Goal: Task Accomplishment & Management: Manage account settings

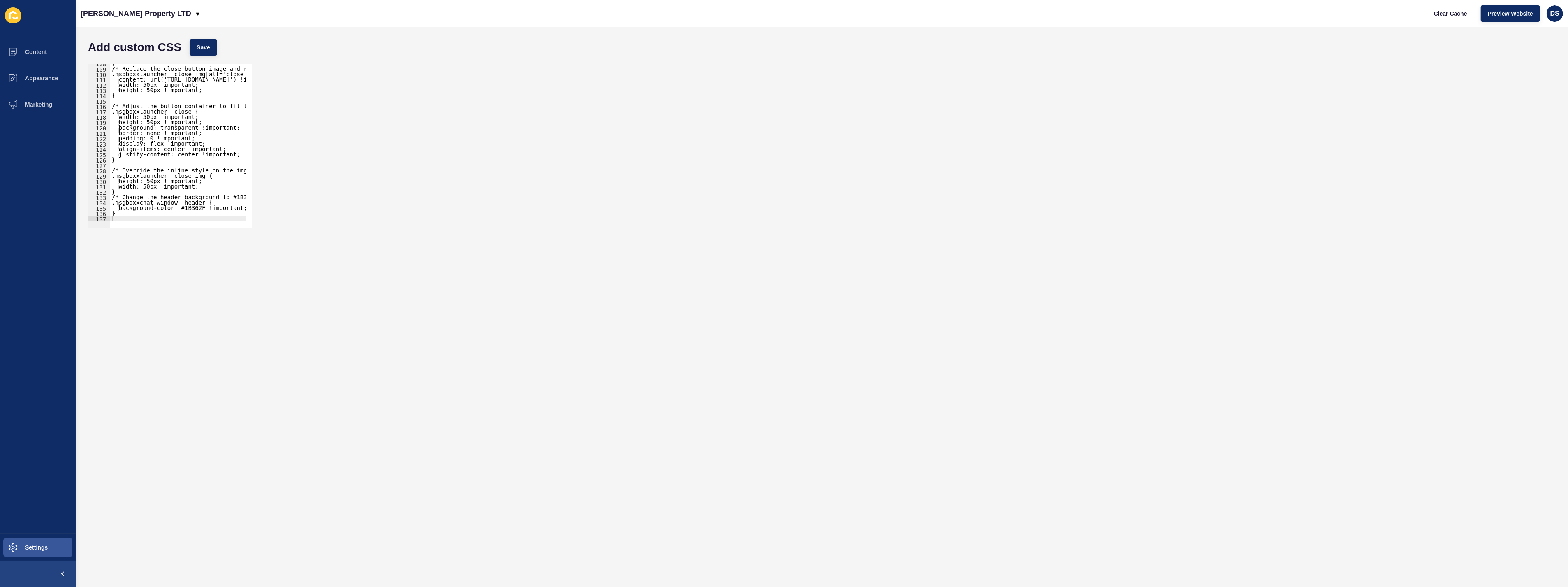
scroll to position [575, 0]
click at [42, 61] on button "Content" at bounding box center [38, 51] width 76 height 26
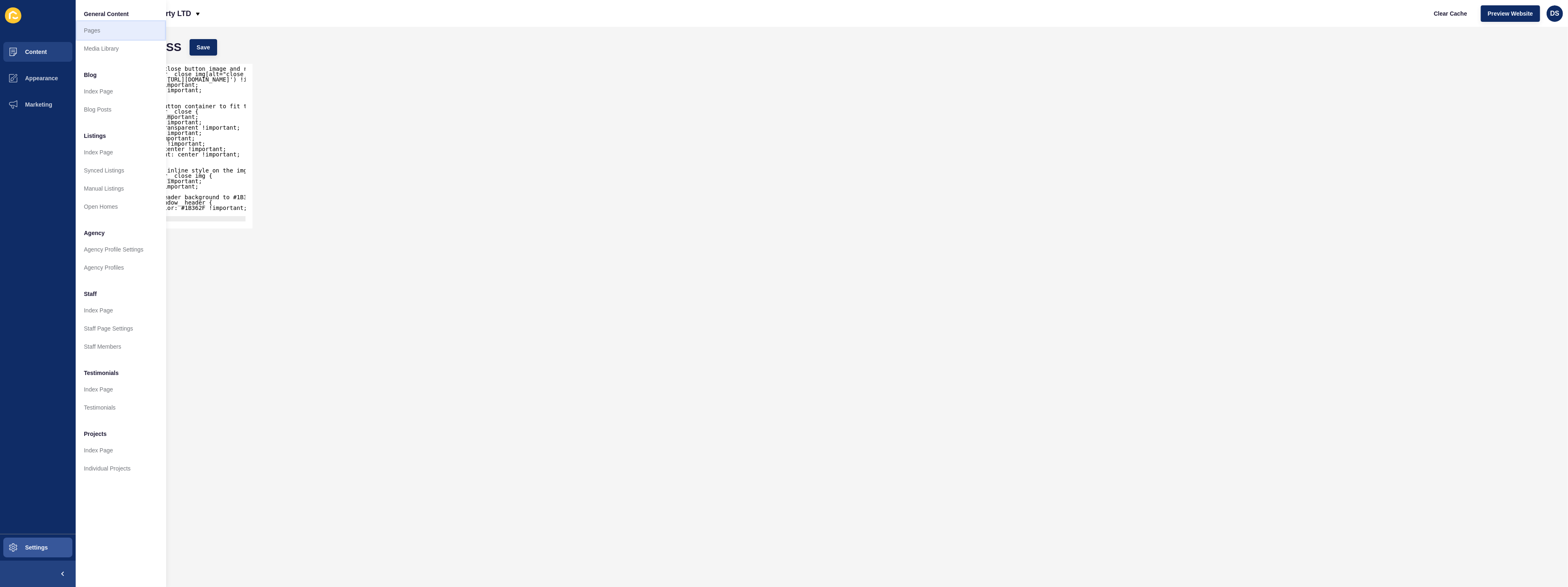
click at [124, 32] on link "Pages" at bounding box center [121, 30] width 91 height 18
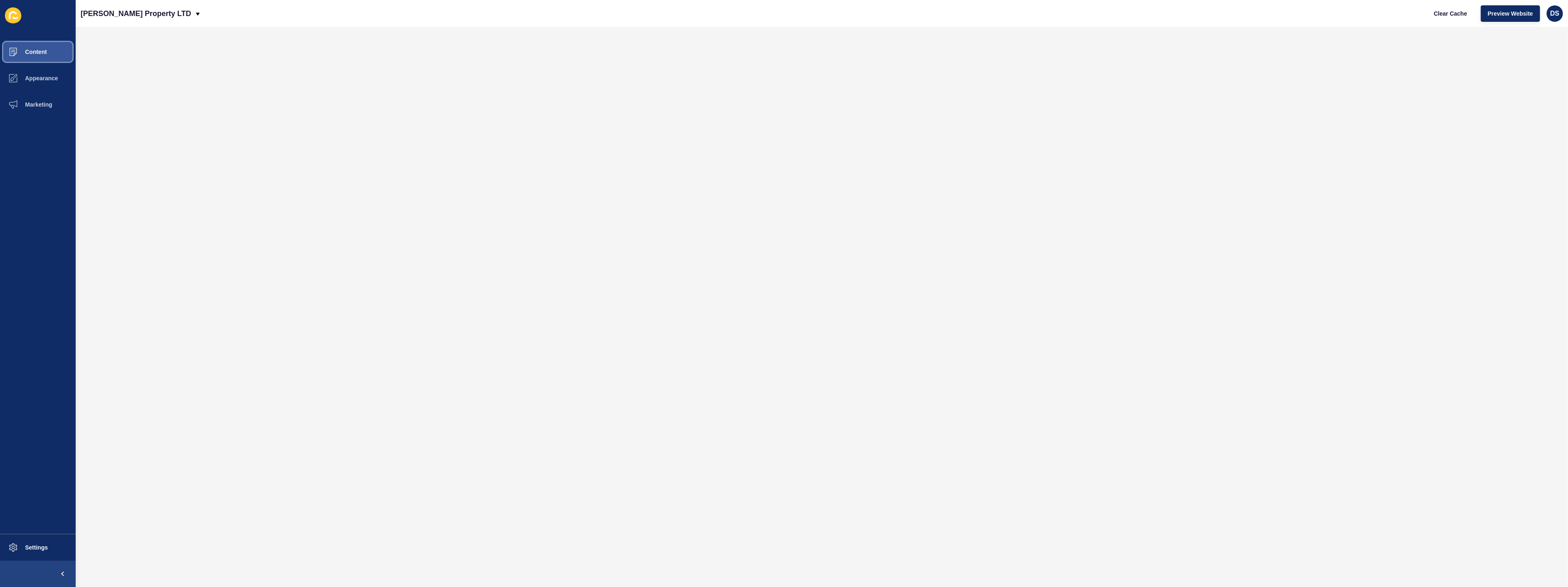
click at [45, 51] on span "Content" at bounding box center [22, 51] width 48 height 6
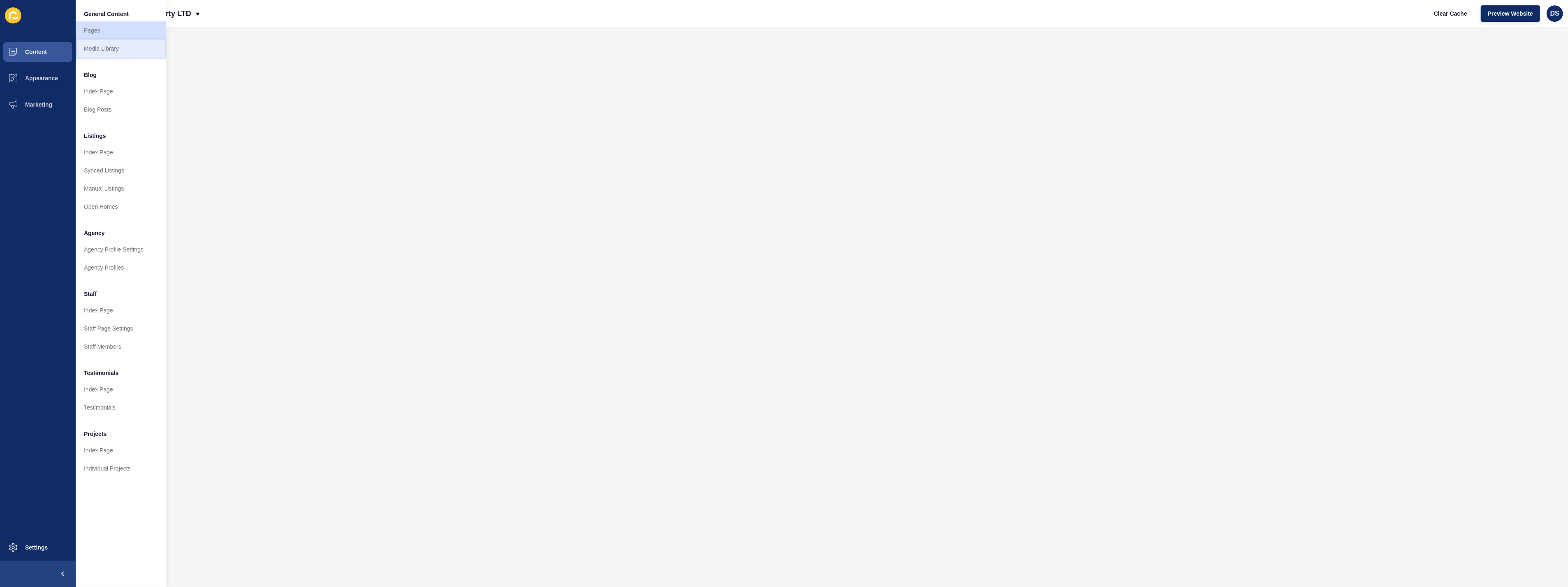
click at [108, 46] on link "Media Library" at bounding box center [121, 48] width 91 height 18
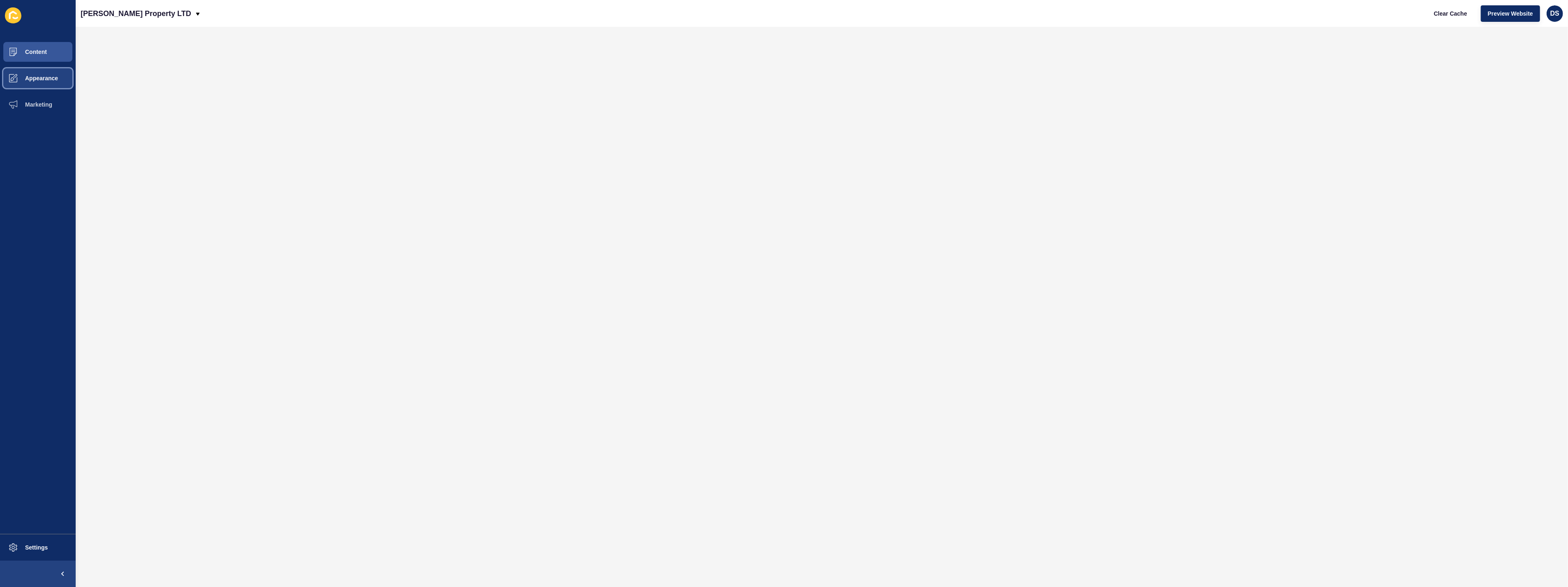
click at [51, 77] on span "Appearance" at bounding box center [28, 78] width 59 height 6
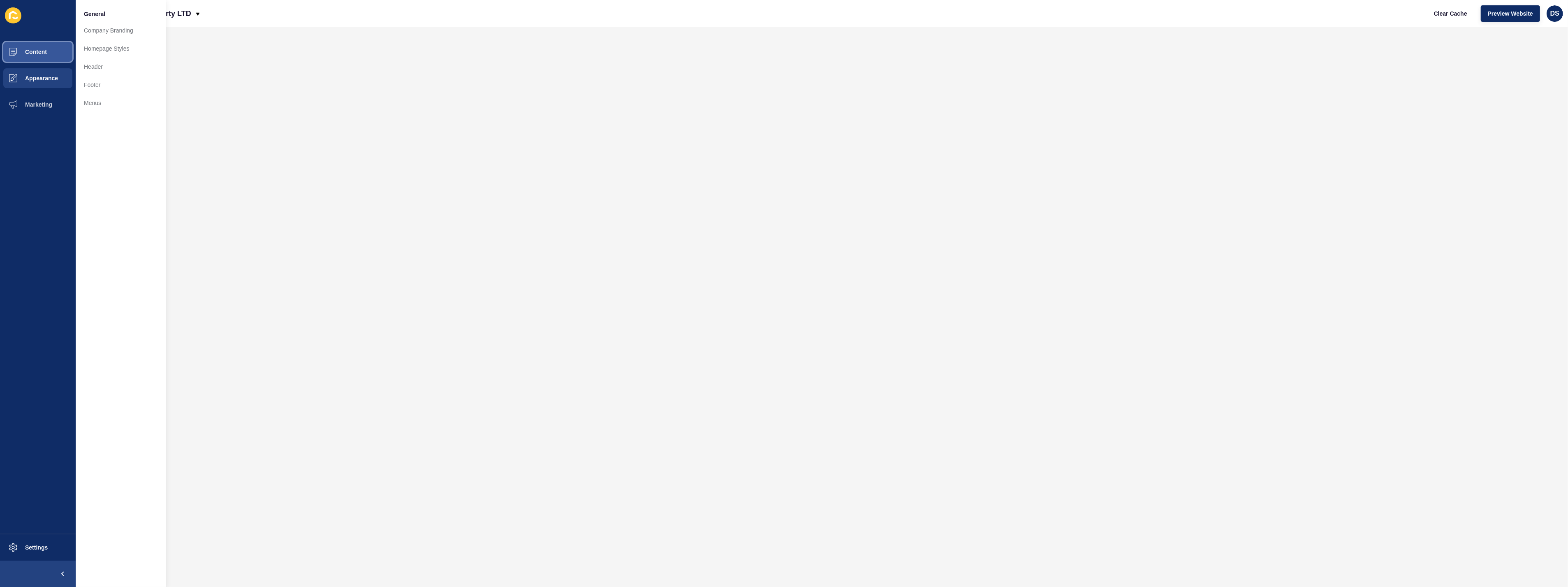
click at [39, 47] on button "Content" at bounding box center [38, 51] width 76 height 26
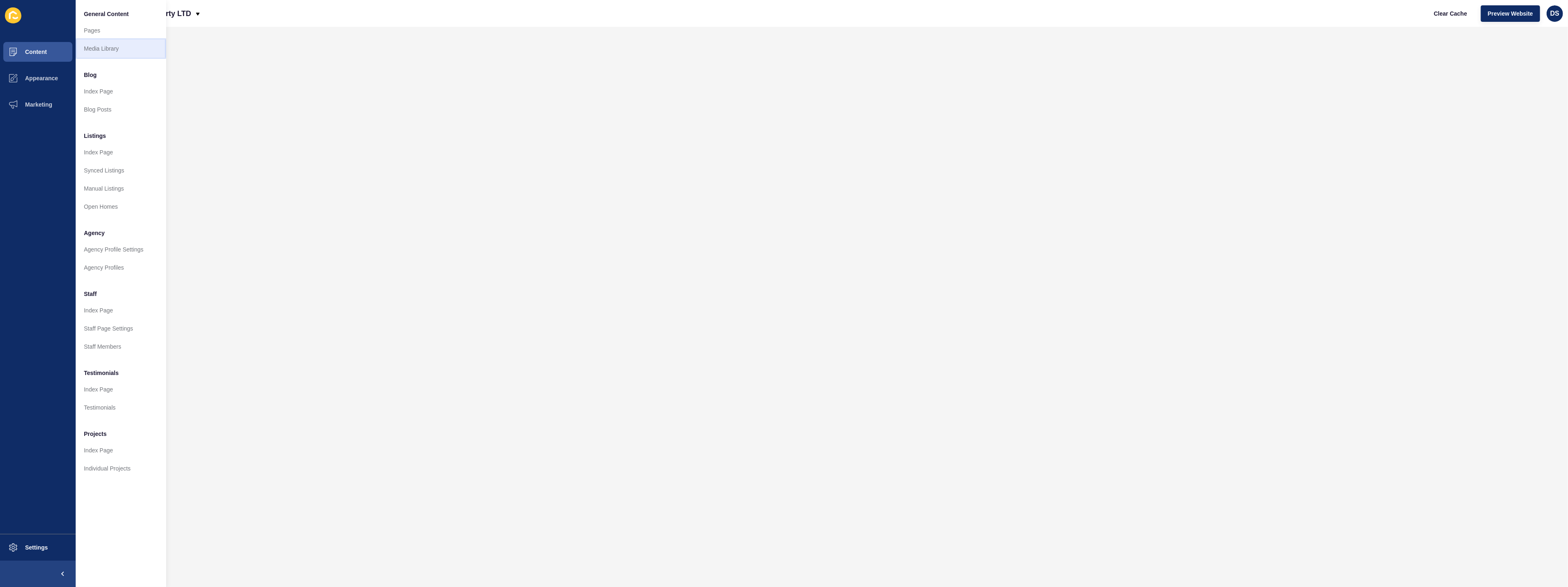
click at [101, 44] on link "Media Library" at bounding box center [121, 48] width 91 height 18
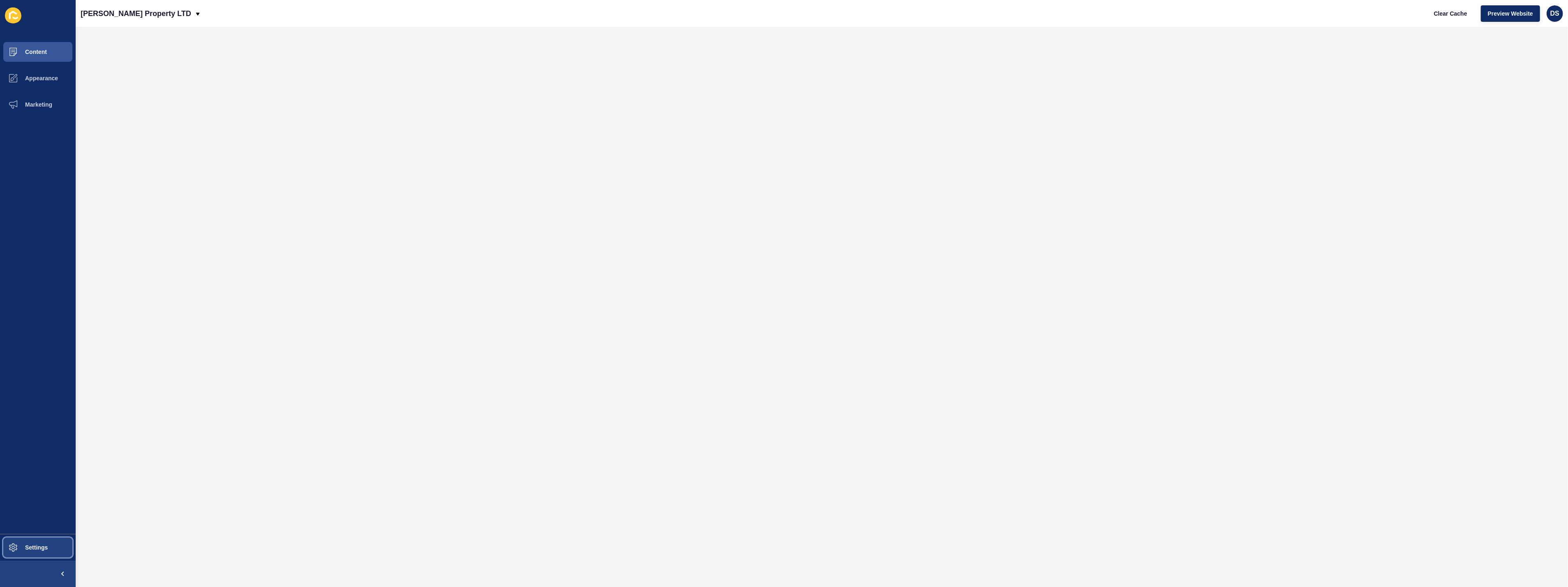
click at [35, 538] on button "Settings" at bounding box center [38, 547] width 76 height 26
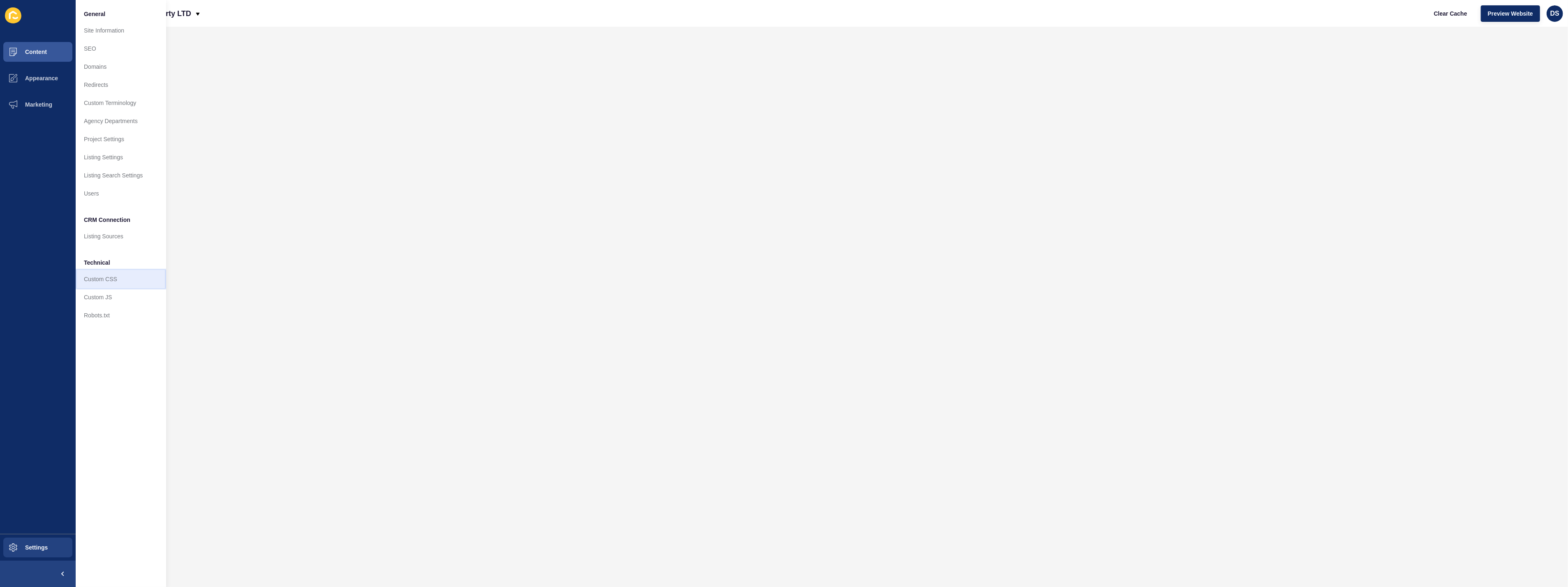
click at [119, 278] on link "Custom CSS" at bounding box center [121, 278] width 91 height 18
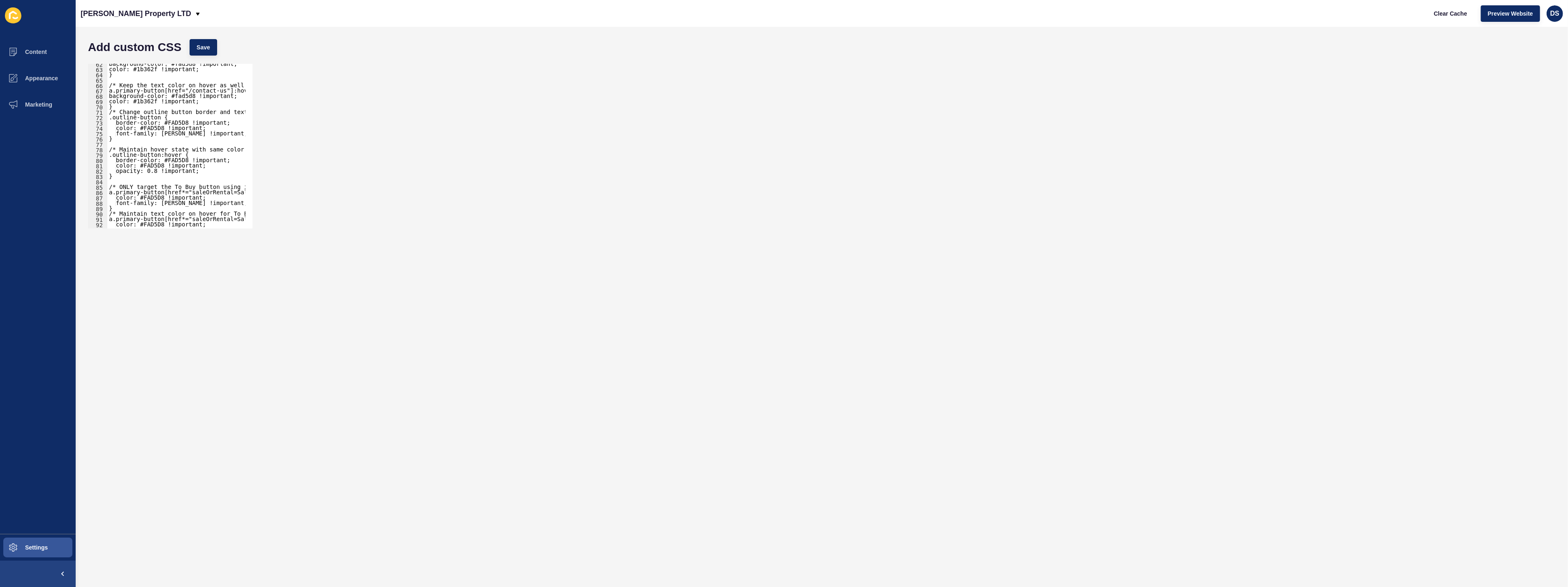
scroll to position [569, 0]
click at [128, 220] on div at bounding box center [287, 224] width 354 height 9
click at [129, 220] on div at bounding box center [287, 224] width 354 height 9
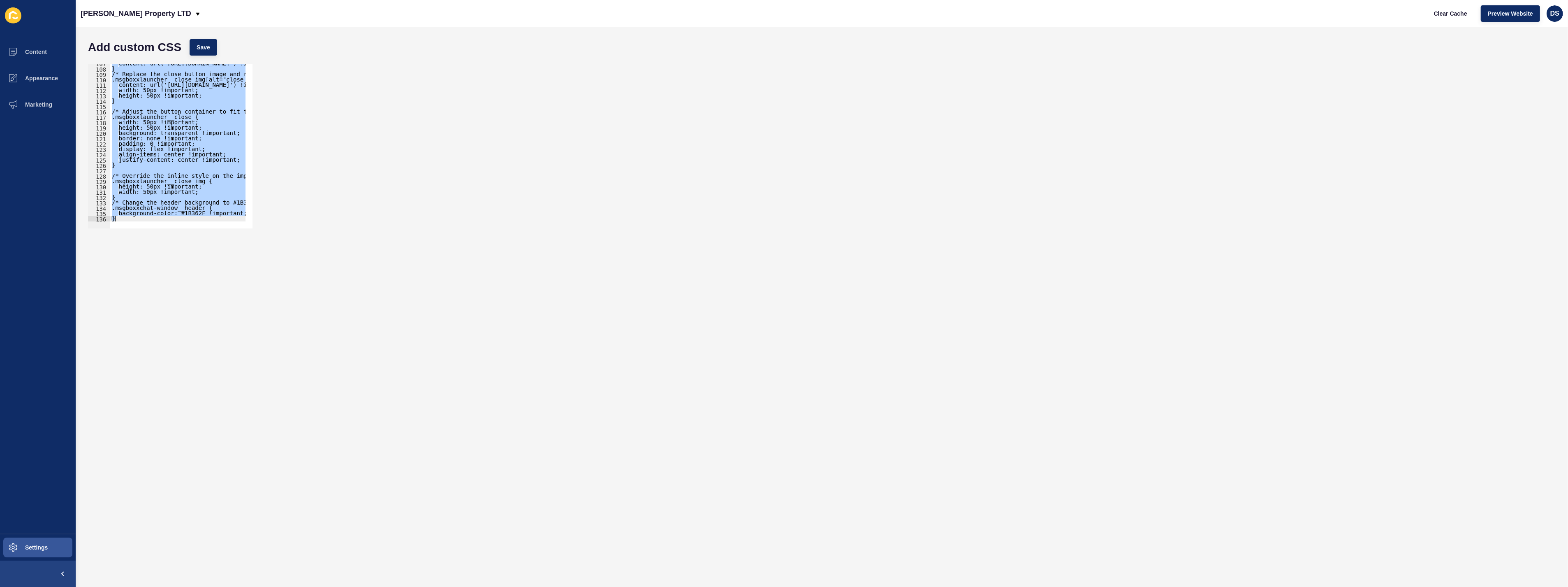
click at [129, 219] on div at bounding box center [287, 224] width 354 height 9
click at [129, 219] on div "content: url('[URL][DOMAIN_NAME]') !important; } /* Replace the close button im…" at bounding box center [177, 146] width 135 height 164
type textarea "}"
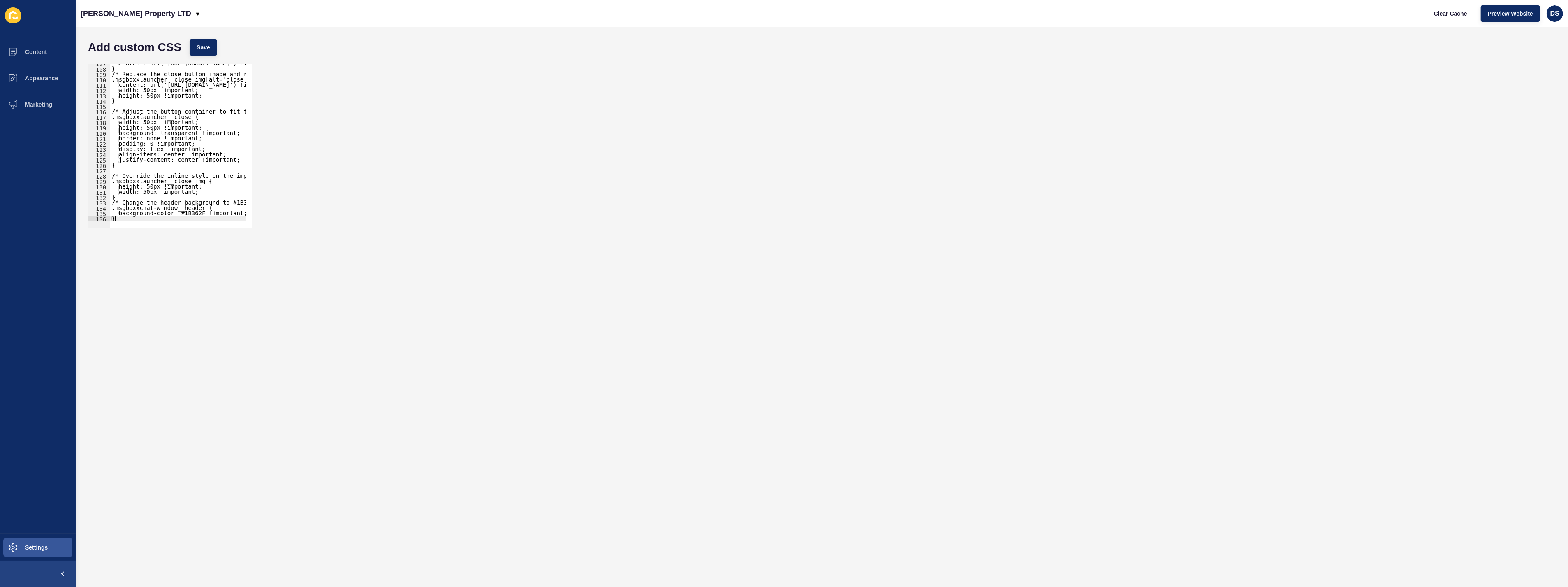
click at [126, 219] on div at bounding box center [287, 224] width 354 height 9
paste textarea "}"
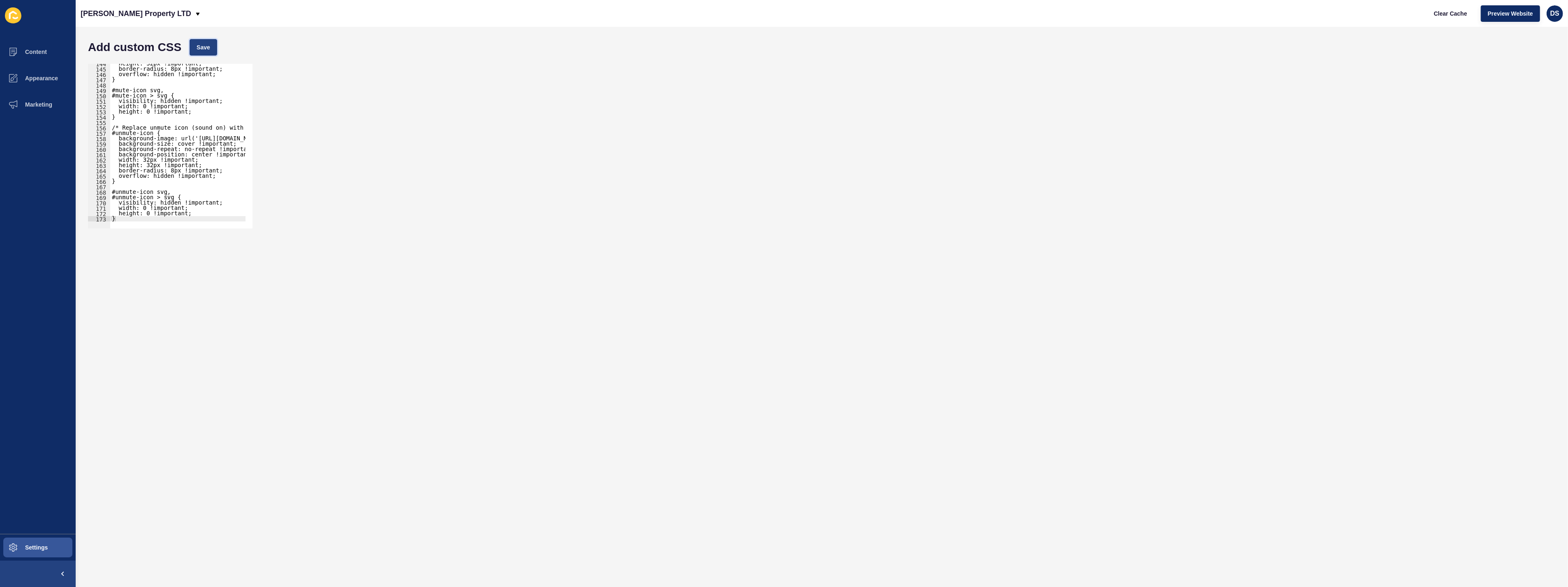
click at [206, 46] on span "Save" at bounding box center [203, 47] width 14 height 9
drag, startPoint x: 112, startPoint y: 134, endPoint x: 184, endPoint y: 146, distance: 73.0
click at [184, 146] on div "align-items: center !important; justify-content: center !important; } /* Overri…" at bounding box center [296, 147] width 372 height 168
click at [176, 162] on div "align-items: center !important; justify-content: center !important; } /* Overri…" at bounding box center [296, 147] width 372 height 168
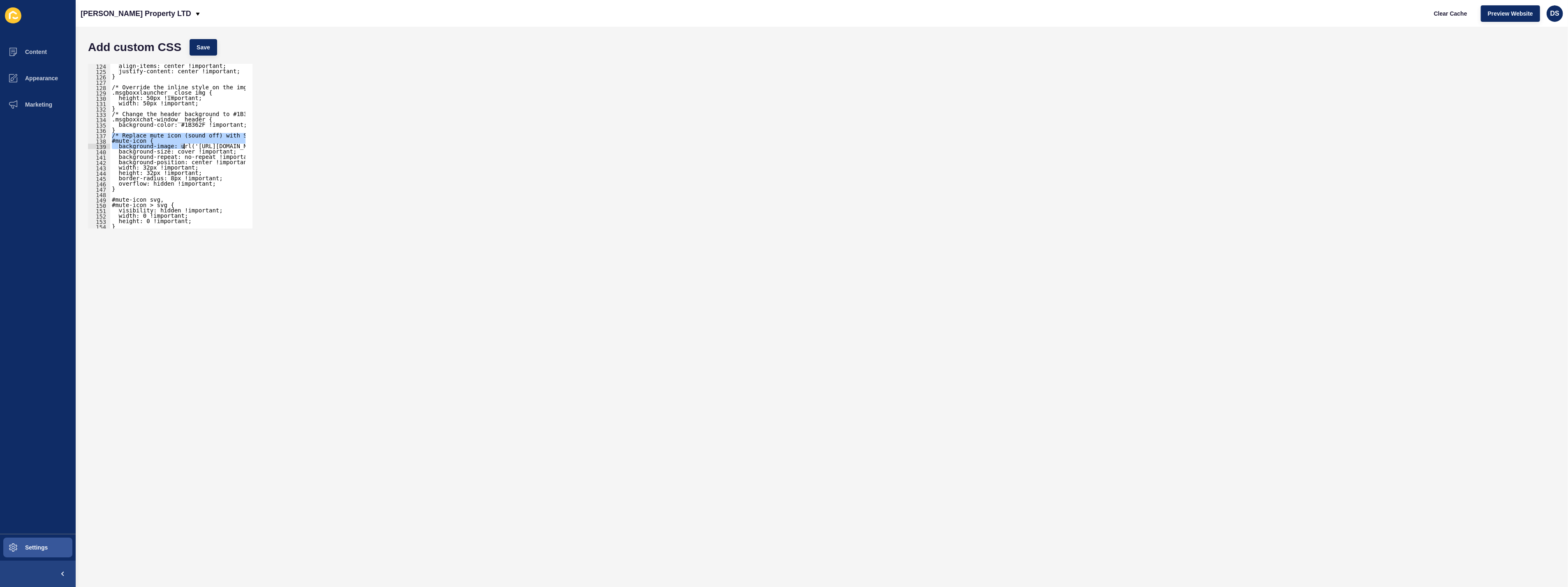
type textarea "background-position: center !important;"
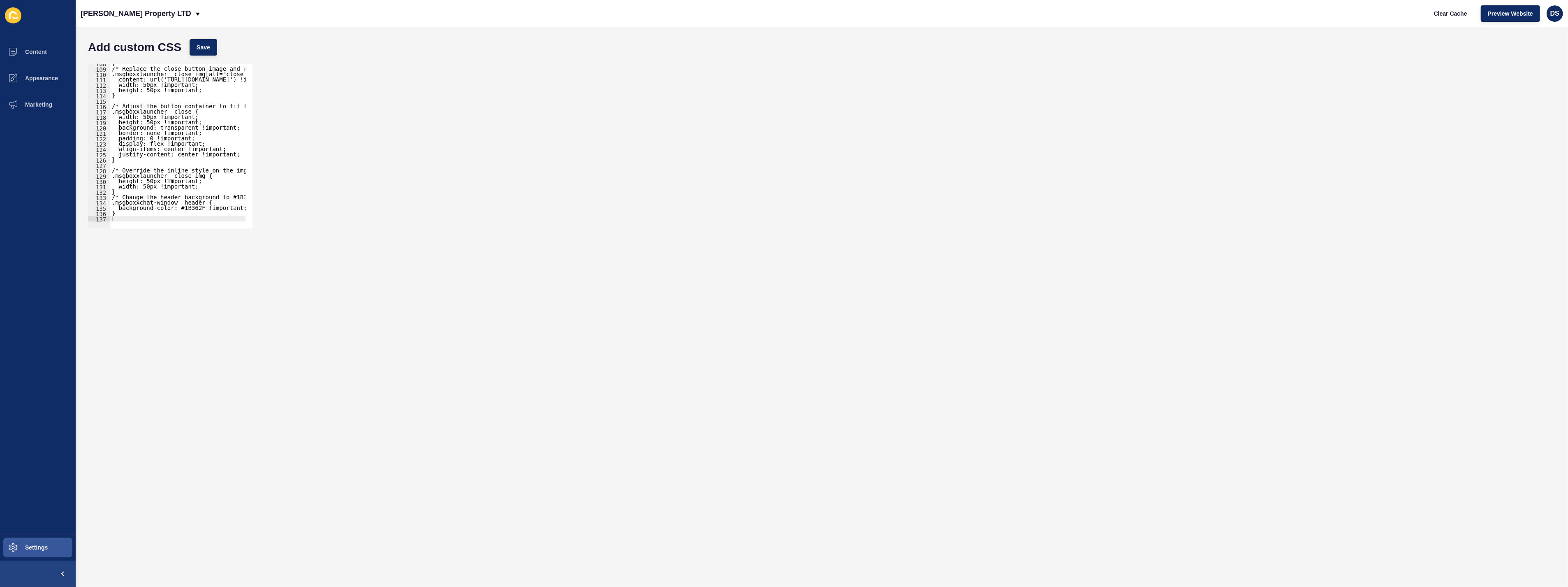
drag, startPoint x: 149, startPoint y: 216, endPoint x: 145, endPoint y: 218, distance: 4.5
click at [149, 216] on div "} /* Replace the close button image and resize it */ .msgboxxlauncher__close im…" at bounding box center [287, 144] width 354 height 168
paste textarea "}"
click at [199, 43] on span "Save" at bounding box center [203, 47] width 14 height 9
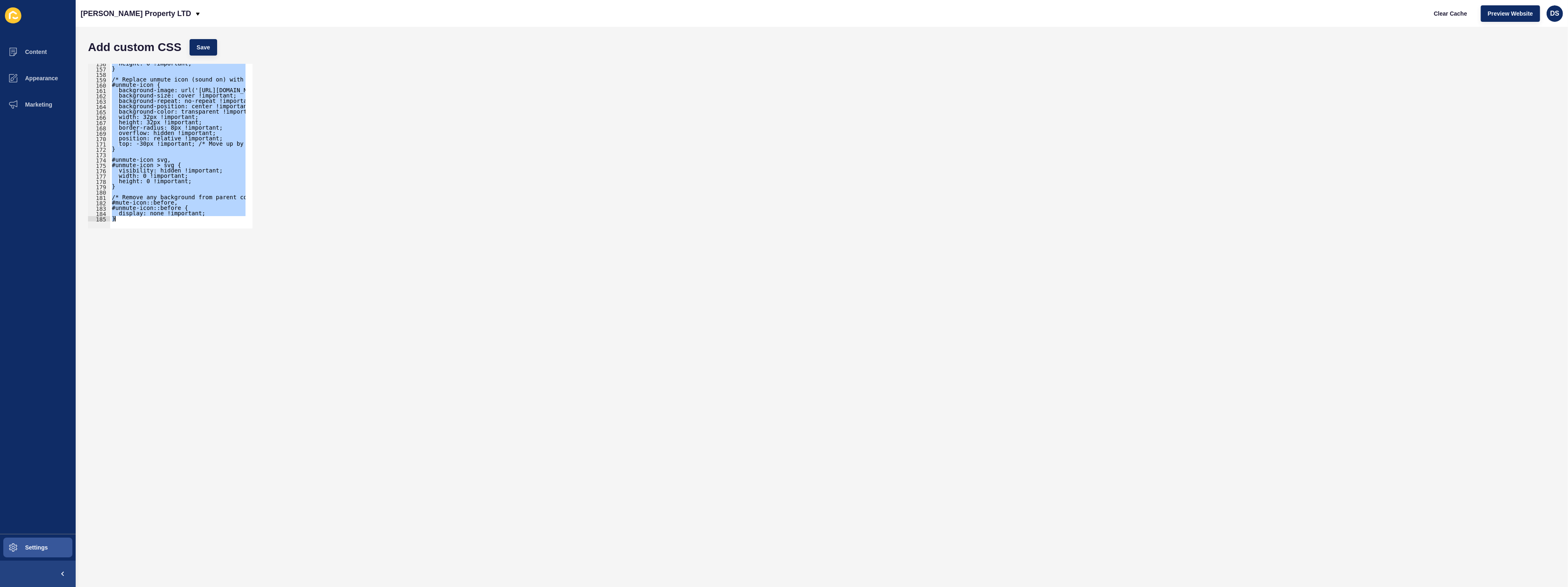
scroll to position [832, 0]
drag, startPoint x: 112, startPoint y: 127, endPoint x: 250, endPoint y: 274, distance: 201.6
click at [250, 274] on form "Add custom CSS Save /* Replace mute icon (sound off) with Speaker-Off image - b…" at bounding box center [821, 307] width 1476 height 543
paste textarea
type textarea "}"
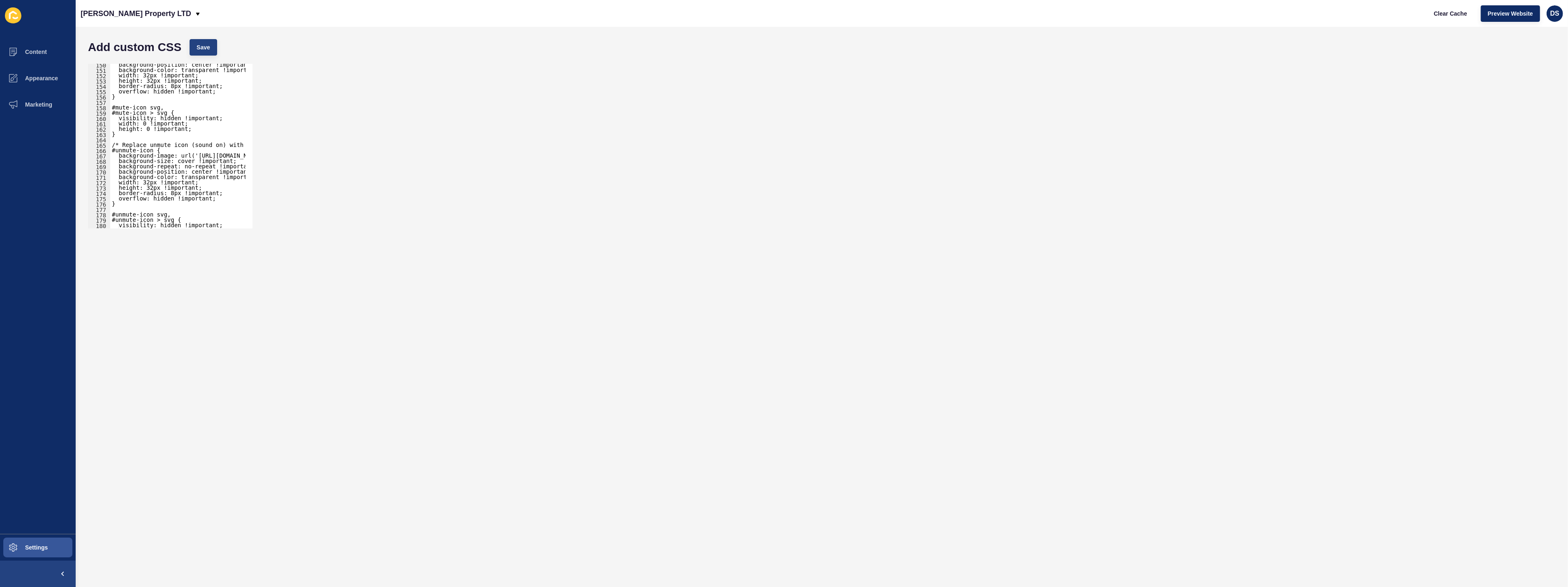
scroll to position [799, 0]
click at [204, 50] on span "Save" at bounding box center [203, 47] width 14 height 9
click at [171, 141] on div "background-position: center !important; background-color: transparent !importan…" at bounding box center [296, 146] width 372 height 168
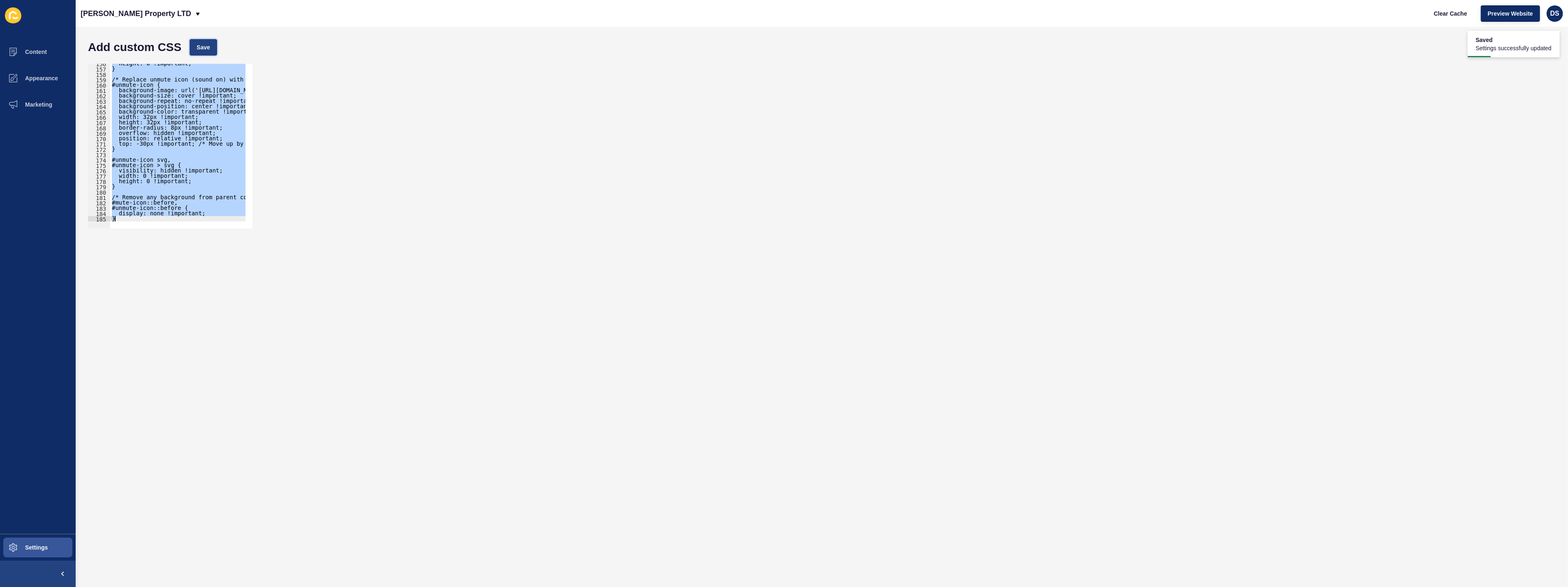
click at [194, 51] on button "Save" at bounding box center [203, 47] width 28 height 16
click at [199, 179] on div "height: 0 !important; } /* Replace unmute icon (sound on) with Speaker-On image…" at bounding box center [177, 146] width 135 height 164
drag, startPoint x: 111, startPoint y: 127, endPoint x: 249, endPoint y: 281, distance: 206.8
click at [249, 281] on form "Add custom CSS Save height: 0 !important; 156 157 158 159 160 161 162 163 164 1…" at bounding box center [821, 307] width 1476 height 543
type textarea "display: none !important; }"
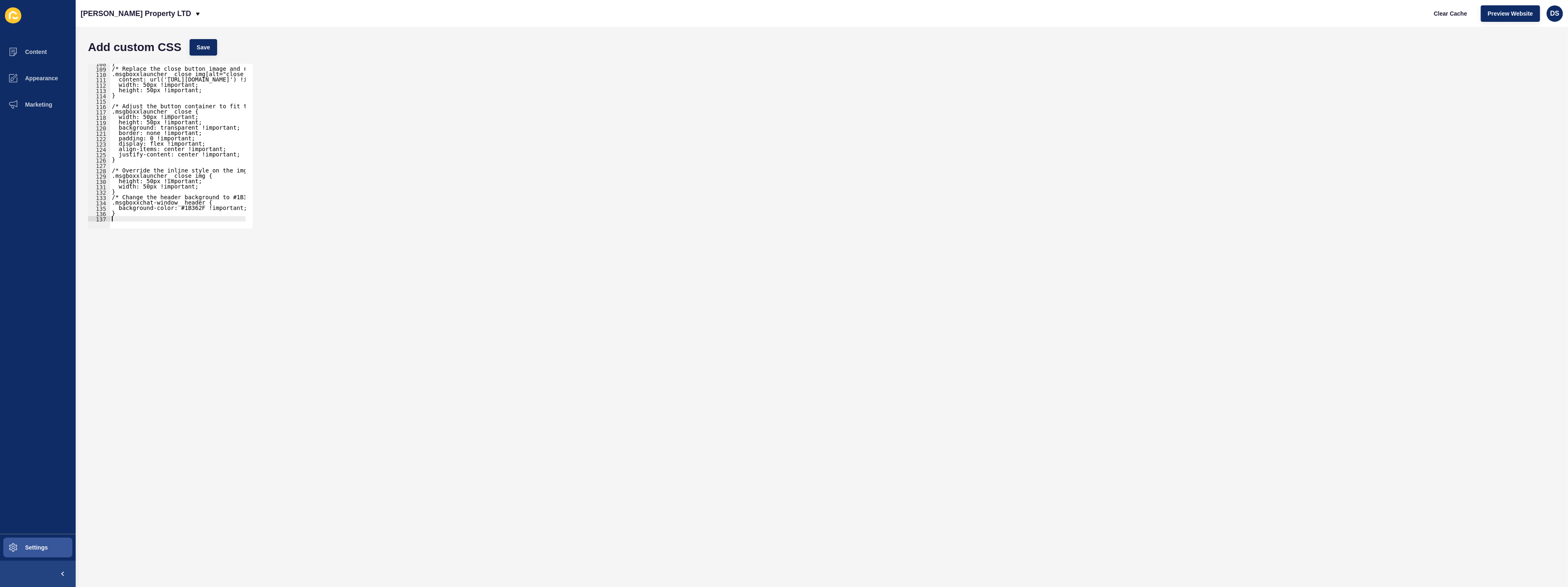
scroll to position [575, 0]
click at [204, 50] on span "Save" at bounding box center [203, 47] width 14 height 9
click at [125, 219] on div "} /* Replace the close button image and resize it */ .msgboxxlauncher__close im…" at bounding box center [287, 144] width 354 height 168
paste textarea "}"
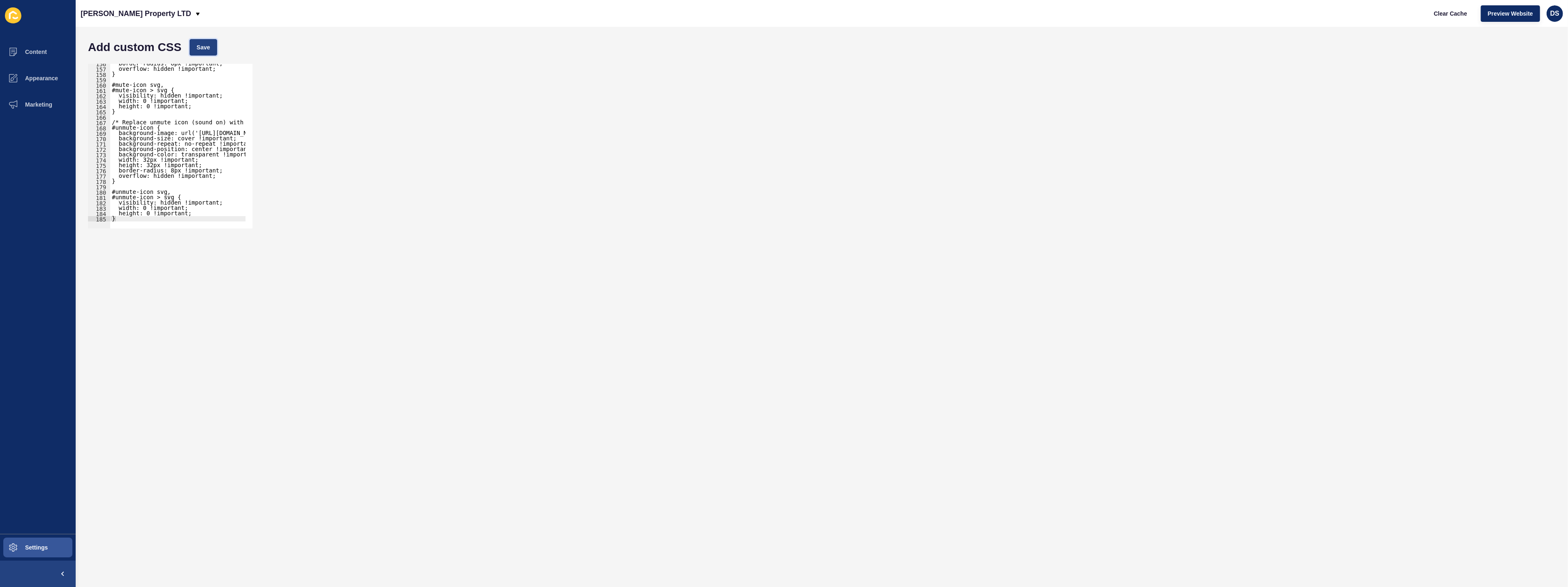
click at [197, 49] on span "Save" at bounding box center [203, 47] width 14 height 9
type textarea "#unmute-icon svg,"
click at [162, 192] on div "border-radius: 8px !important; overflow: hidden !important; } #mute-icon svg, #…" at bounding box center [297, 144] width 374 height 168
click at [124, 219] on div at bounding box center [287, 224] width 354 height 9
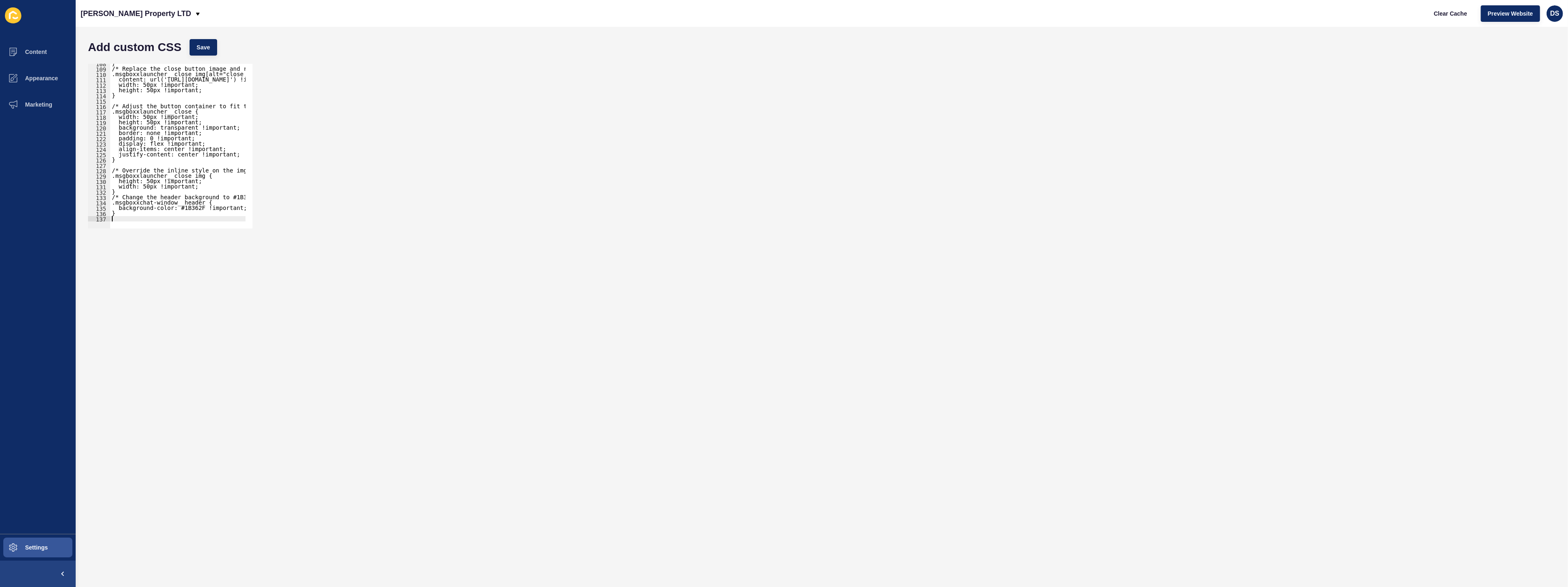
paste textarea "}"
click at [204, 47] on span "Save" at bounding box center [203, 47] width 14 height 9
type textarea "#unmute-icon svg {"
click at [170, 196] on div "width: 32px !important; height: 32px !important; border-radius: 8px !important;…" at bounding box center [297, 144] width 374 height 168
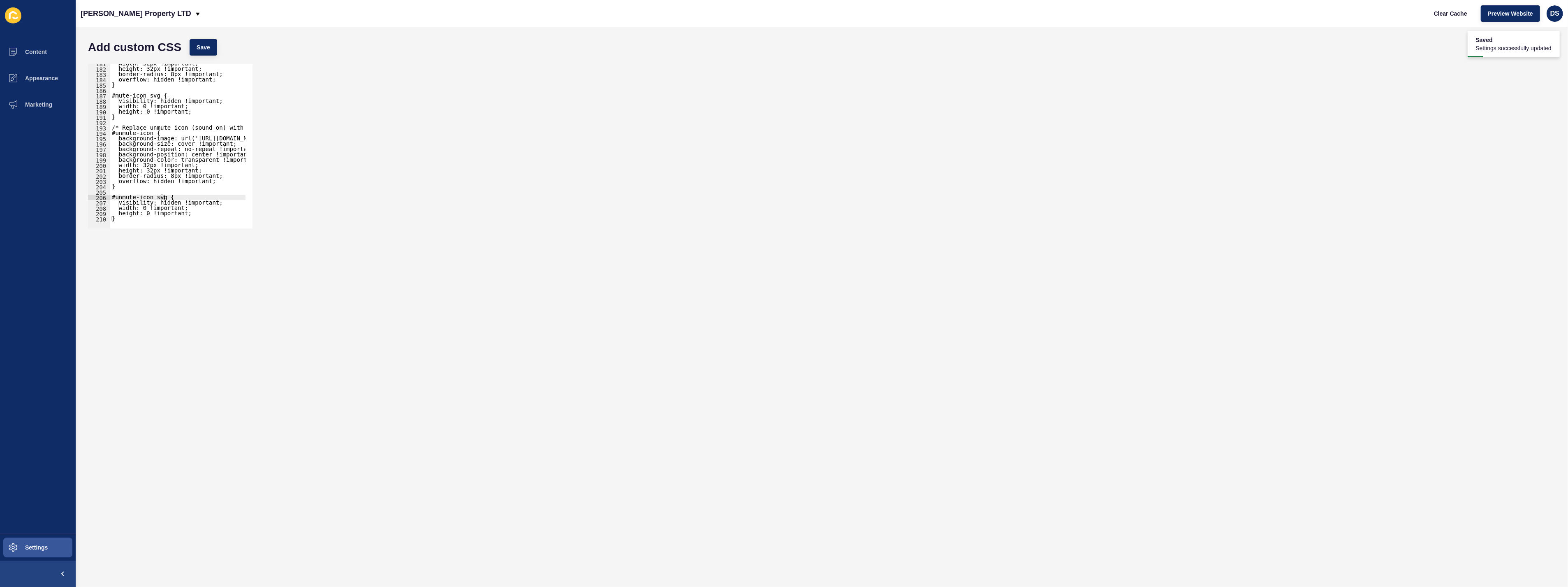
scroll to position [575, 0]
drag, startPoint x: 135, startPoint y: 214, endPoint x: 134, endPoint y: 219, distance: 5.1
click at [135, 214] on div "} /* Replace the close button image and resize it */ .msgboxxlauncher__close im…" at bounding box center [287, 144] width 354 height 168
type textarea "}"
click at [134, 219] on div at bounding box center [287, 224] width 354 height 9
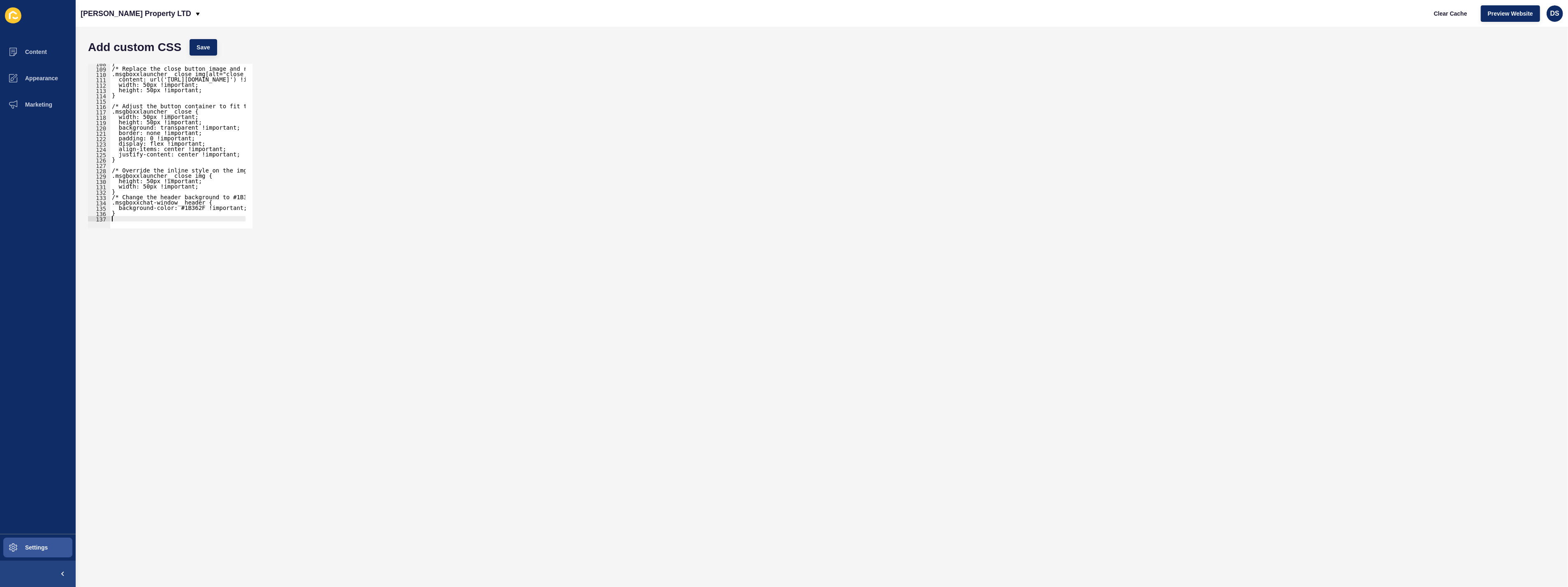
paste textarea "}"
click at [201, 52] on button "Save" at bounding box center [203, 47] width 28 height 16
type textarea "width: 32px !important;"
click at [187, 165] on div "width: 32px !important; height: 32px !important; border-radius: 8px !important;…" at bounding box center [297, 144] width 374 height 168
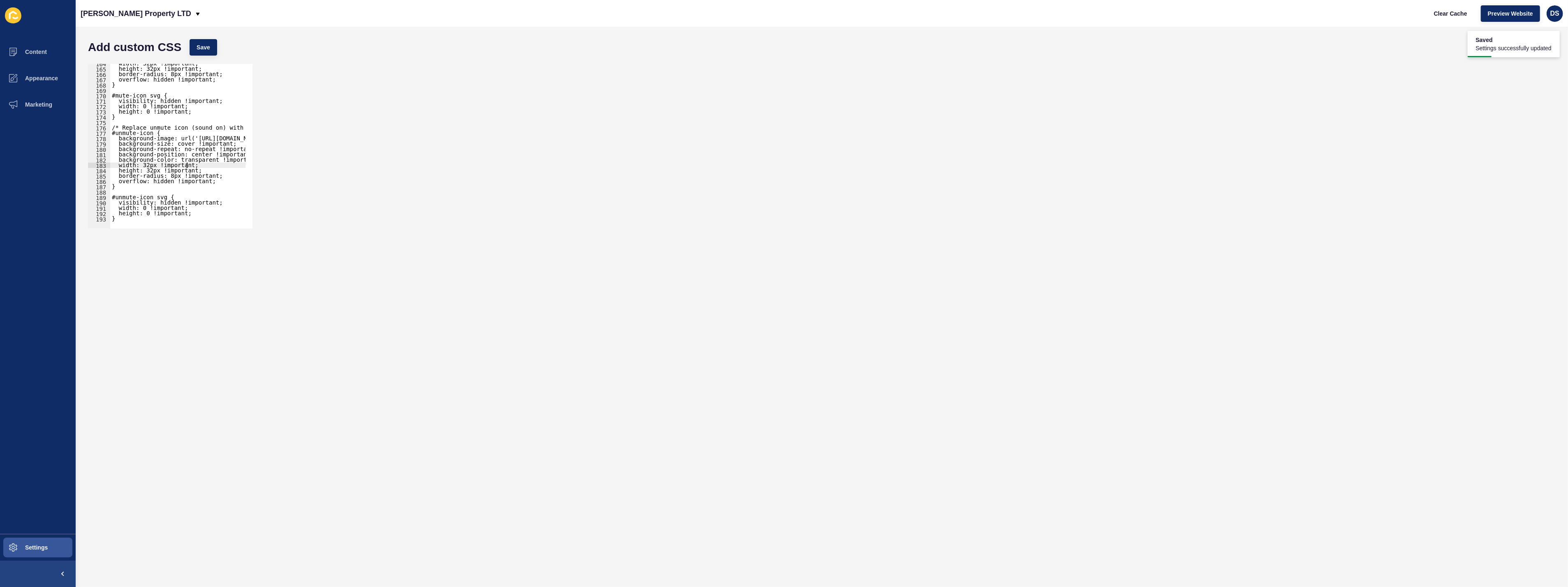
scroll to position [575, 0]
click at [136, 216] on div "} /* Replace the close button image and resize it */ .msgboxxlauncher__close im…" at bounding box center [287, 144] width 354 height 168
paste textarea "}"
click at [204, 47] on span "Save" at bounding box center [203, 47] width 14 height 9
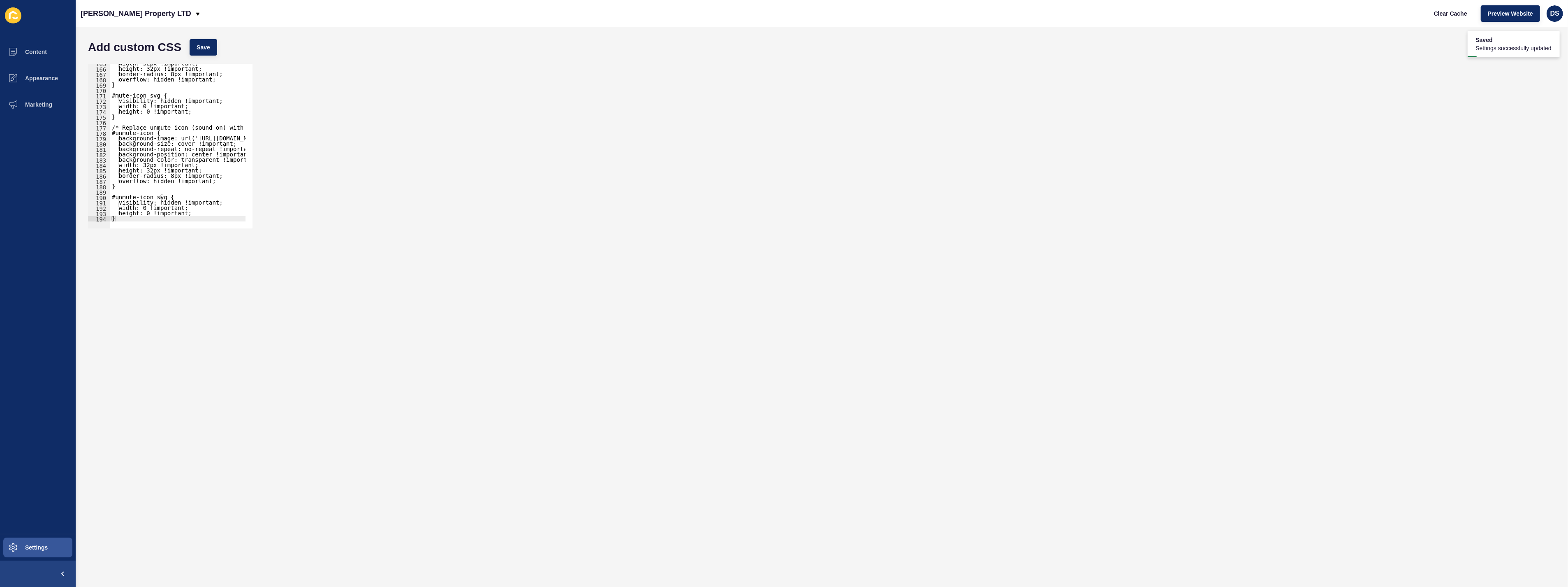
type textarea "height: 0 !important;"
click at [165, 213] on div "width: 32px !important; height: 32px !important; border-radius: 8px !important;…" at bounding box center [297, 144] width 374 height 168
click at [124, 219] on div "} /* Replace the close button image and resize it */ .msgboxxlauncher__close im…" at bounding box center [287, 144] width 354 height 168
paste textarea "}"
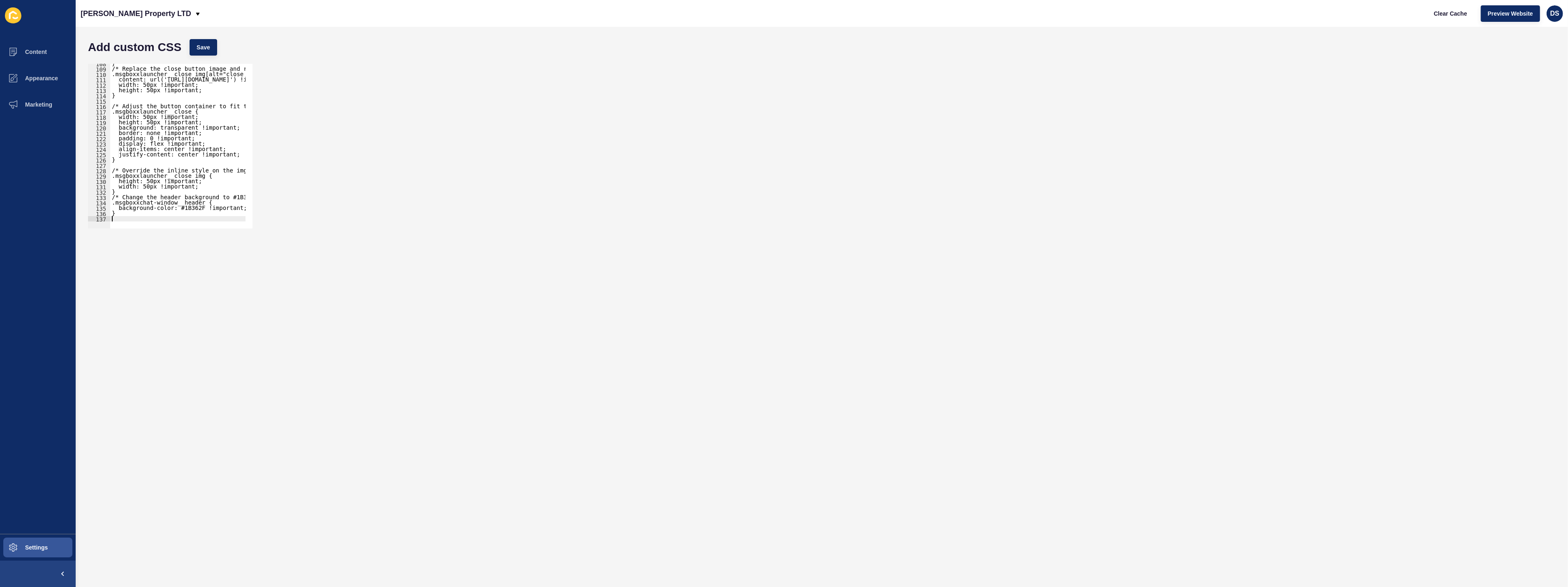
scroll to position [879, 0]
click at [202, 53] on button "Save" at bounding box center [203, 47] width 28 height 16
type textarea "#unmute-icon svg {"
click at [185, 198] on div "width: 32px !important; height: 32px !important; border-radius: 8px !important;…" at bounding box center [296, 144] width 372 height 168
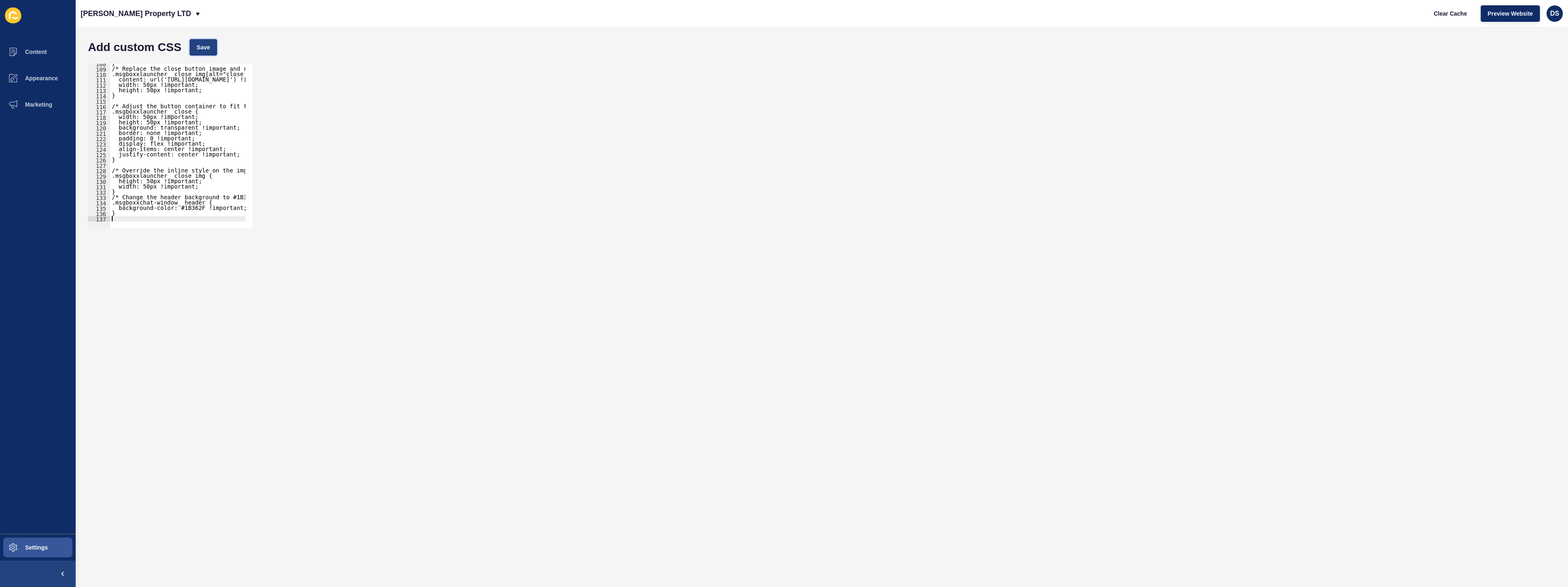
click at [200, 46] on span "Save" at bounding box center [203, 47] width 14 height 9
click at [1457, 11] on span "Clear Cache" at bounding box center [1451, 14] width 34 height 9
click at [162, 215] on div "} /* Replace the close button image and resize it */ .msgboxxlauncher__close im…" at bounding box center [287, 144] width 354 height 168
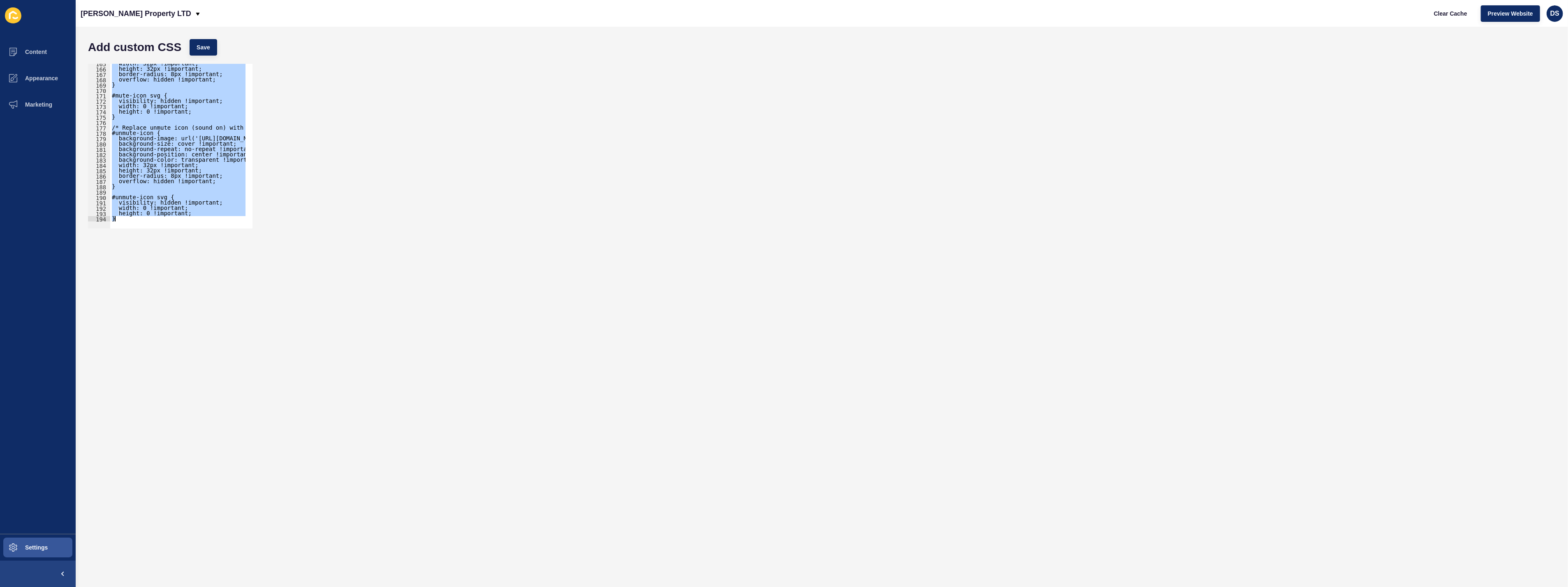
scroll to position [879, 0]
click at [205, 49] on span "Save" at bounding box center [203, 47] width 14 height 9
click at [1522, 14] on span "Preview Website" at bounding box center [1510, 14] width 45 height 9
click at [136, 217] on div "width: 32px !important; height: 32px !important; border-radius: 8px !important;…" at bounding box center [177, 146] width 135 height 164
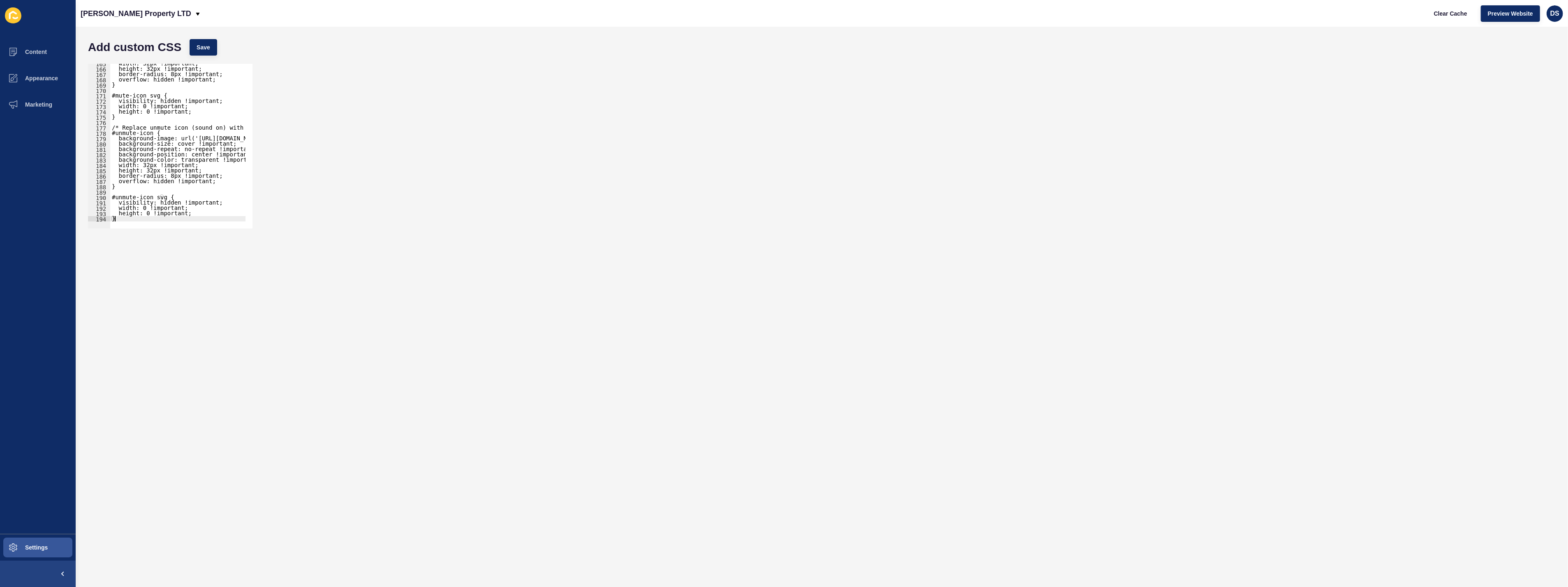
click at [129, 217] on div "width: 32px !important; height: 32px !important; border-radius: 8px !important;…" at bounding box center [296, 144] width 372 height 168
click at [208, 51] on button "Save" at bounding box center [203, 47] width 28 height 16
click at [166, 167] on div "height: 32px !important; border-radius: 8px !important; overflow: hidden !impor…" at bounding box center [296, 144] width 372 height 168
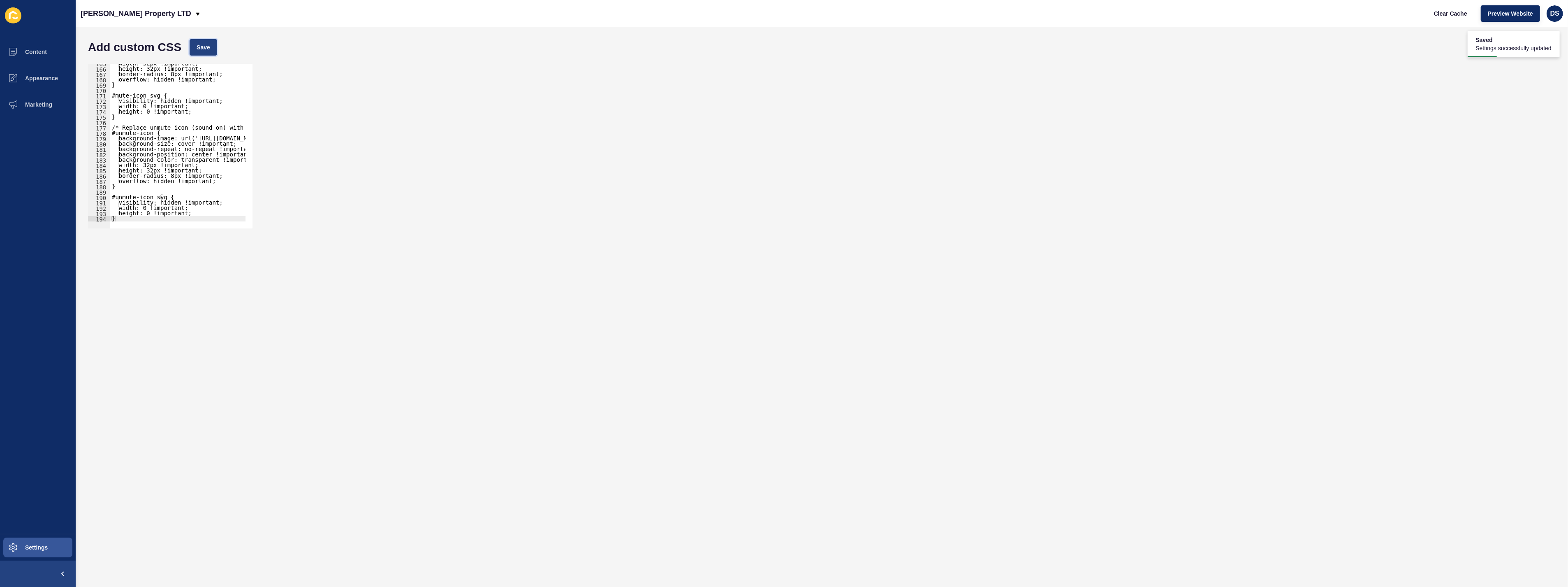
click at [200, 47] on span "Save" at bounding box center [203, 47] width 14 height 9
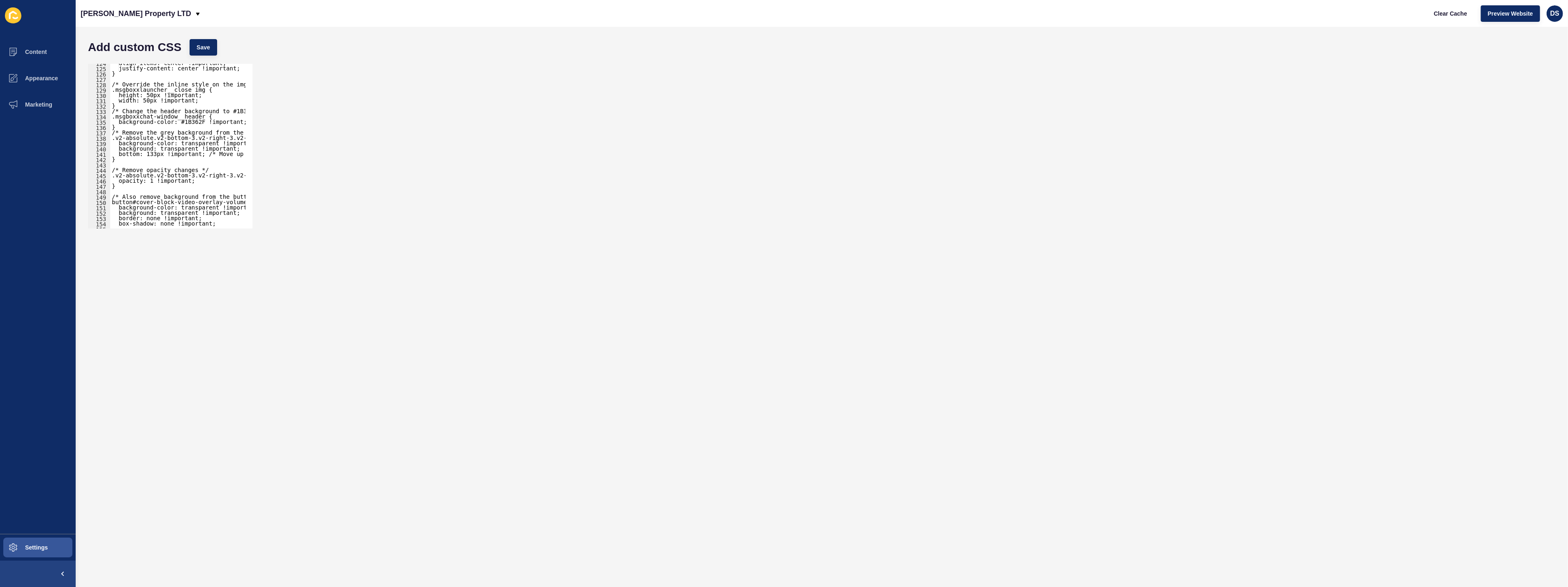
scroll to position [661, 0]
type textarea "opacity: 1 !important;"
click at [154, 180] on div "align-items: center !important; justify-content: center !important; } /* Overri…" at bounding box center [296, 144] width 372 height 168
paste textarea "}"
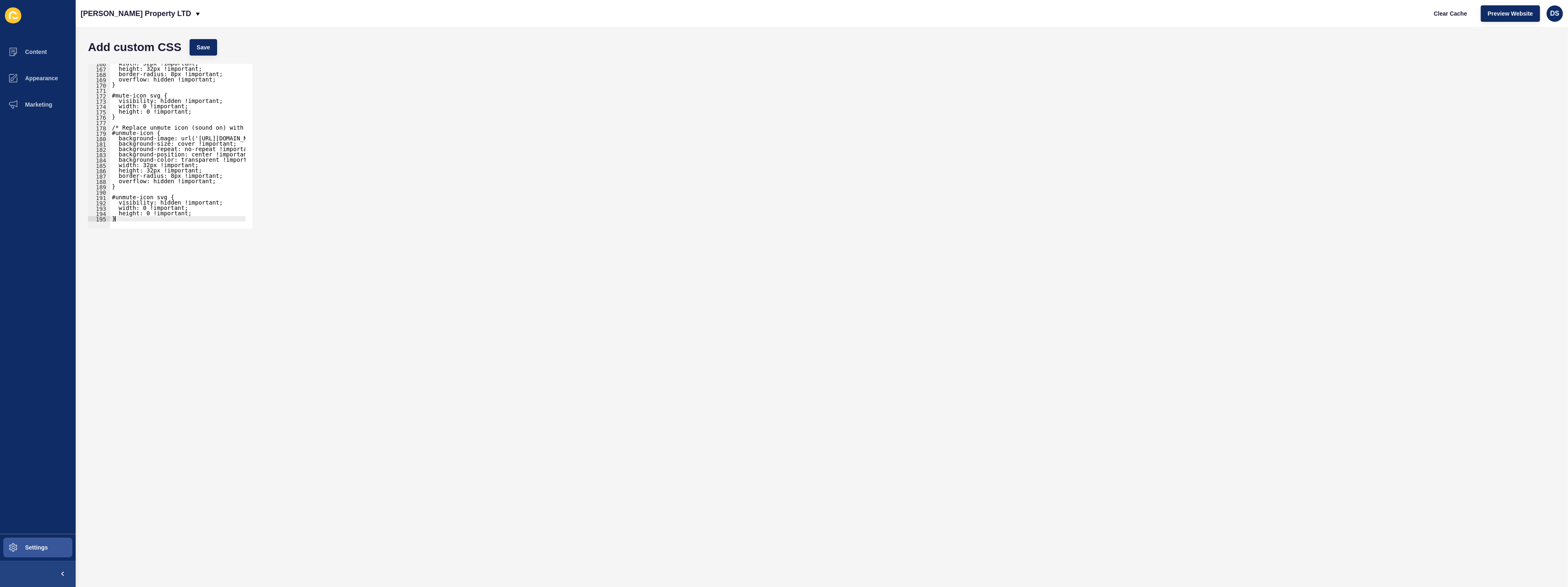
scroll to position [885, 0]
click at [199, 54] on button "Save" at bounding box center [203, 47] width 28 height 16
type textarea "height: 32px !important;"
click at [217, 172] on div "width: 32px !important; height: 32px !important; border-radius: 8px !important;…" at bounding box center [296, 144] width 372 height 168
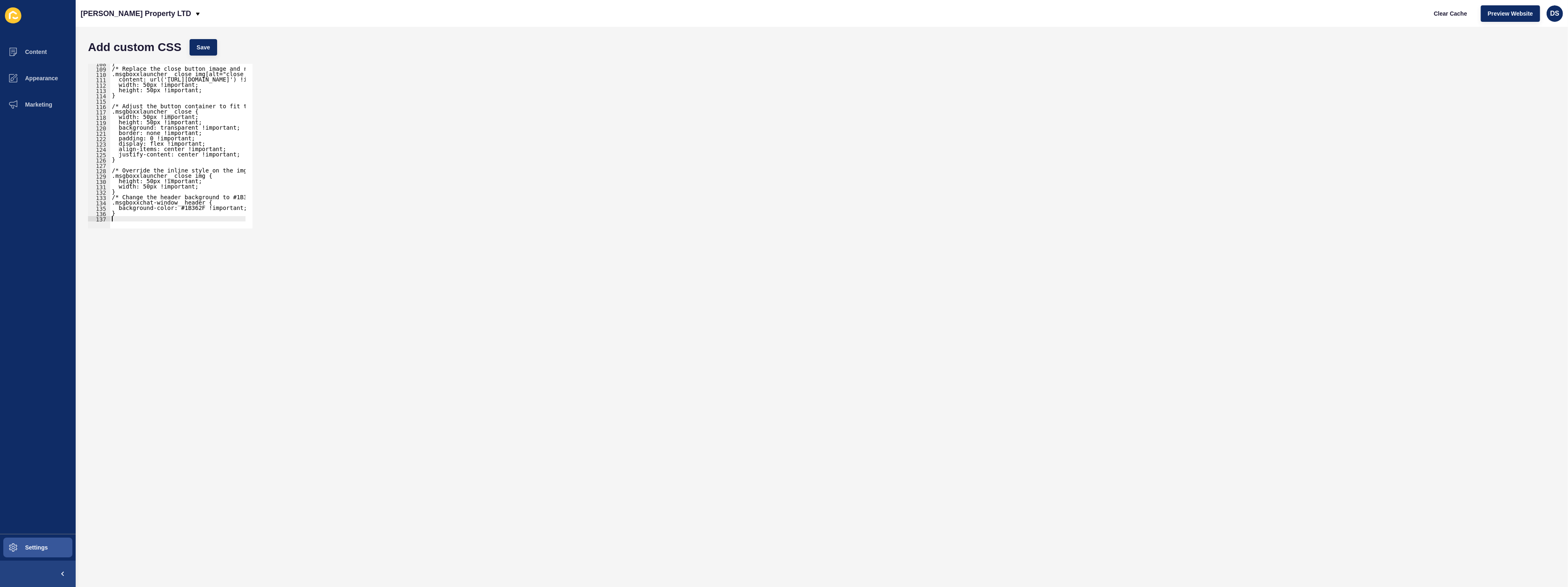
click at [139, 219] on div "} /* Replace the close button image and resize it */ .msgboxxlauncher__close im…" at bounding box center [287, 144] width 354 height 168
paste textarea "}"
click at [197, 49] on span "Save" at bounding box center [203, 47] width 14 height 9
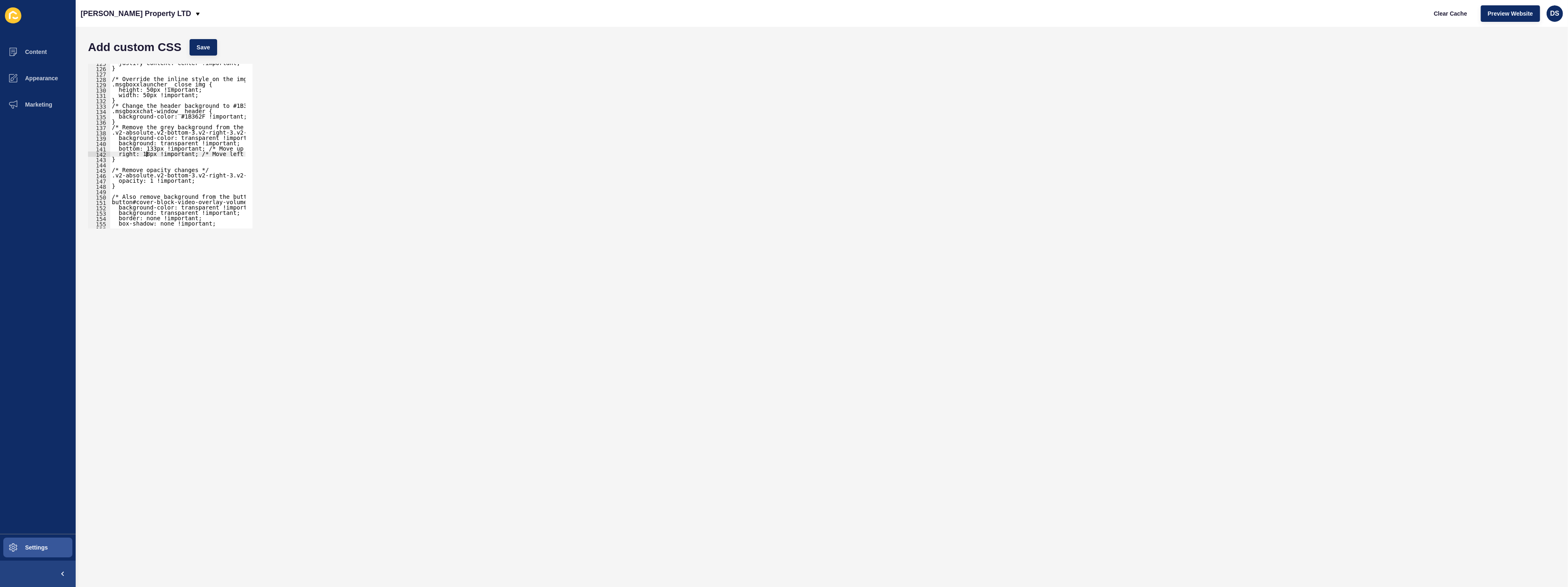
click at [147, 154] on div "justify-content: center !important; } /* Override the inline style on the img *…" at bounding box center [296, 144] width 372 height 168
click at [211, 55] on button "Save" at bounding box center [203, 47] width 28 height 16
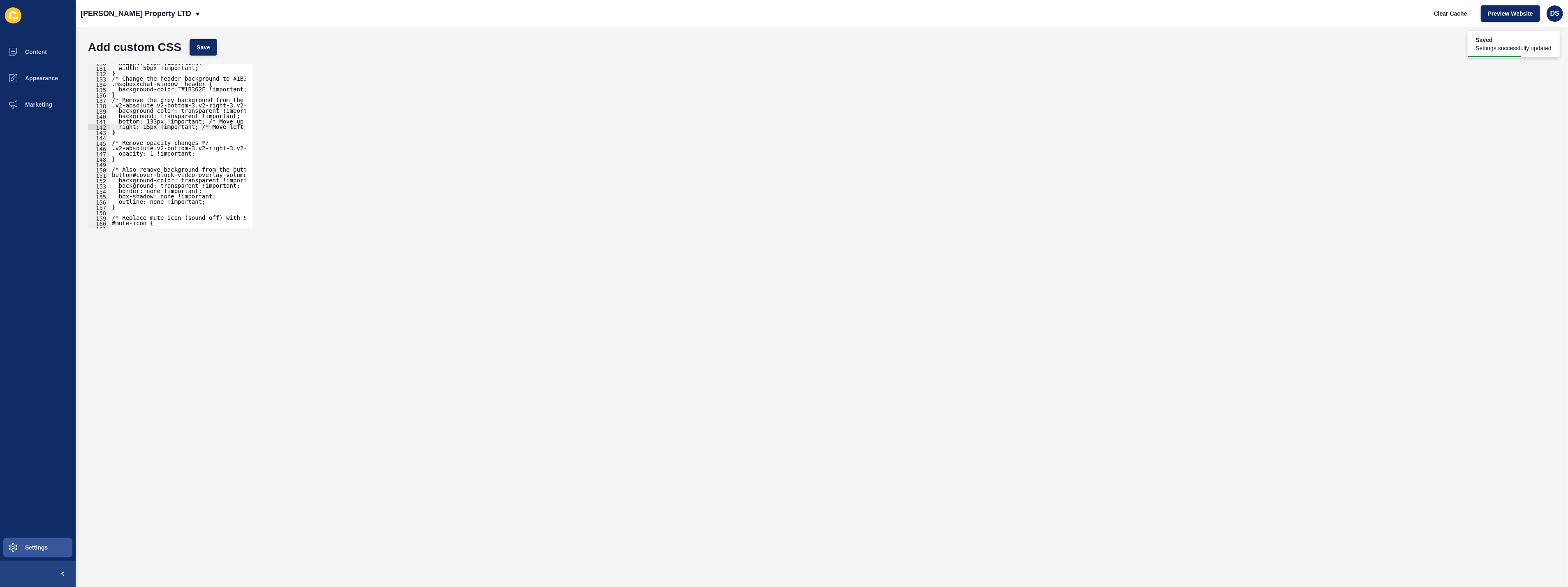
scroll to position [694, 0]
click at [146, 127] on div "height: 50px !important; width: 50px !important; } /* Change the header backgro…" at bounding box center [296, 144] width 372 height 168
click at [200, 48] on span "Save" at bounding box center [203, 47] width 14 height 9
click at [149, 127] on div "height: 50px !important; width: 50px !important; } /* Change the header backgro…" at bounding box center [296, 144] width 372 height 168
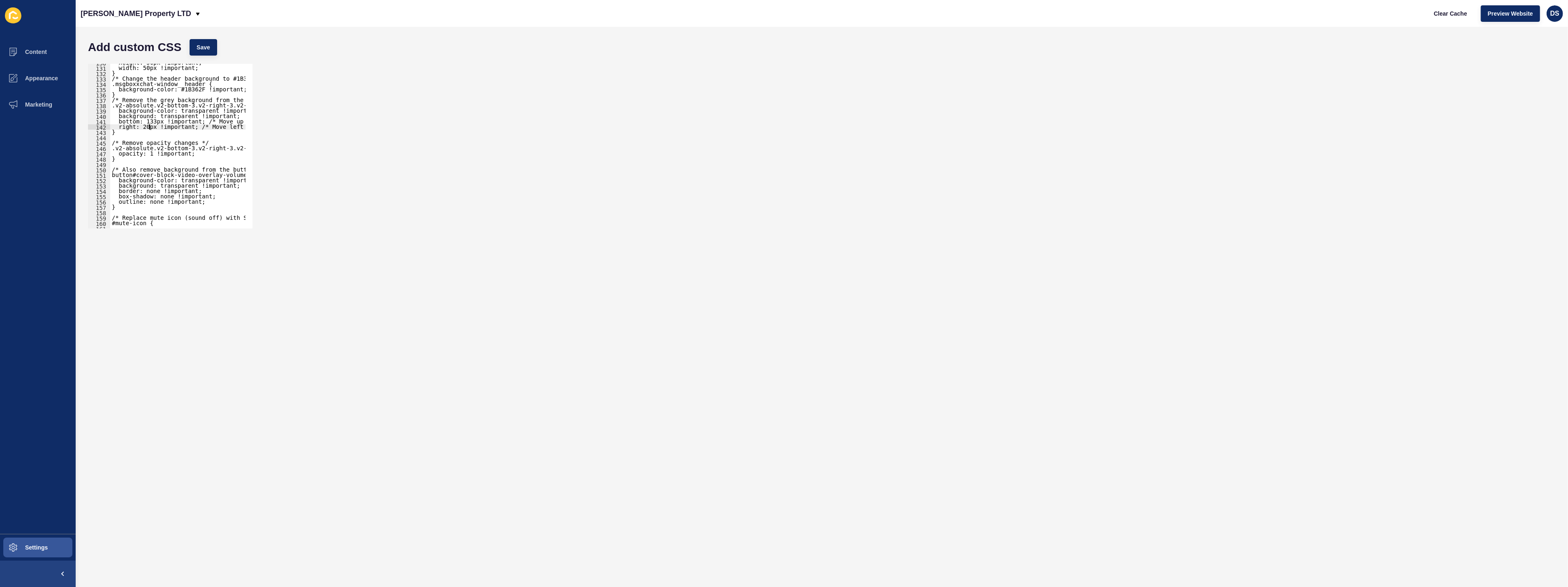
click at [147, 129] on div "height: 50px !important; width: 50px !important; } /* Change the header backgro…" at bounding box center [296, 144] width 372 height 168
click at [201, 44] on span "Save" at bounding box center [203, 47] width 14 height 9
click at [149, 127] on div "height: 50px !important; width: 50px !important; } /* Change the header backgro…" at bounding box center [296, 144] width 372 height 168
click at [147, 129] on div "height: 50px !important; width: 50px !important; } /* Change the header backgro…" at bounding box center [296, 144] width 372 height 168
click at [201, 52] on button "Save" at bounding box center [203, 47] width 28 height 16
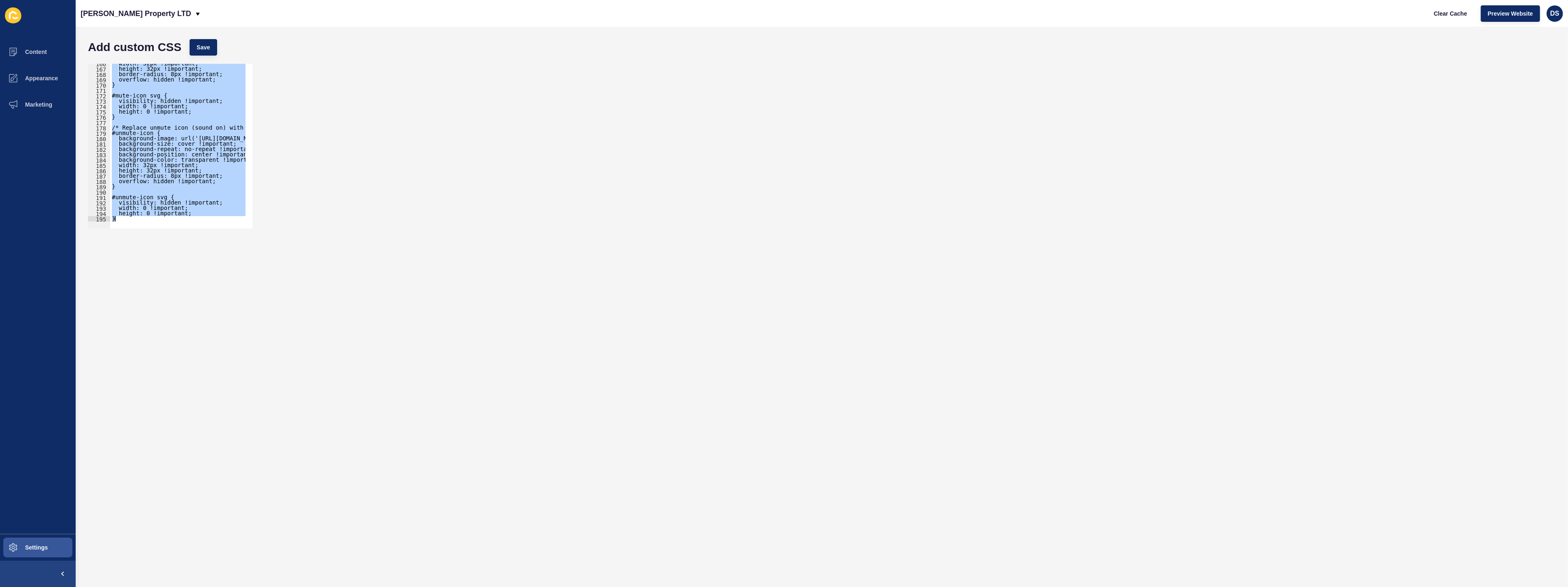
scroll to position [885, 0]
drag, startPoint x: 112, startPoint y: 127, endPoint x: 260, endPoint y: 290, distance: 220.2
click at [260, 290] on form "Add custom CSS Save /* Remove the grey background from the parent div container…" at bounding box center [821, 307] width 1476 height 543
type textarea "height: 0 !important; }"
click at [133, 119] on div "width: 32px !important; height: 32px !important; border-radius: 8px !important;…" at bounding box center [177, 146] width 135 height 164
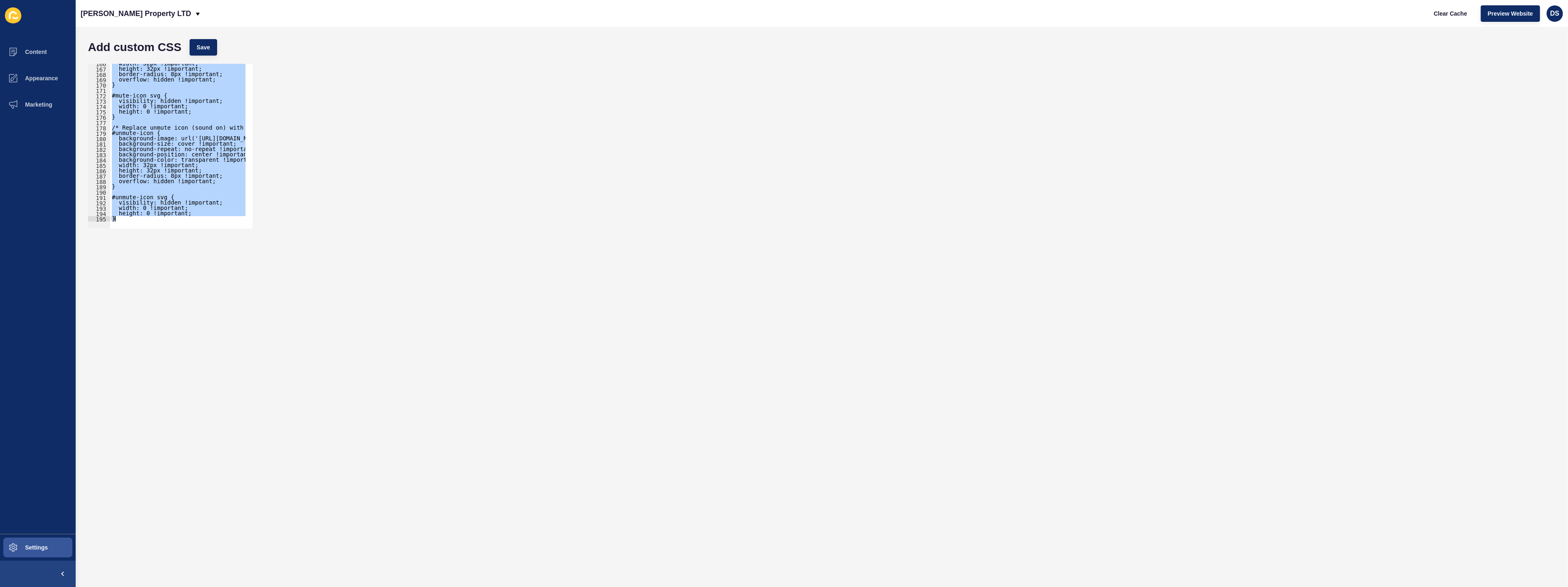
drag, startPoint x: 110, startPoint y: 99, endPoint x: 240, endPoint y: 294, distance: 234.4
click at [240, 294] on form "Add custom CSS Save 166 167 168 169 170 171 172 173 174 175 176 177 178 179 180…" at bounding box center [821, 307] width 1476 height 543
paste textarea
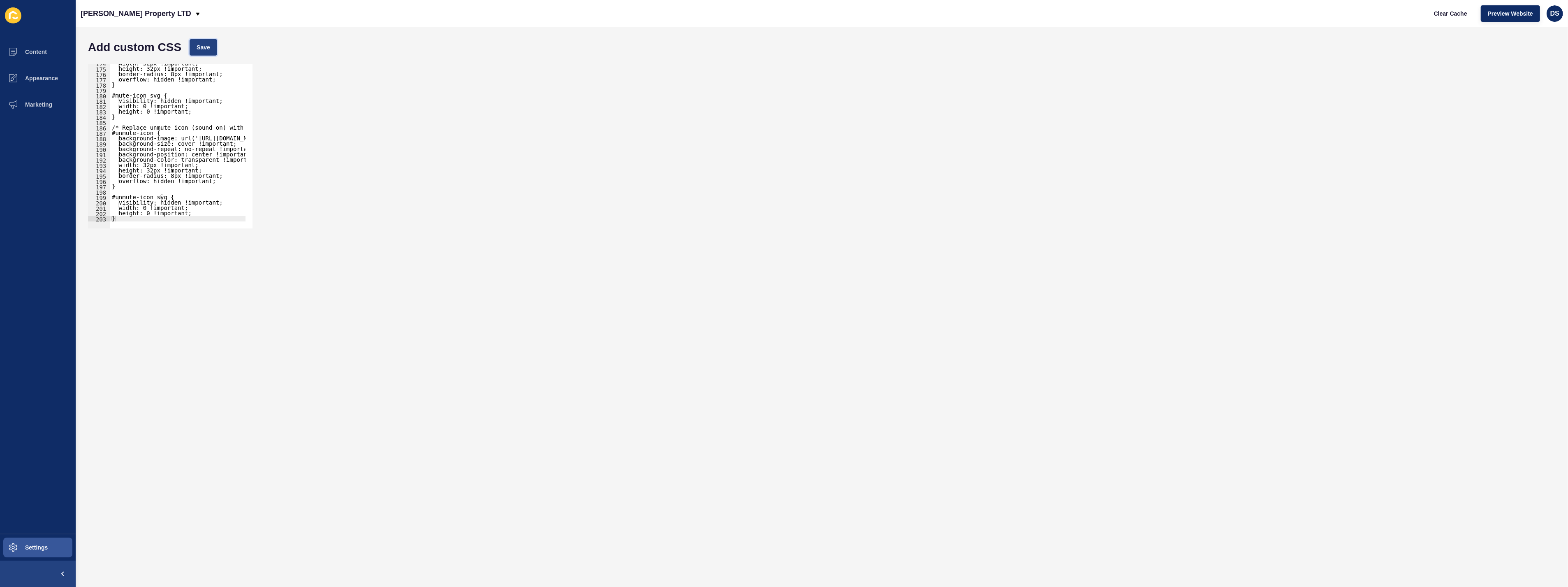
click at [204, 51] on span "Save" at bounding box center [203, 47] width 14 height 9
click at [153, 172] on div "/* Override the inline style on the img */ .msgboxxlauncher__close img { height…" at bounding box center [296, 145] width 372 height 168
click at [203, 47] on span "Save" at bounding box center [203, 47] width 14 height 9
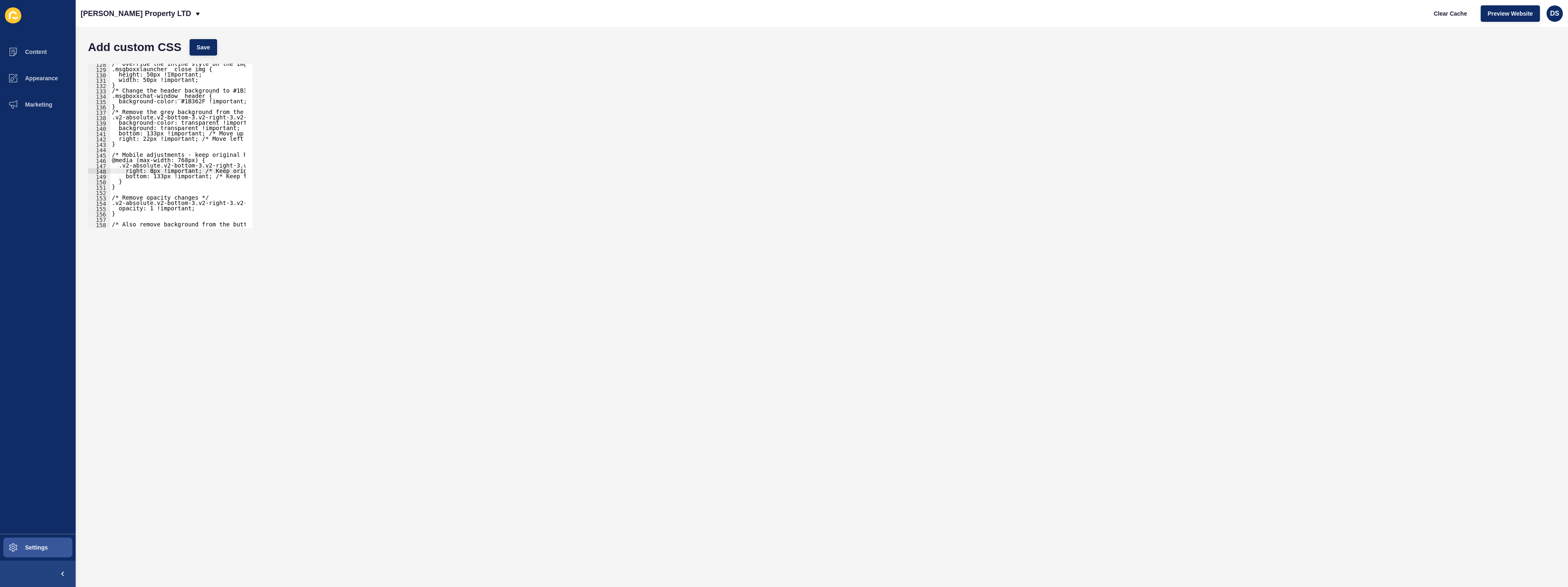
scroll to position [655, 0]
click at [152, 198] on div "display: flex !important; align-items: center !important; justify-content: cent…" at bounding box center [296, 145] width 372 height 168
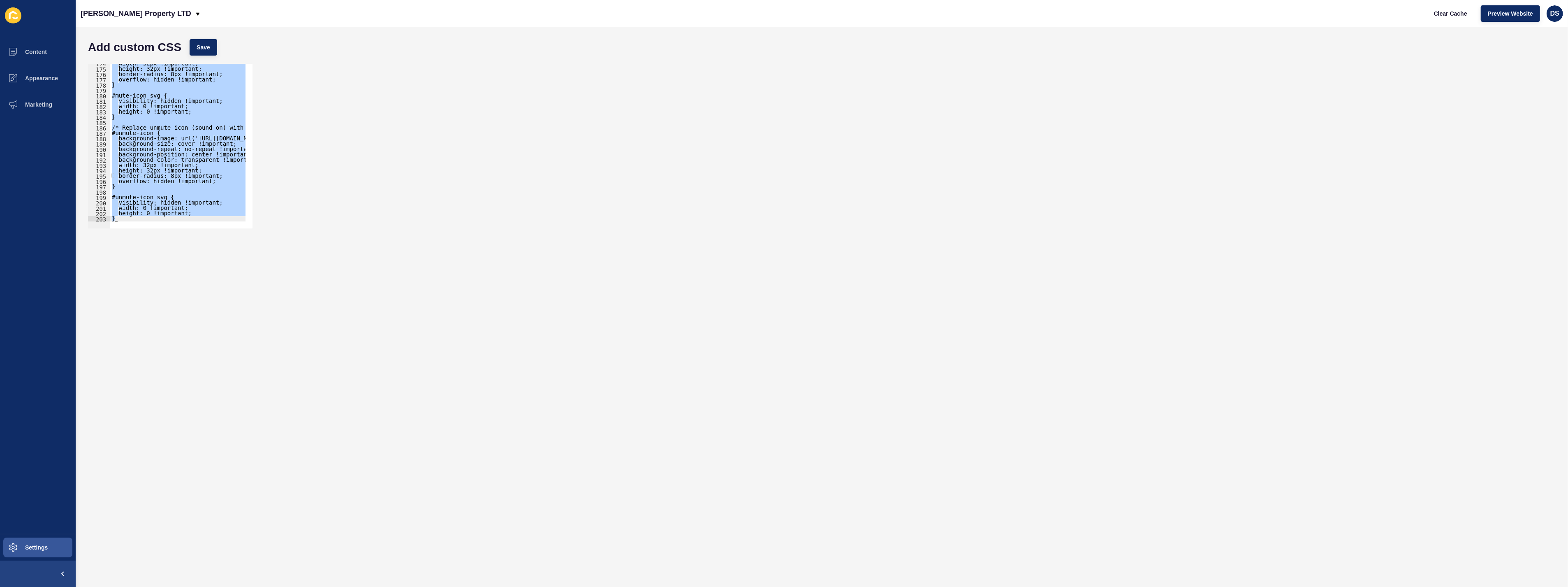
scroll to position [928, 0]
click at [170, 173] on div "width: 32px !important; height: 32px !important; border-radius: 8px !important;…" at bounding box center [177, 146] width 135 height 164
type textarea "height: 32px !important;"
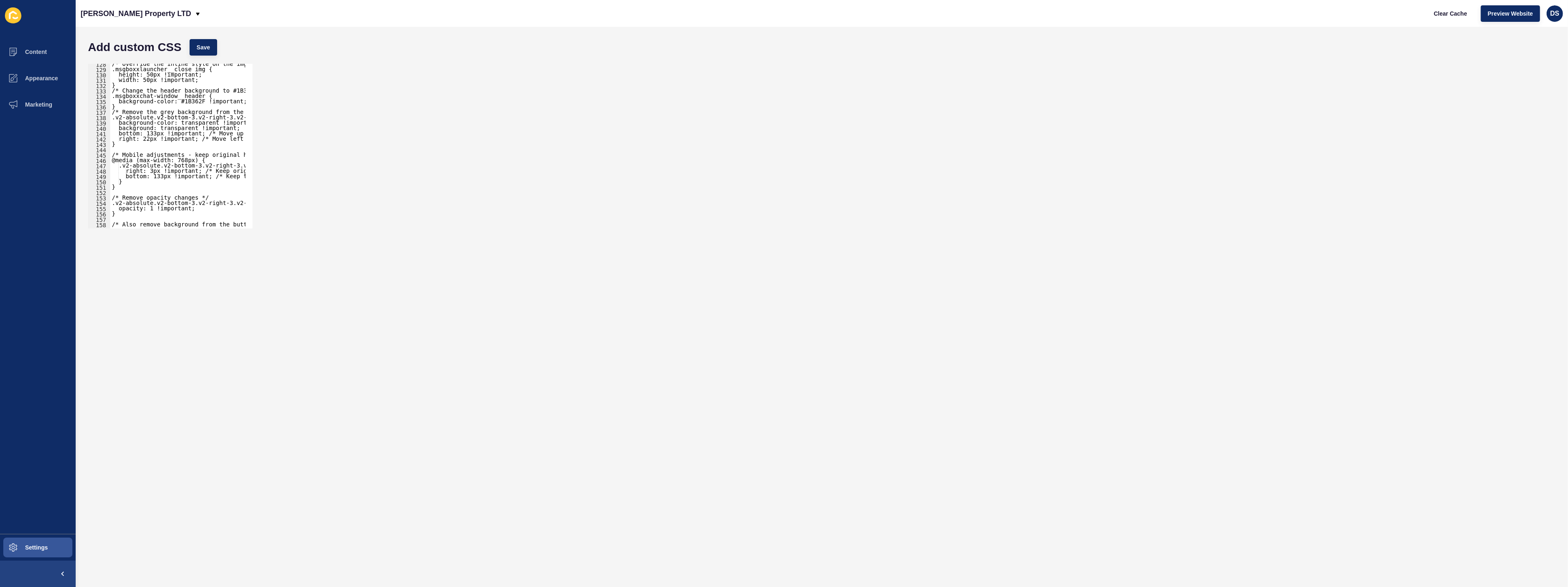
scroll to position [655, 0]
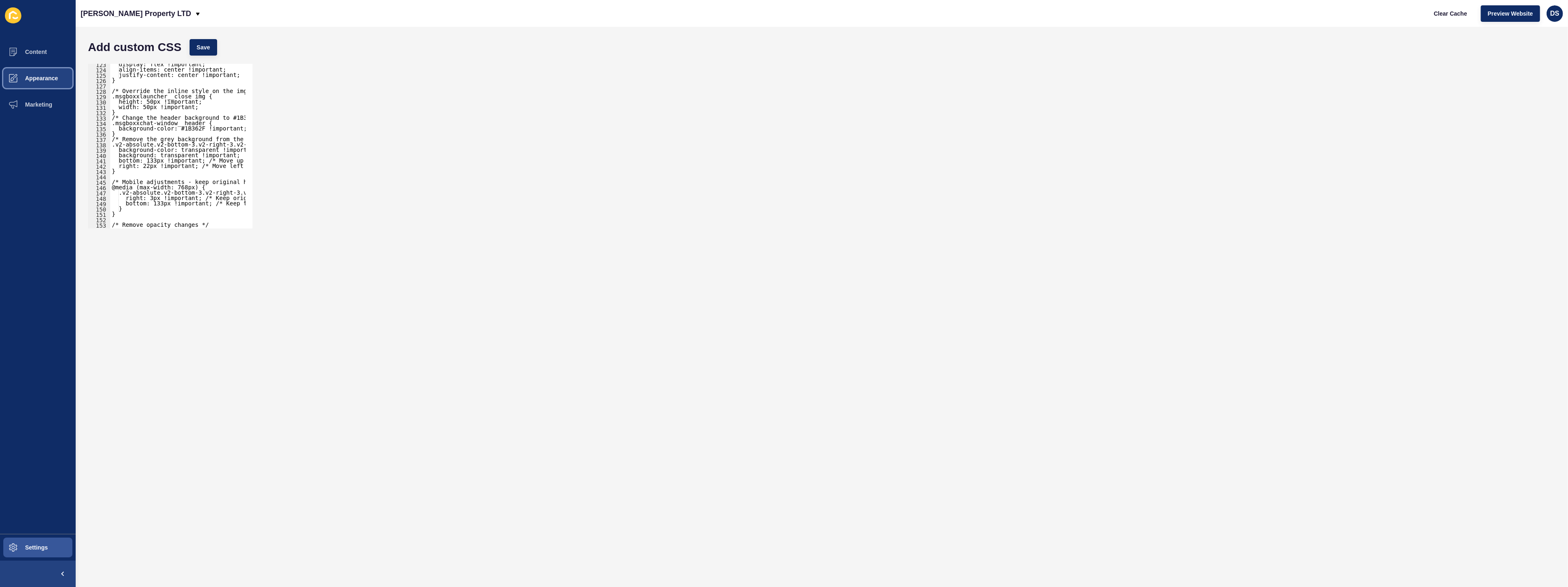
click at [31, 85] on button "Appearance" at bounding box center [38, 78] width 76 height 26
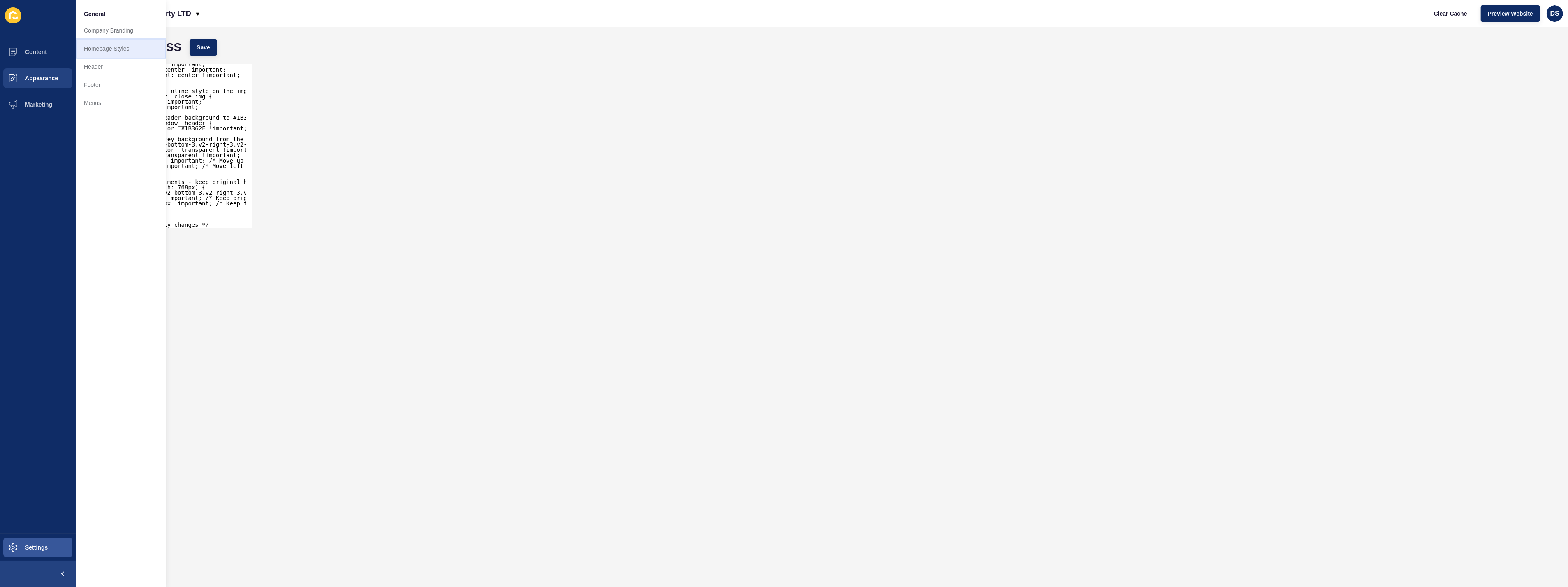
click at [99, 52] on link "Homepage Styles" at bounding box center [121, 48] width 91 height 18
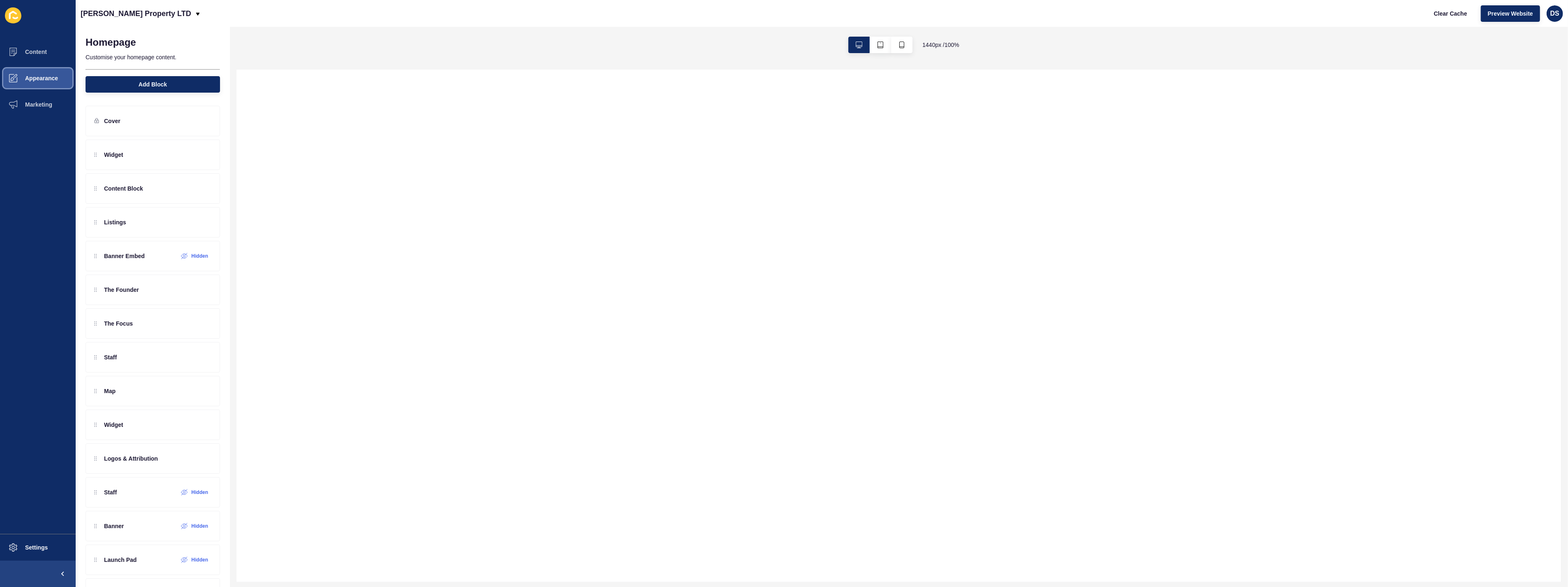
click at [29, 75] on span "Appearance" at bounding box center [28, 78] width 59 height 6
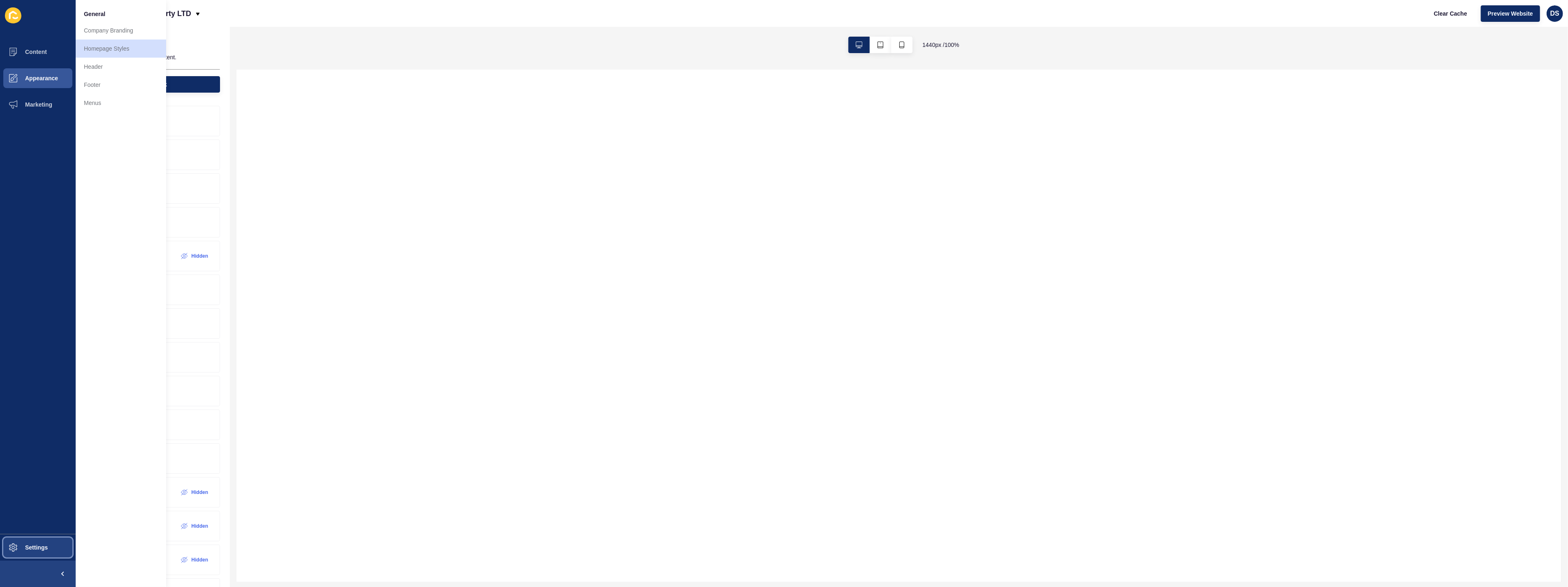
click at [26, 542] on button "Settings" at bounding box center [38, 547] width 76 height 26
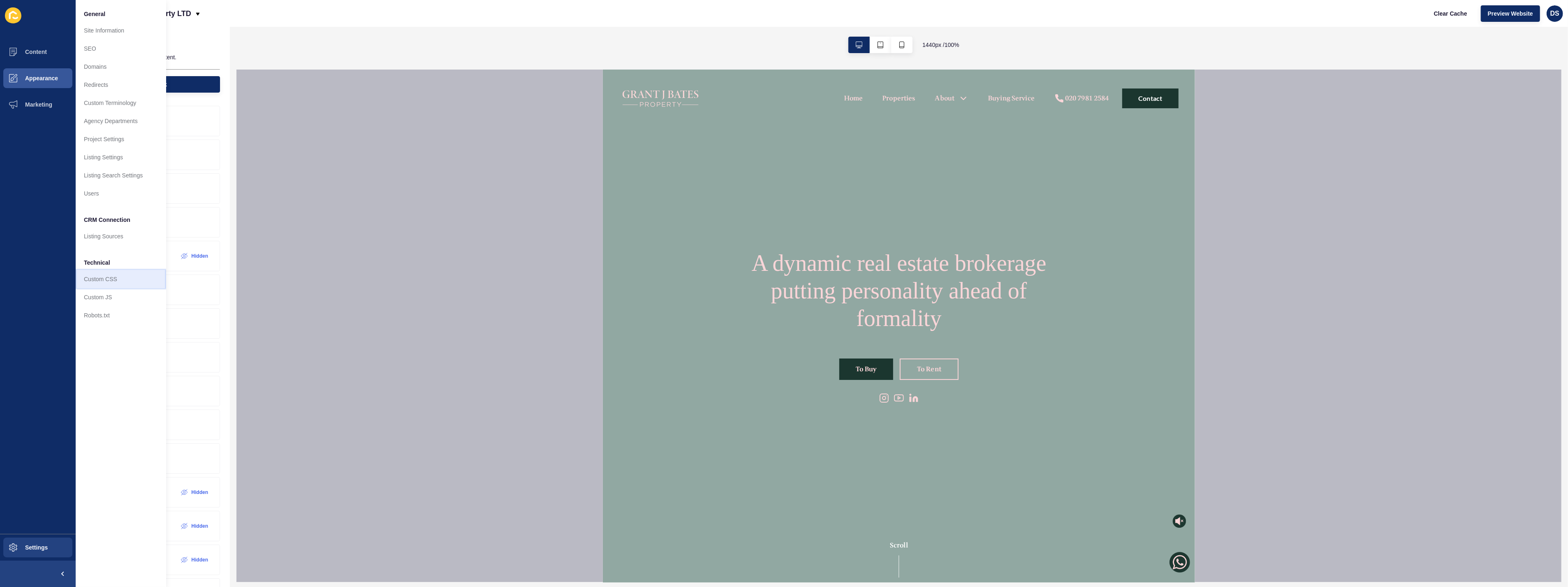
click at [119, 272] on link "Custom CSS" at bounding box center [121, 278] width 91 height 18
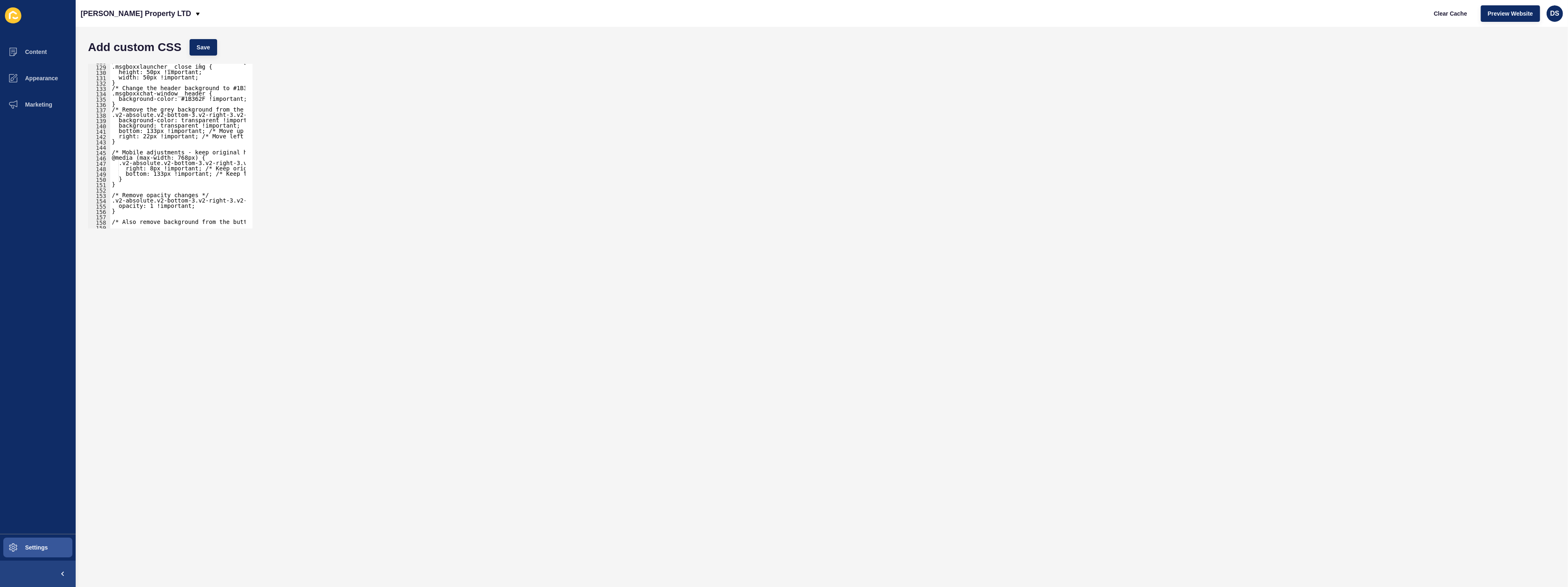
scroll to position [712, 0]
click at [149, 103] on div ".msgboxxchat-window__header { background-color: #1B362F !important; } /* Remove…" at bounding box center [296, 147] width 372 height 168
click at [154, 141] on div ".msgboxxchat-window__header { background-color: #1B362F !important; } /* Remove…" at bounding box center [296, 147] width 372 height 168
click at [162, 148] on div ".msgboxxchat-window__header { background-color: #1B362F !important; } /* Remove…" at bounding box center [296, 147] width 372 height 168
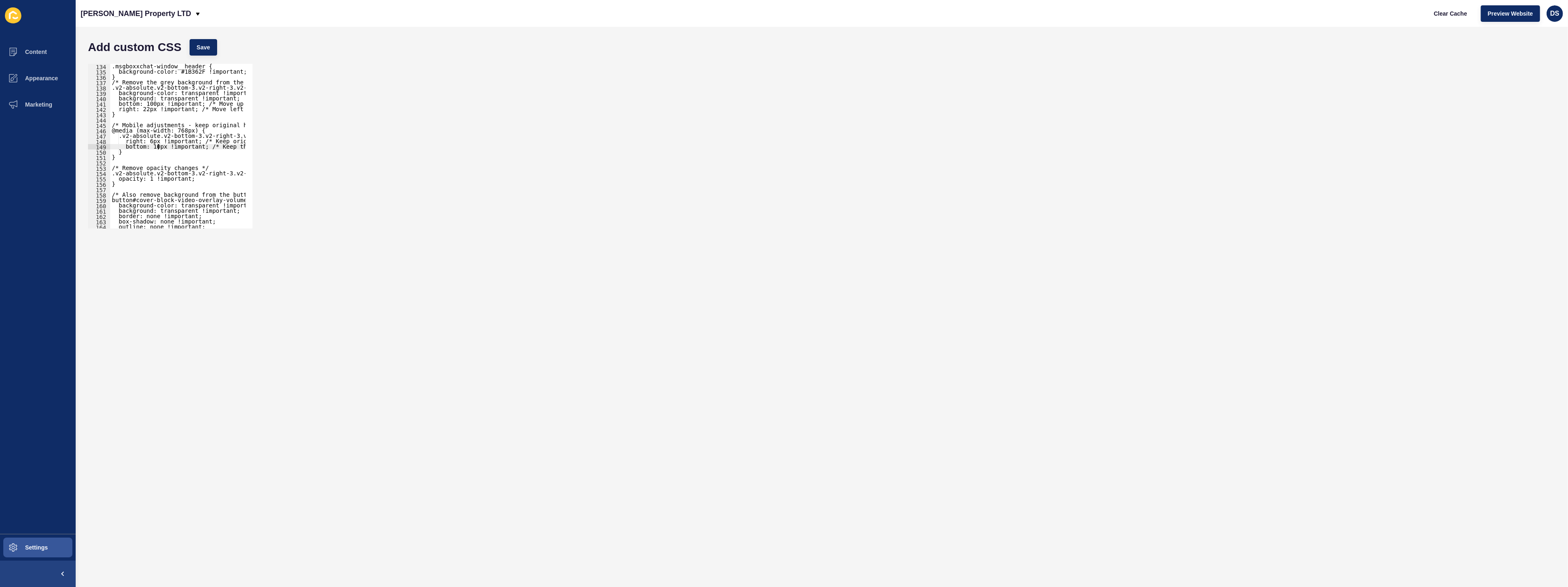
scroll to position [0, 4]
click at [209, 51] on button "Save" at bounding box center [203, 47] width 28 height 16
click at [153, 140] on div ".msgboxxchat-window__header { background-color: #1B362F !important; } /* Remove…" at bounding box center [296, 147] width 372 height 168
type textarea "right: 6px !important; /* Keep original right position on mobile */"
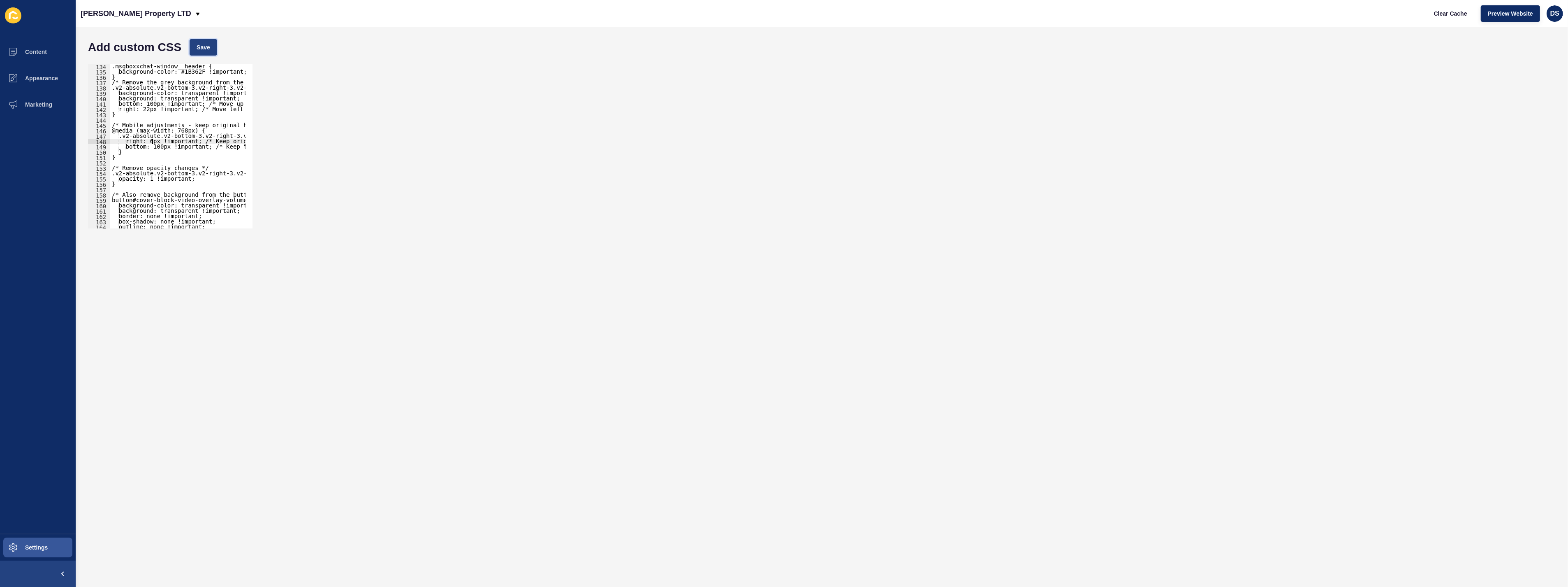
click at [201, 52] on button "Save" at bounding box center [203, 47] width 28 height 16
click at [33, 79] on span "Appearance" at bounding box center [28, 78] width 59 height 6
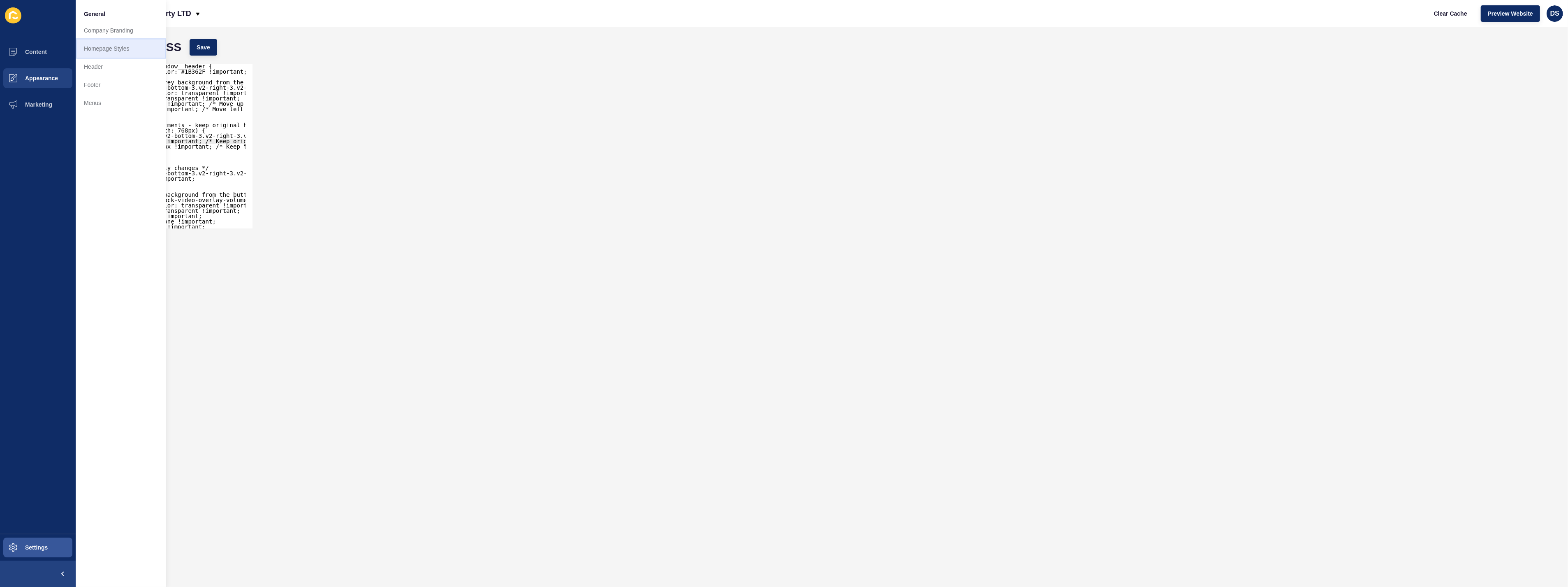
click at [127, 51] on link "Homepage Styles" at bounding box center [121, 48] width 91 height 18
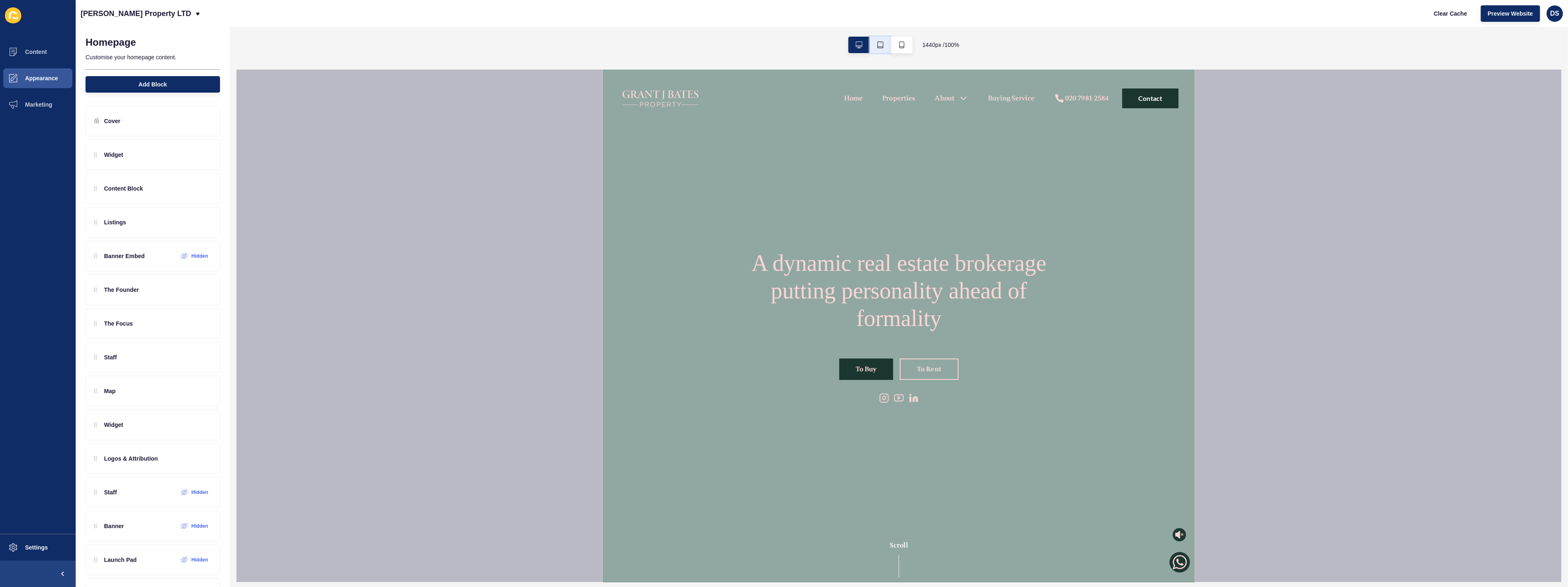
click at [883, 48] on button "button" at bounding box center [880, 44] width 21 height 16
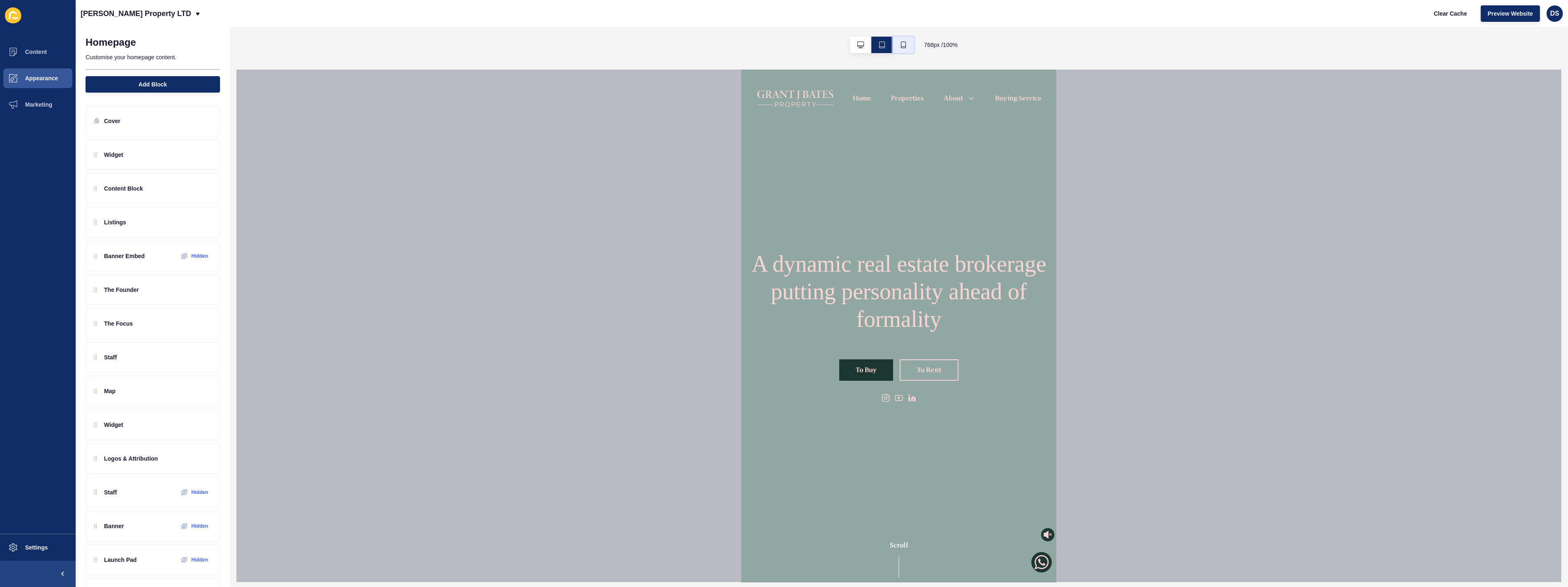
click at [897, 44] on button "button" at bounding box center [903, 44] width 21 height 16
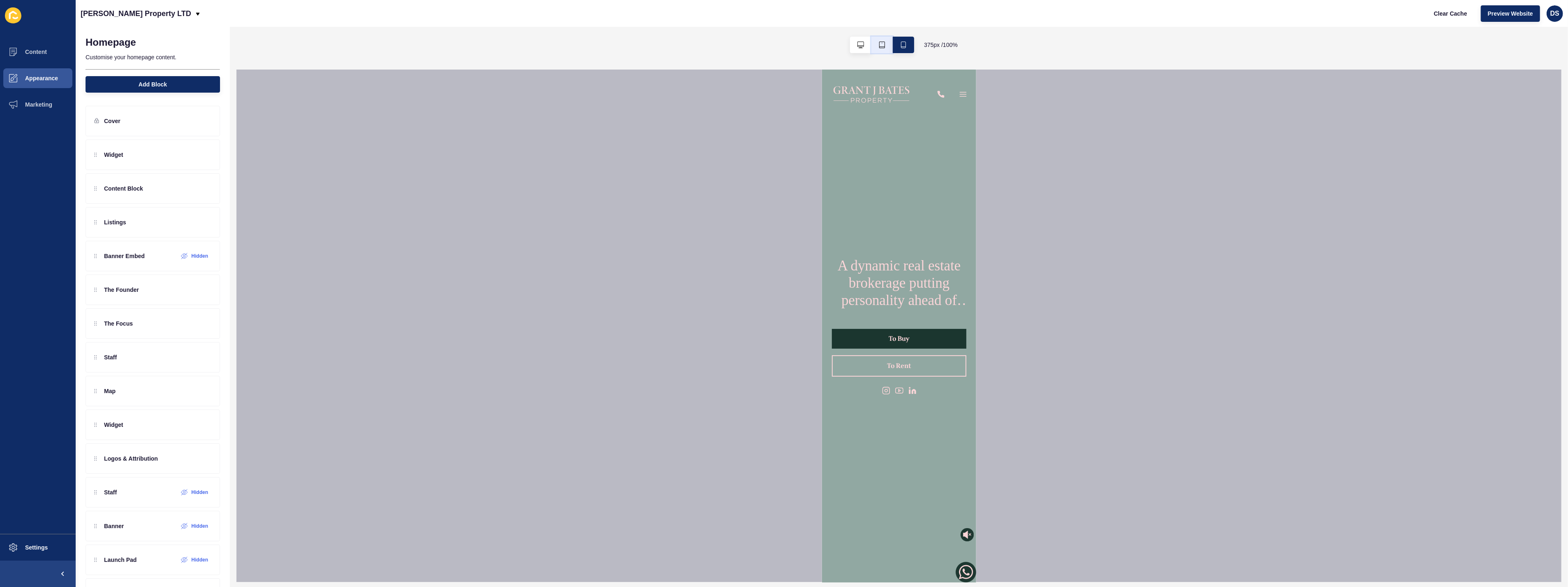
click at [885, 44] on button "button" at bounding box center [882, 44] width 21 height 16
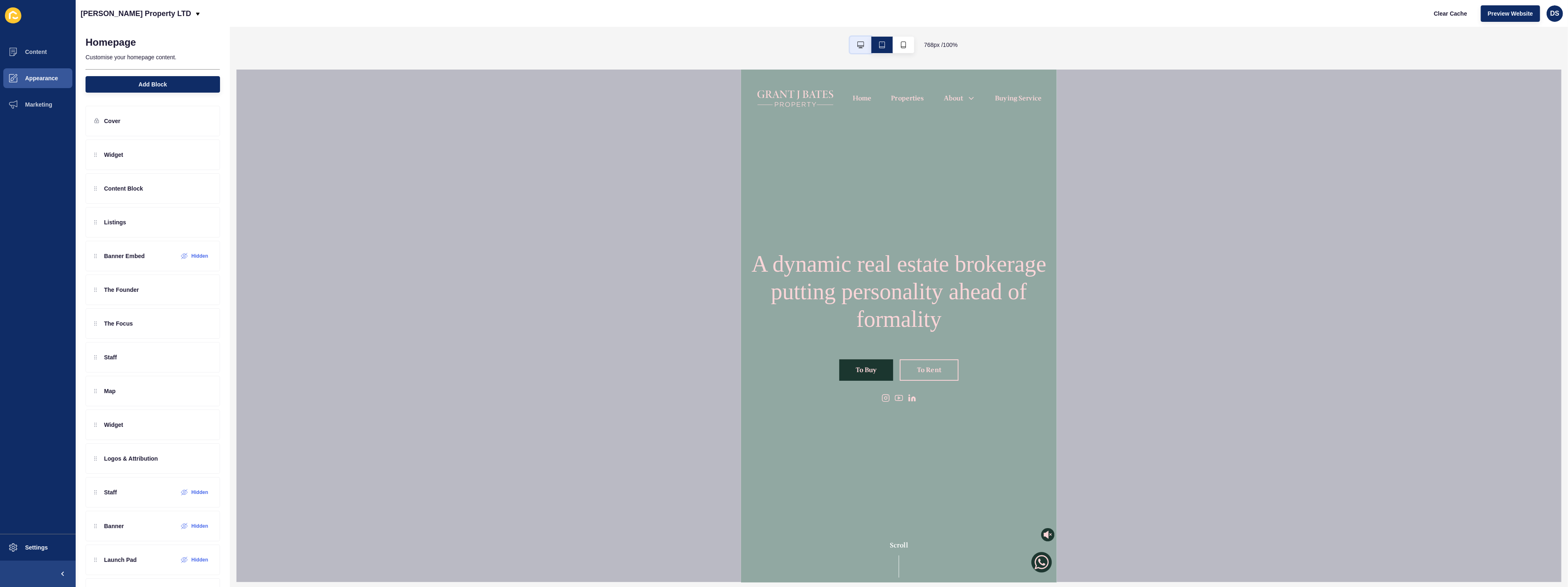
click at [860, 46] on icon "button" at bounding box center [860, 44] width 6 height 6
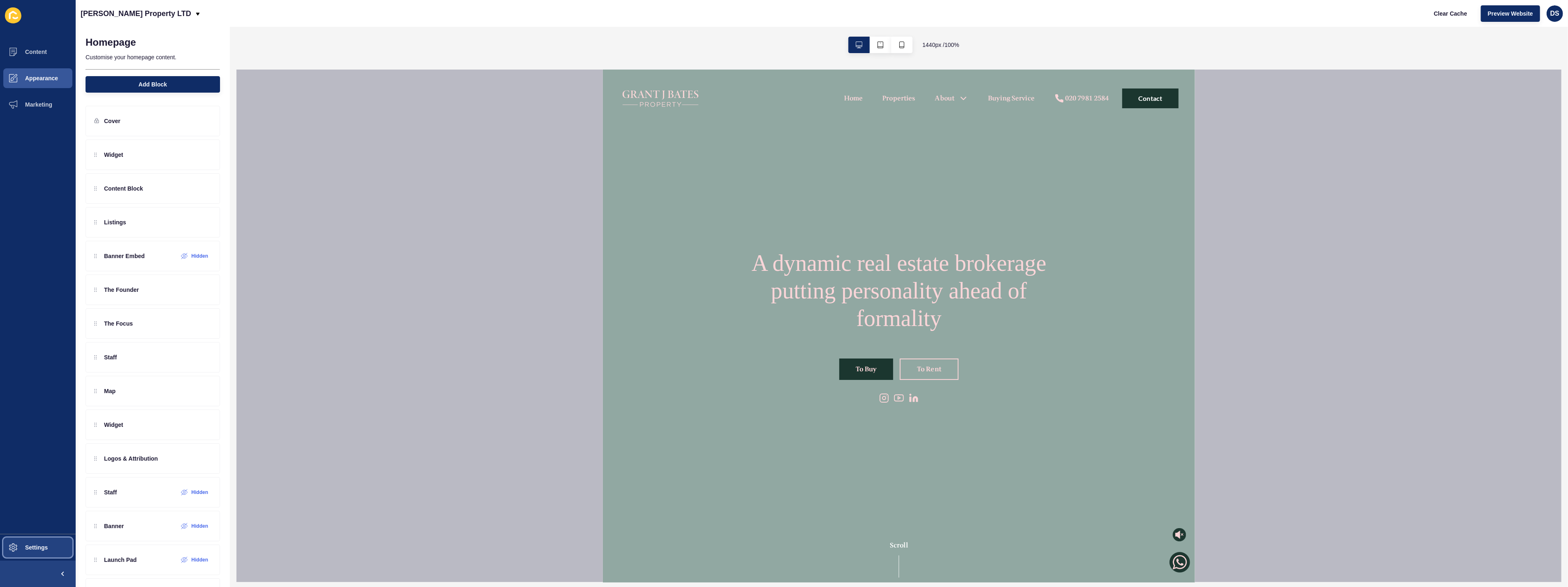
click at [34, 550] on span "Settings" at bounding box center [23, 547] width 49 height 6
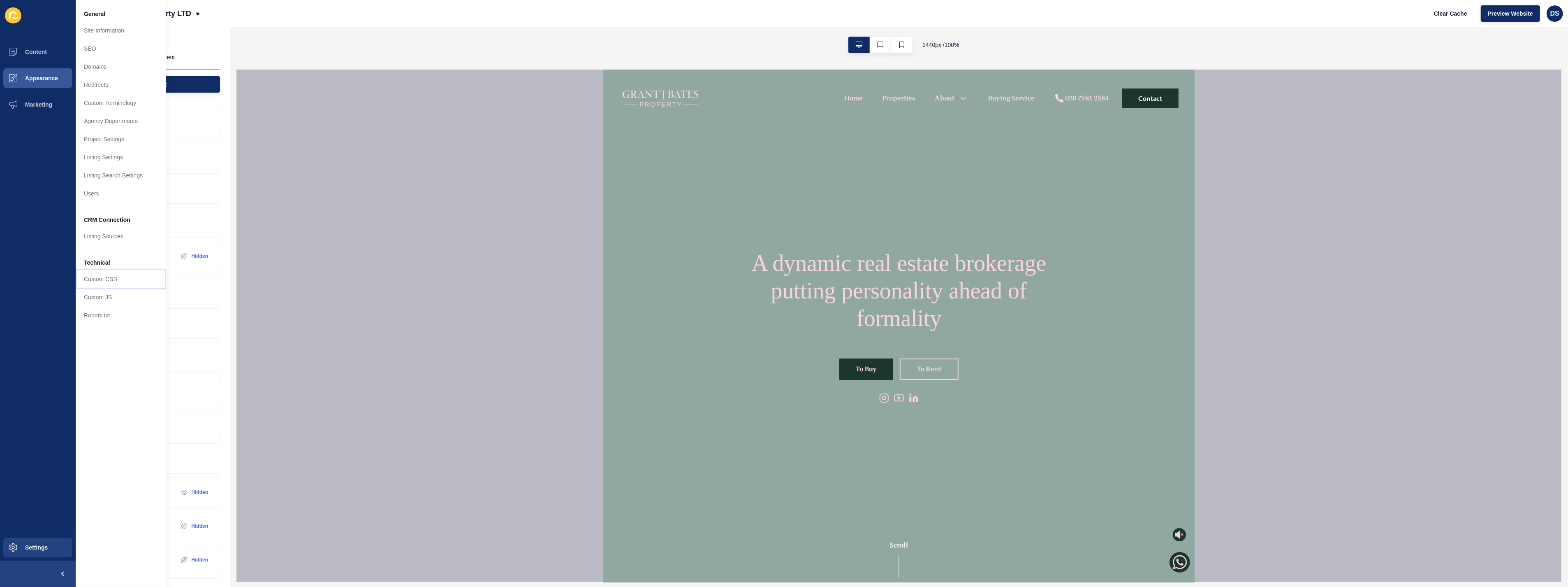
click at [110, 271] on link "Custom CSS" at bounding box center [121, 278] width 91 height 18
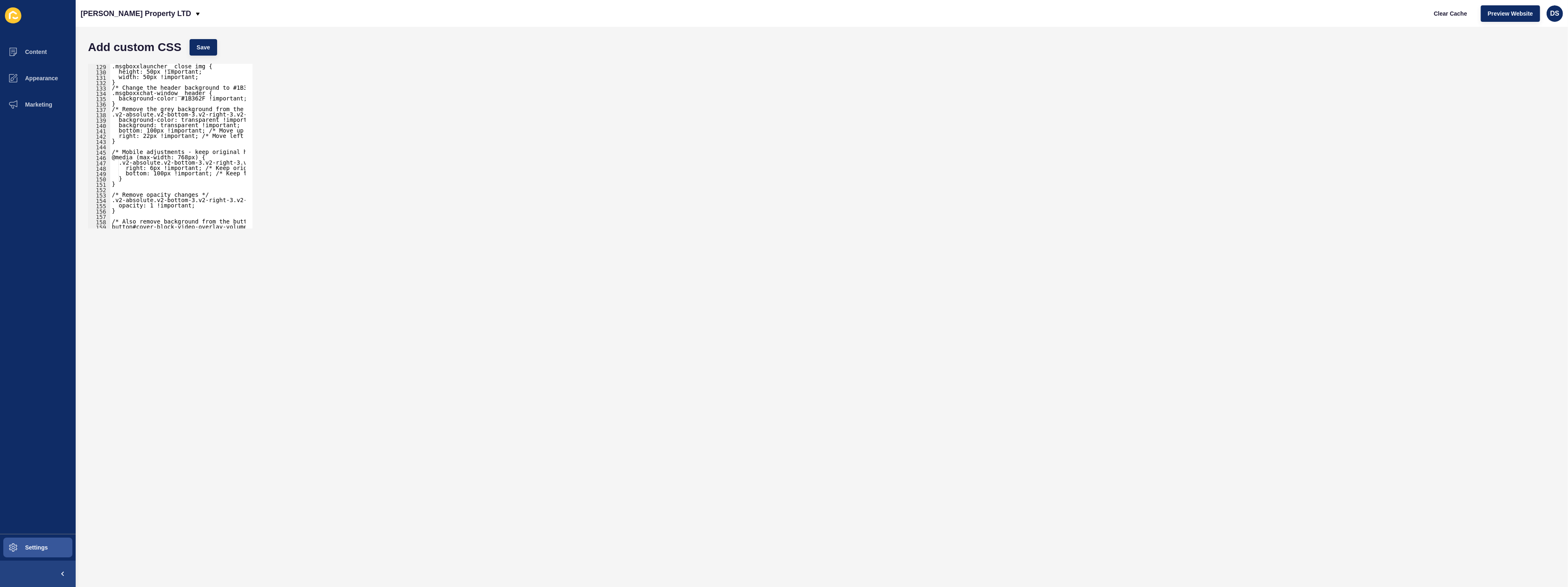
scroll to position [712, 0]
type textarea "}"
drag, startPoint x: 113, startPoint y: 114, endPoint x: 119, endPoint y: 117, distance: 6.7
click at [119, 117] on div ".msgboxxchat-window__header { background-color: #1B362F !important; } /* Remove…" at bounding box center [296, 147] width 372 height 168
click at [141, 161] on div ".msgboxxchat-window__header { background-color: #1B362F !important; } /* Remove…" at bounding box center [296, 147] width 372 height 168
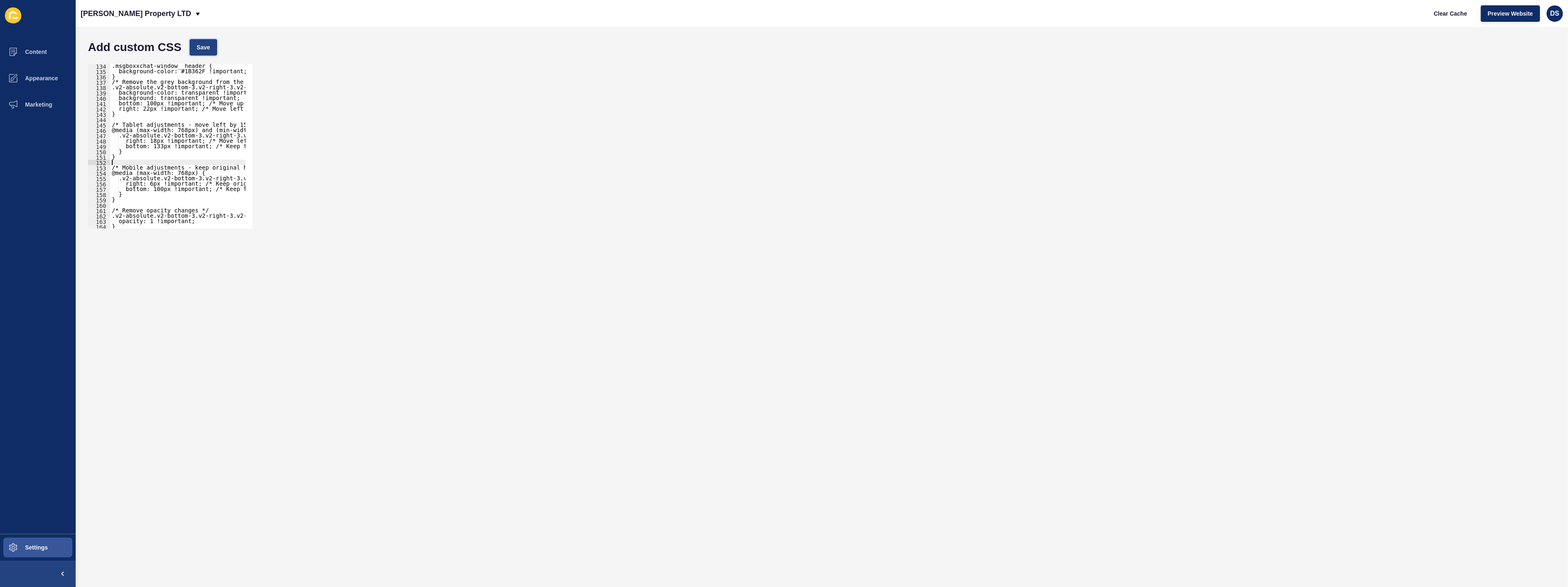
click at [201, 49] on span "Save" at bounding box center [203, 47] width 14 height 9
click at [45, 86] on button "Appearance" at bounding box center [38, 78] width 76 height 26
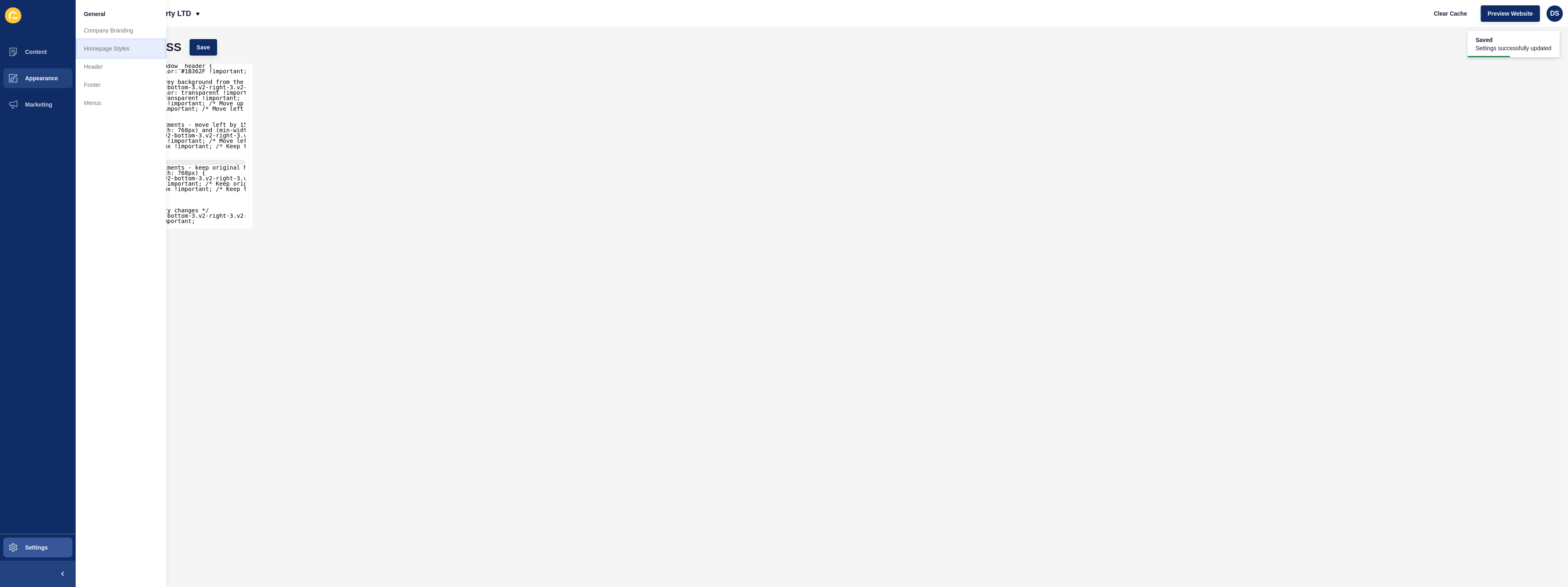
click at [124, 51] on link "Homepage Styles" at bounding box center [121, 48] width 91 height 18
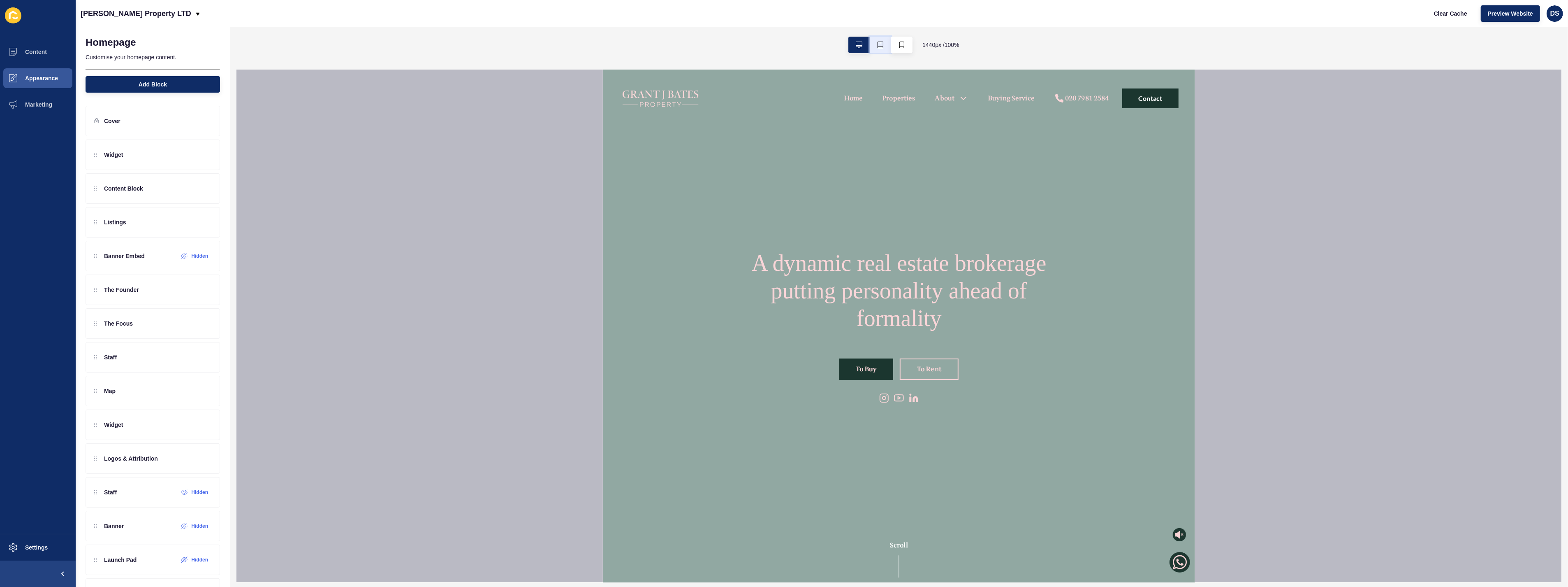
click at [878, 46] on icon "button" at bounding box center [880, 44] width 6 height 6
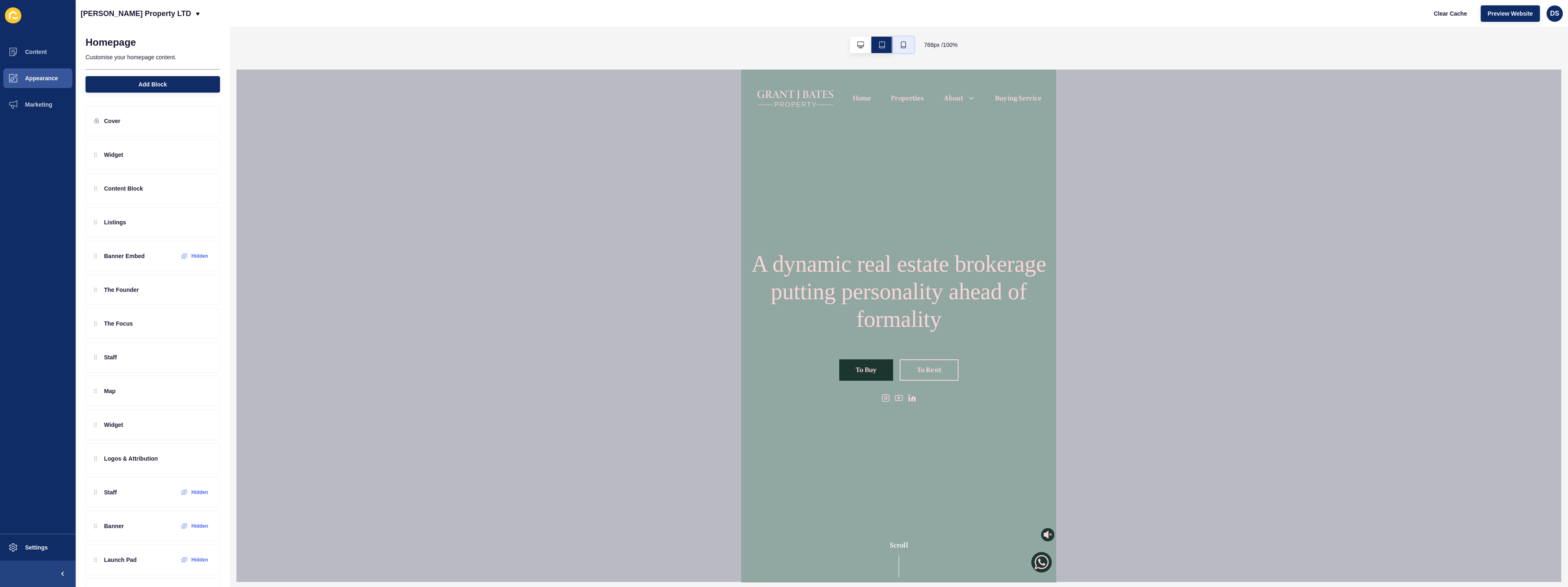
click at [900, 44] on icon "button" at bounding box center [903, 44] width 6 height 6
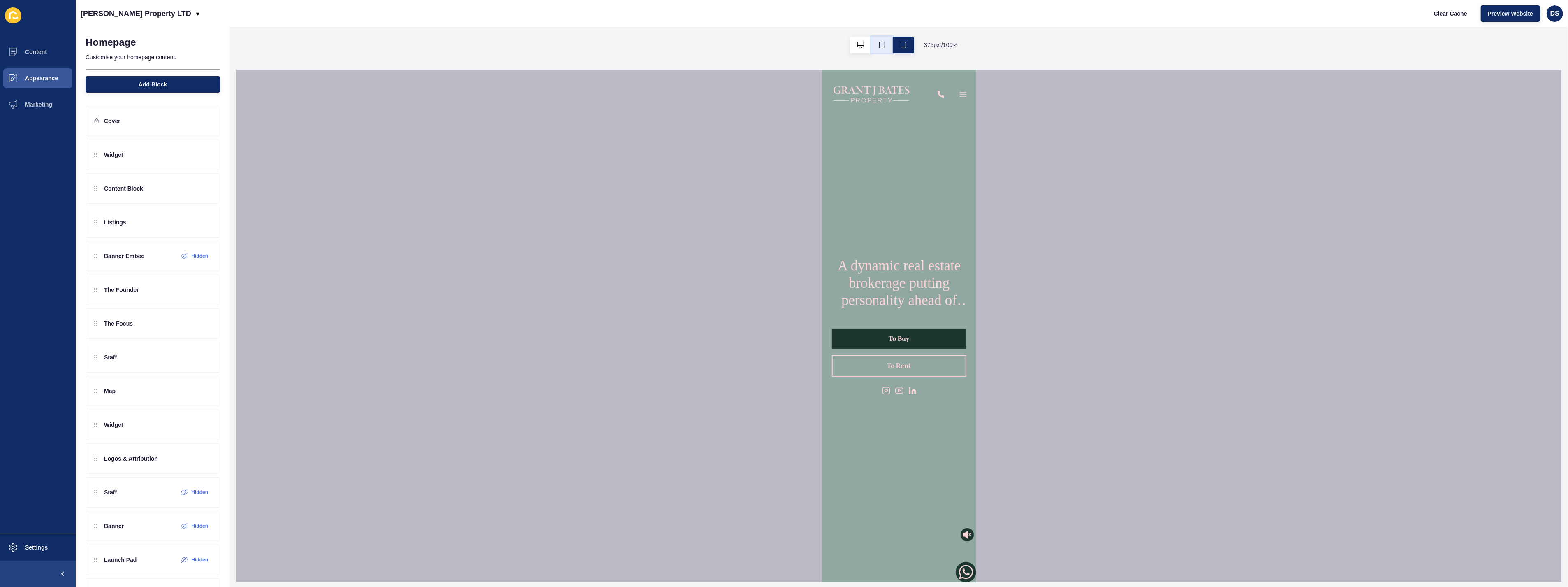
click at [885, 44] on button "button" at bounding box center [882, 44] width 21 height 16
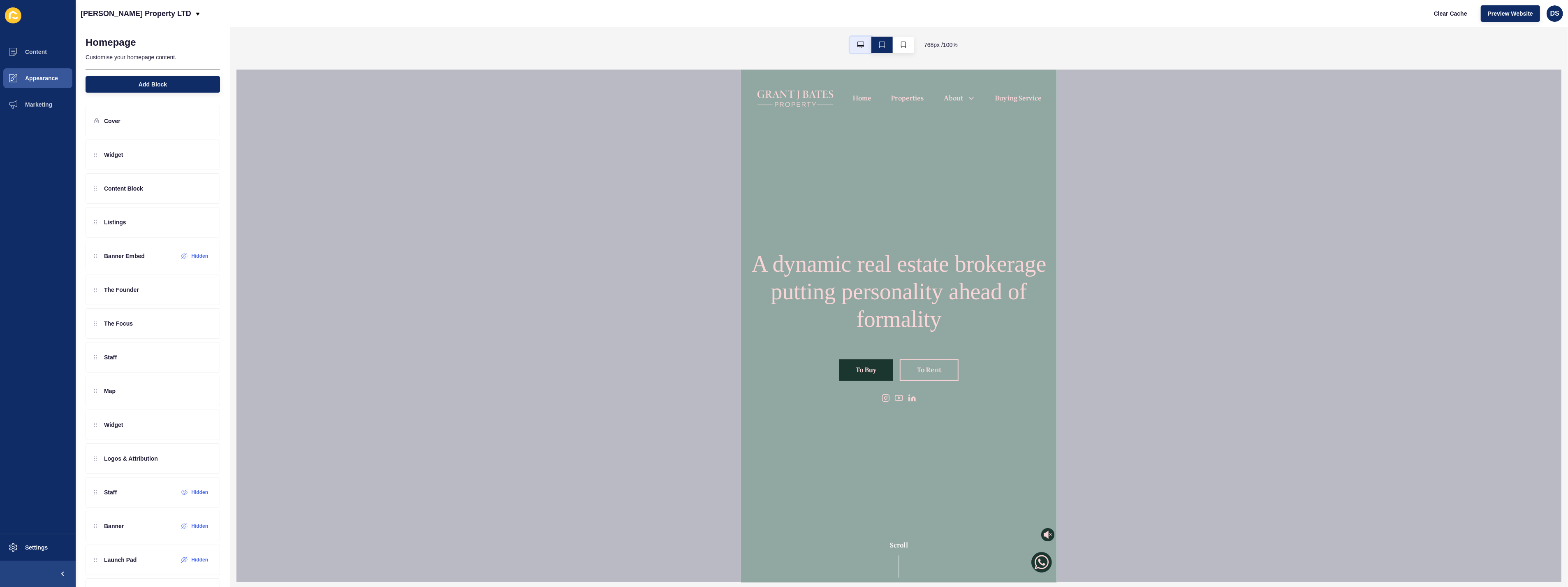
click at [862, 44] on icon "button" at bounding box center [860, 44] width 6 height 6
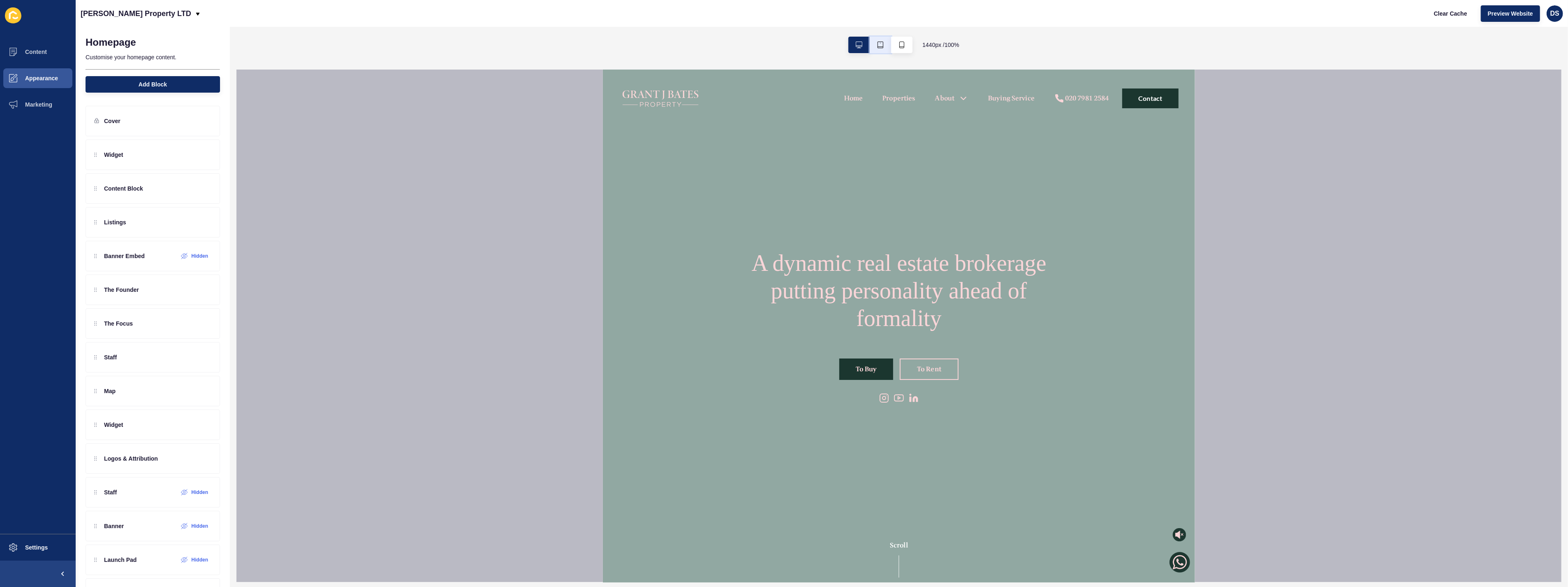
click at [881, 44] on icon "button" at bounding box center [880, 44] width 6 height 6
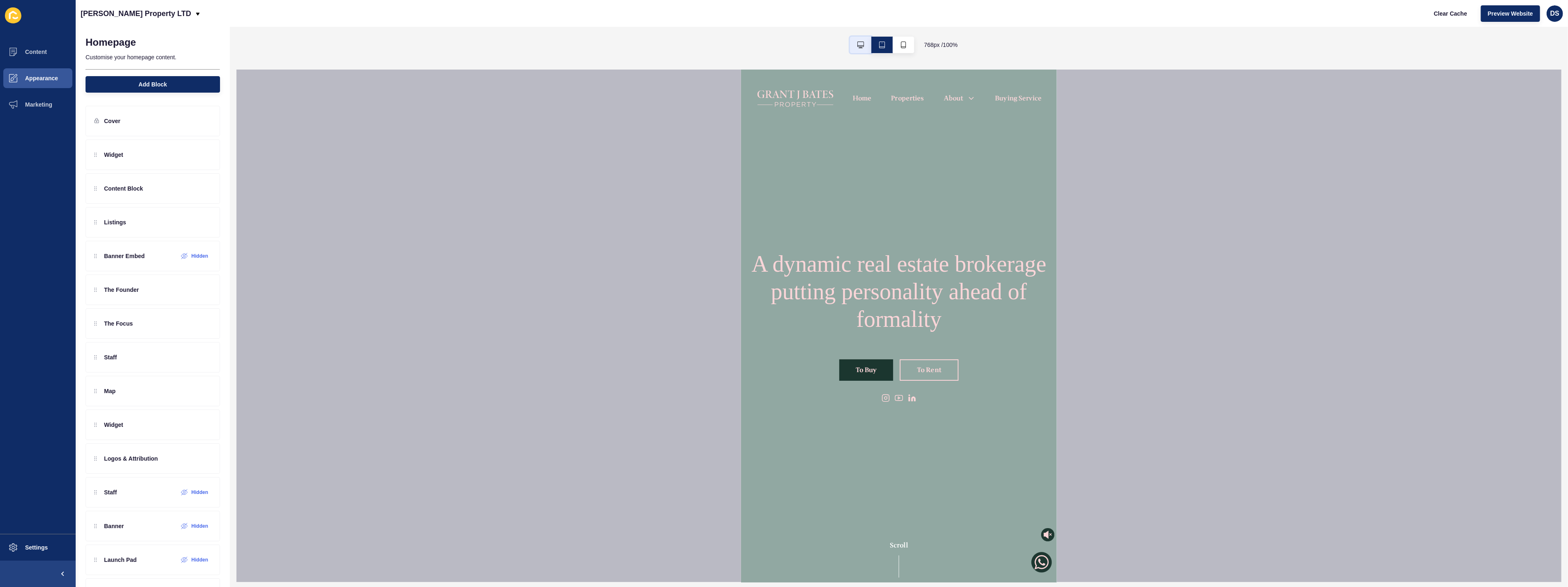
click at [862, 44] on icon "button" at bounding box center [860, 44] width 6 height 6
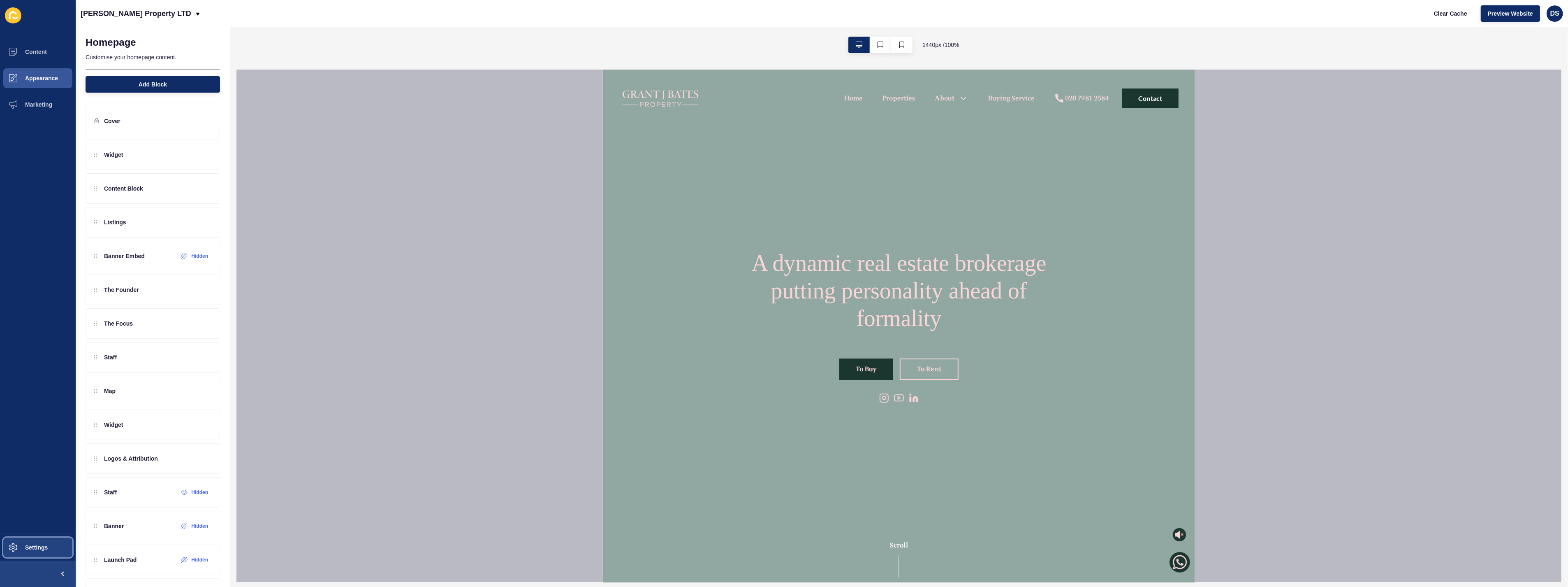
click at [29, 550] on span "Settings" at bounding box center [23, 547] width 49 height 6
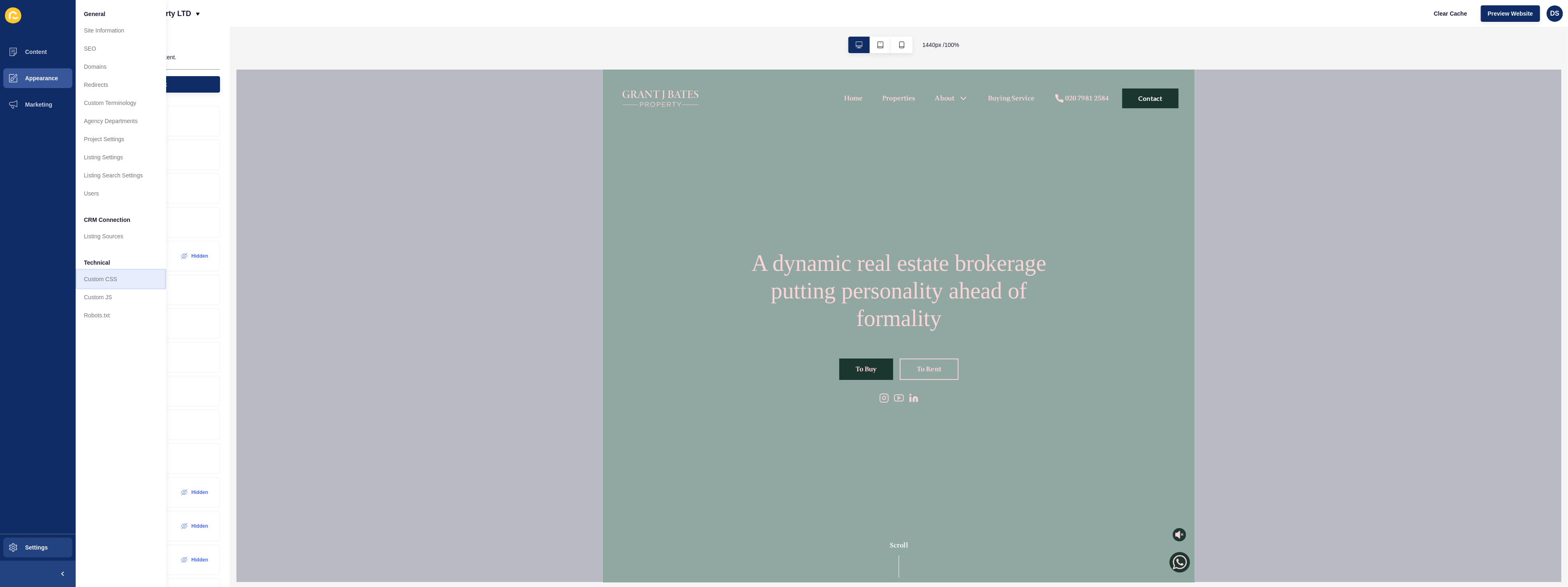
click at [113, 285] on link "Custom CSS" at bounding box center [121, 278] width 91 height 18
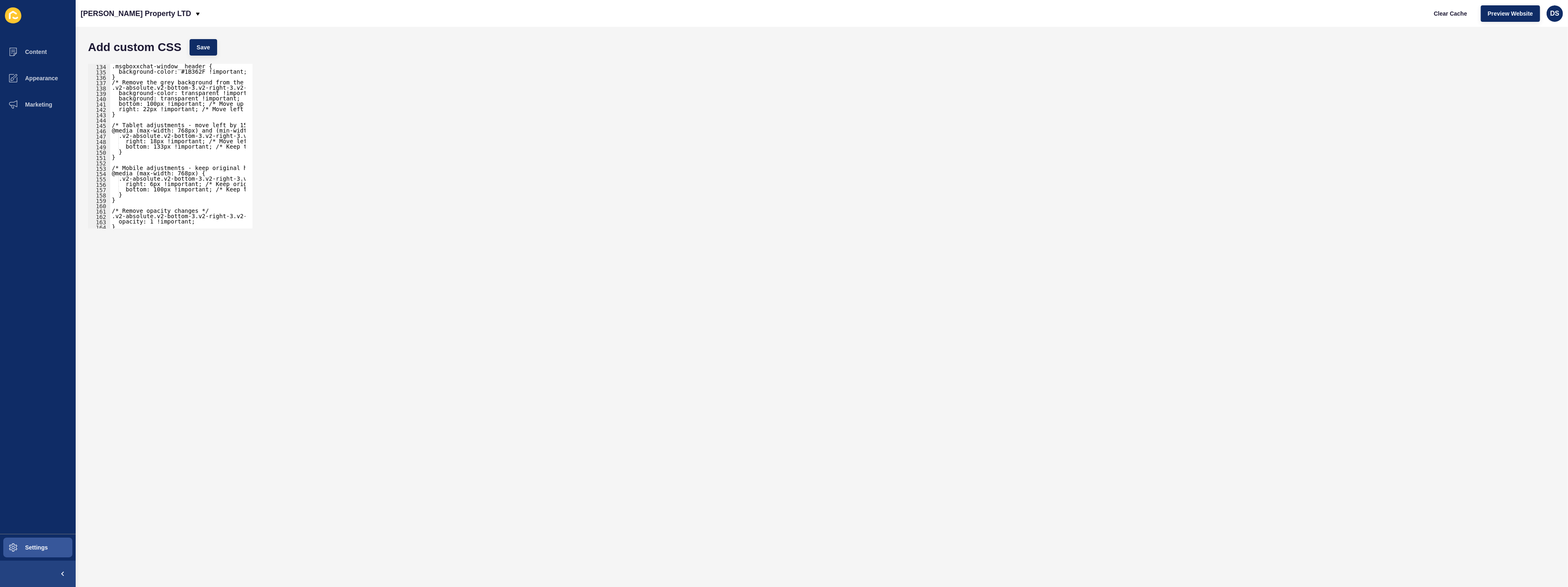
scroll to position [711, 0]
click at [154, 141] on div ".msgboxxchat-window__header { background-color: #1B362F !important; } /* Remove…" at bounding box center [296, 147] width 372 height 168
click at [192, 157] on div ".msgboxxchat-window__header { background-color: #1B362F !important; } /* Remove…" at bounding box center [296, 147] width 372 height 168
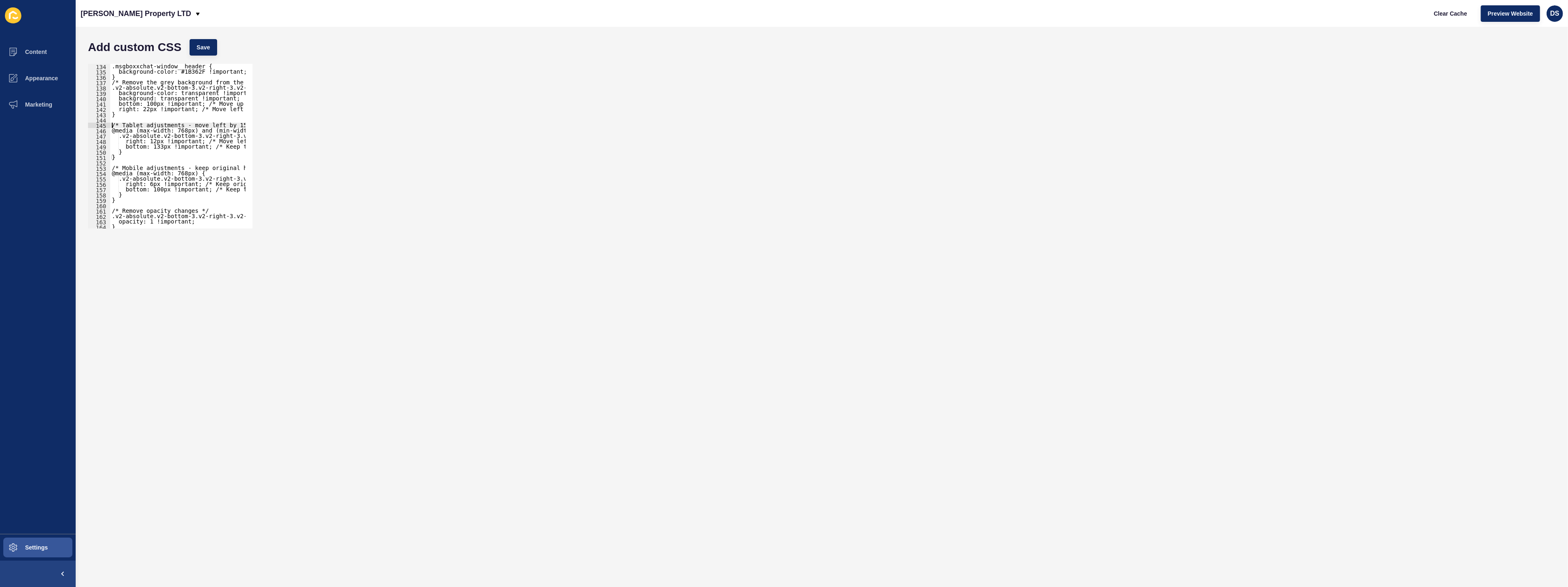
click at [112, 124] on div ".msgboxxchat-window__header { background-color: #1B362F !important; } /* Remove…" at bounding box center [296, 147] width 372 height 168
type textarea "/* Tablet adjustments - move left by 15px */"
click at [199, 46] on span "Save" at bounding box center [203, 47] width 14 height 9
click at [50, 83] on button "Appearance" at bounding box center [38, 78] width 76 height 26
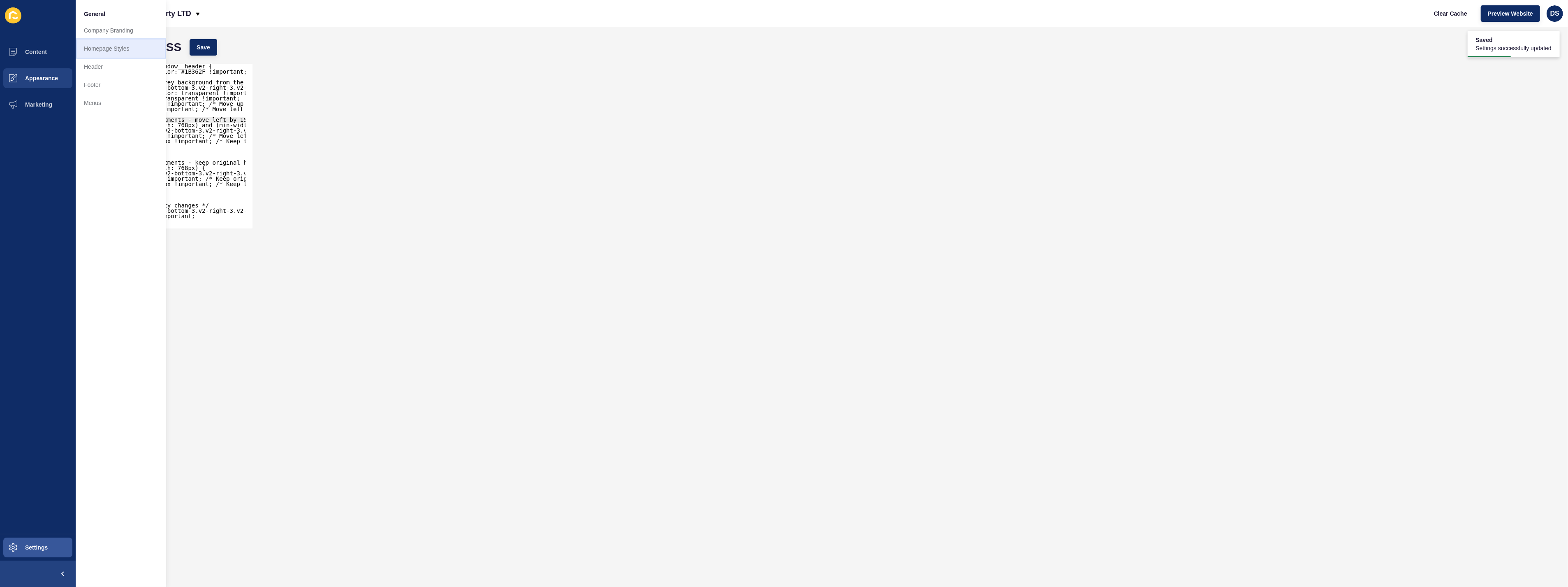
click at [121, 46] on link "Homepage Styles" at bounding box center [121, 48] width 91 height 18
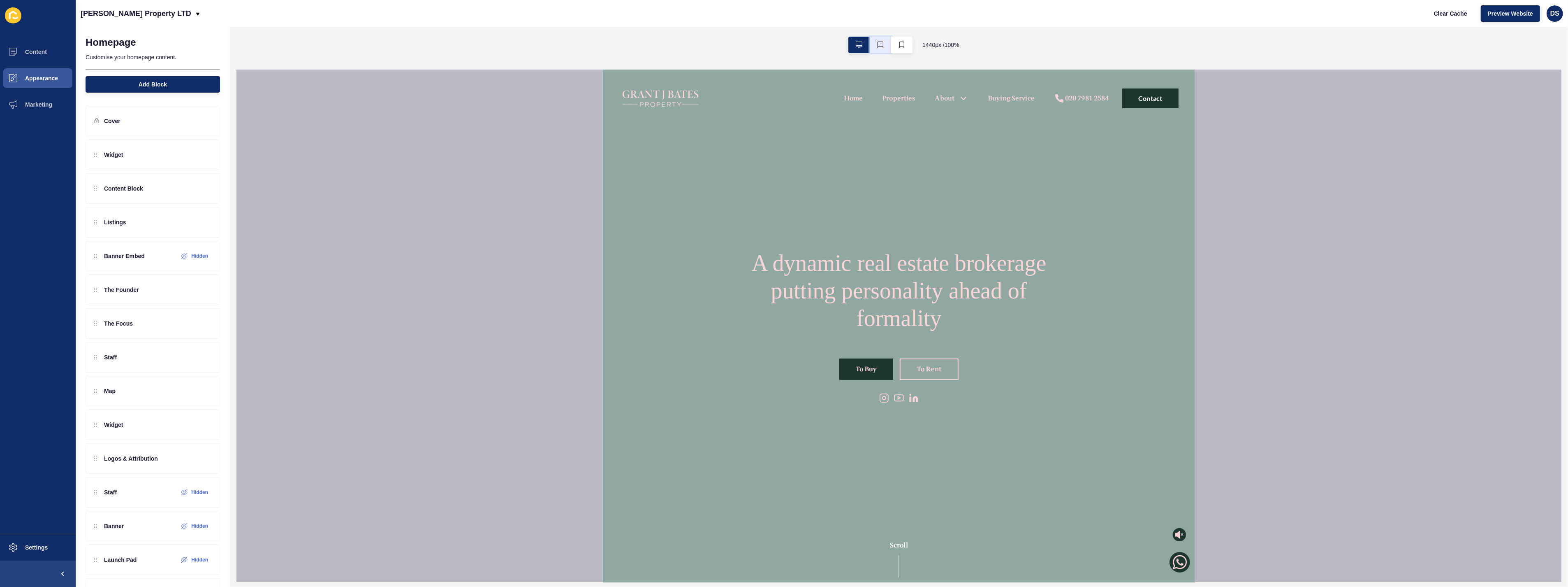
click at [882, 46] on button "button" at bounding box center [880, 44] width 21 height 16
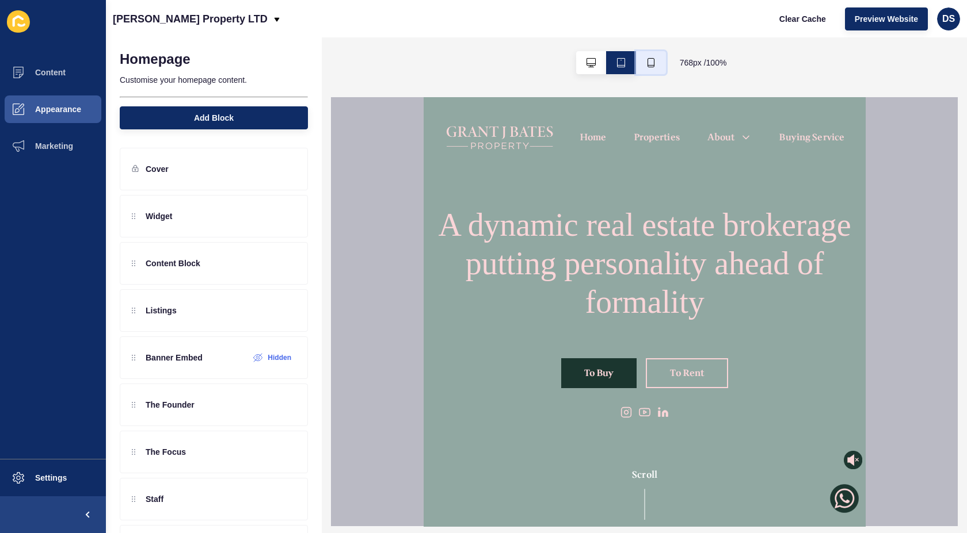
click at [656, 60] on button "button" at bounding box center [651, 62] width 30 height 23
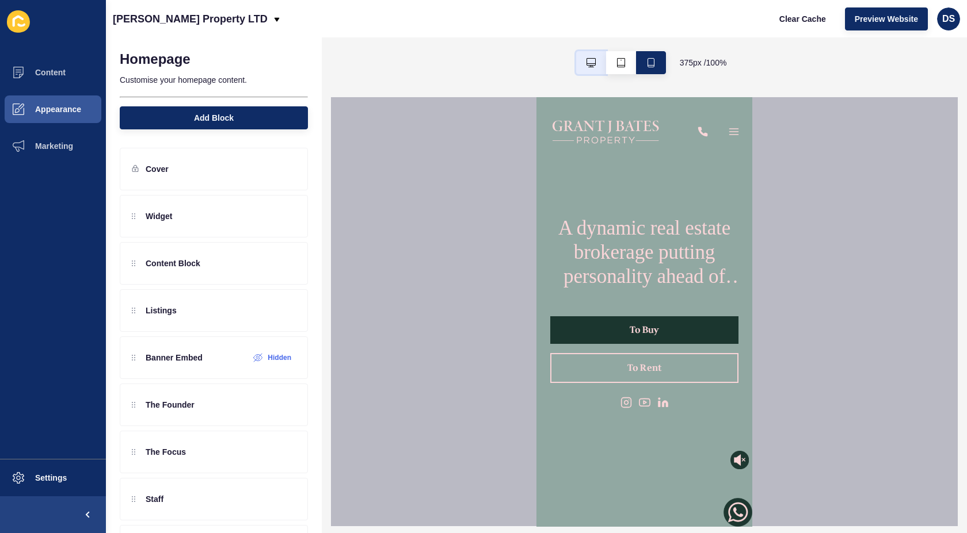
click at [597, 64] on button "button" at bounding box center [591, 62] width 30 height 23
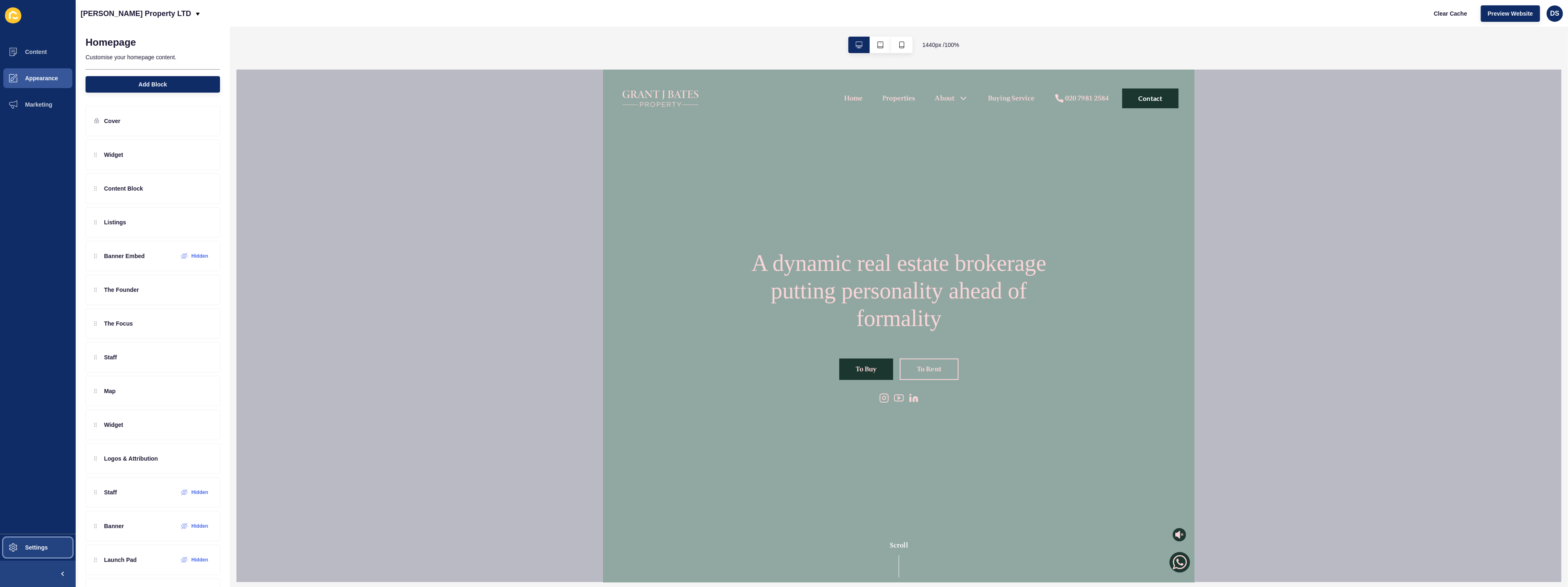
click at [24, 545] on span "Settings" at bounding box center [23, 547] width 49 height 6
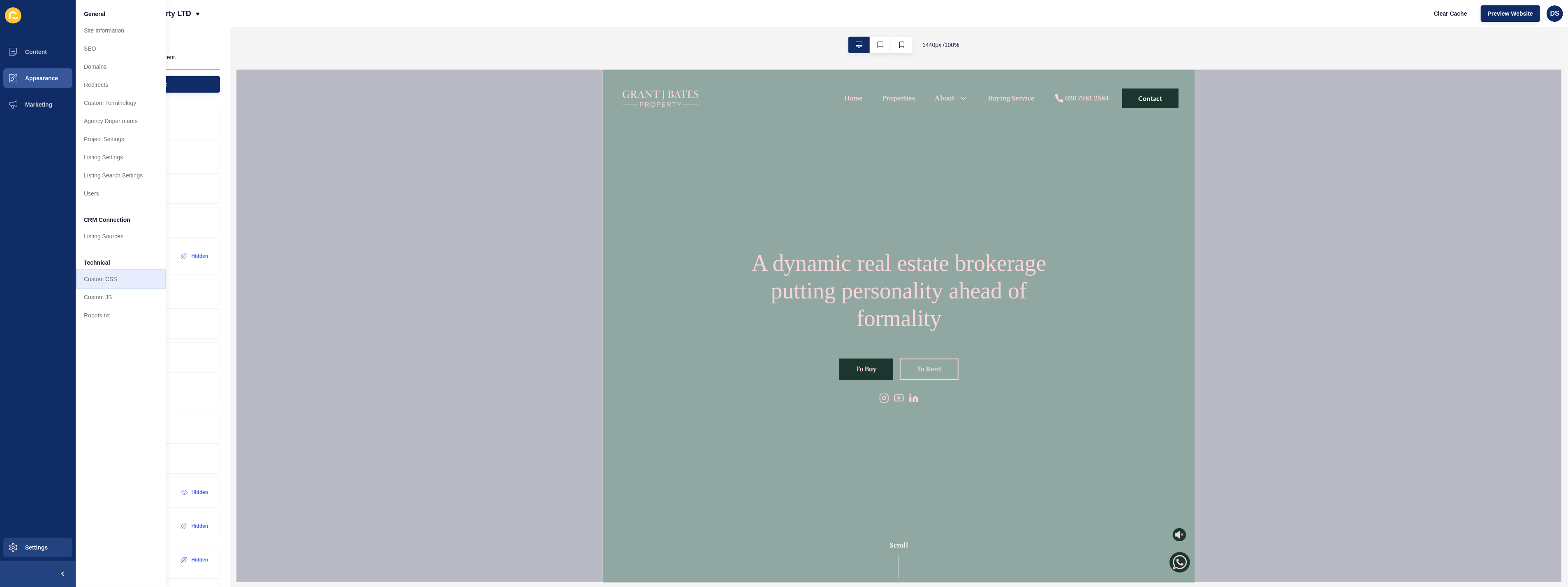
click at [119, 285] on link "Custom CSS" at bounding box center [121, 278] width 91 height 18
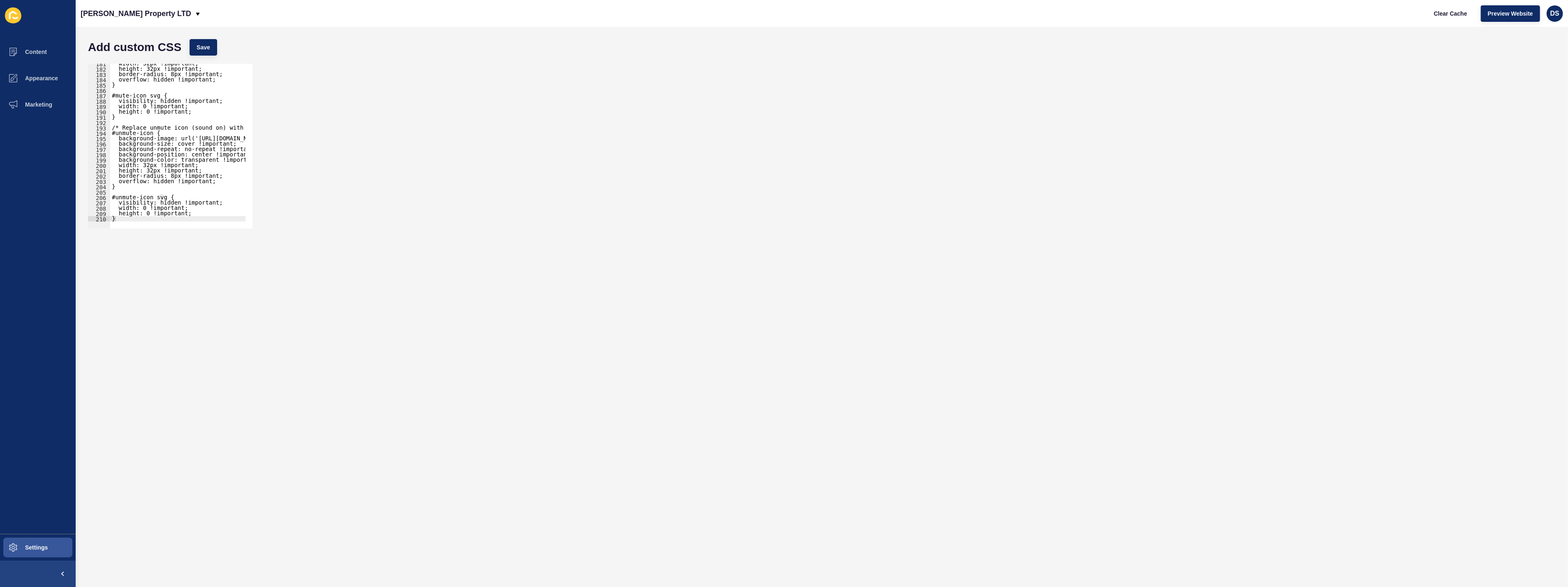
scroll to position [965, 0]
